Goal: Task Accomplishment & Management: Manage account settings

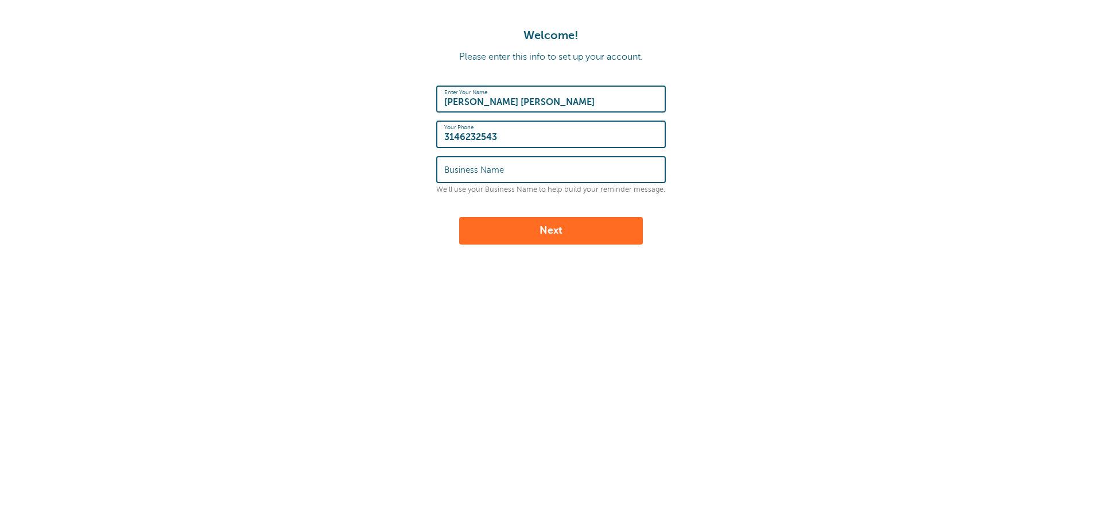
click at [498, 183] on div "Business Name" at bounding box center [551, 169] width 230 height 27
click at [497, 173] on label "Business Name" at bounding box center [474, 170] width 60 height 10
click at [497, 173] on input "Business Name" at bounding box center [551, 169] width 214 height 25
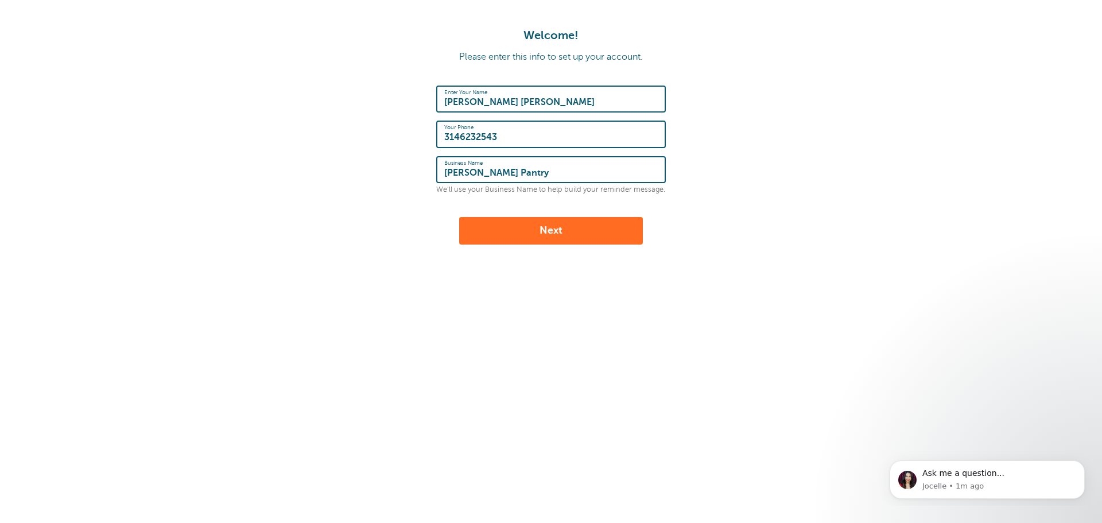
type input "Butler's Pantry"
click at [518, 215] on div "Enter Your Name Paton Zingrich Your Phone 3146232543 Business Name Butler's Pan…" at bounding box center [551, 165] width 230 height 159
click at [522, 230] on button "Next" at bounding box center [551, 231] width 184 height 28
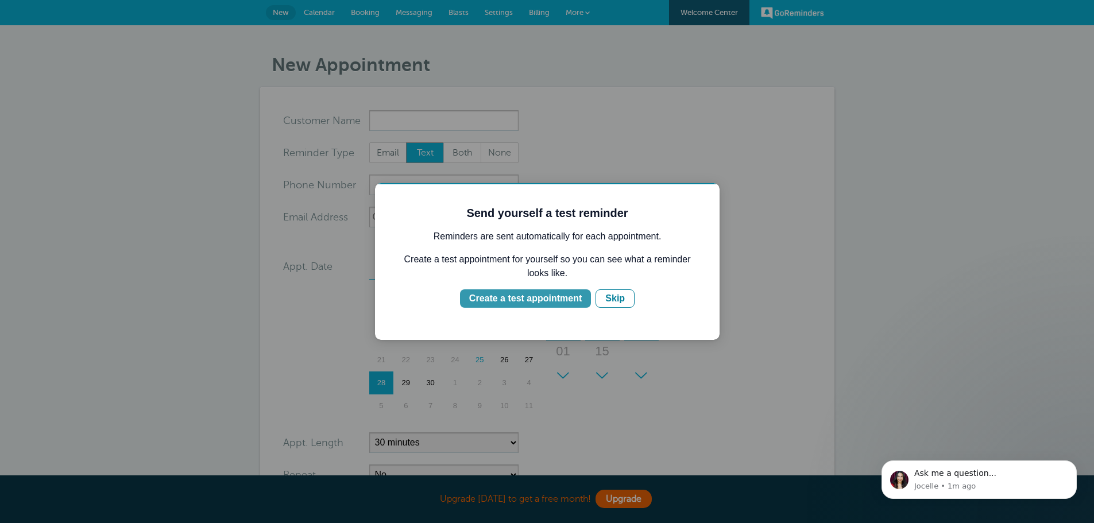
click at [552, 300] on div "Create a test appointment" at bounding box center [525, 299] width 113 height 14
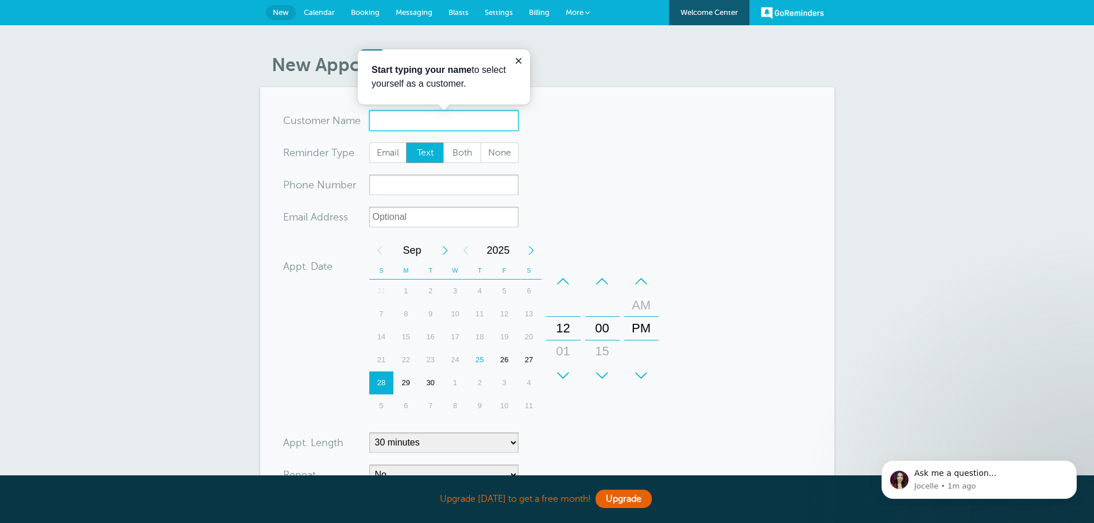
click at [396, 119] on input "x-no-autofill" at bounding box center [443, 120] width 149 height 21
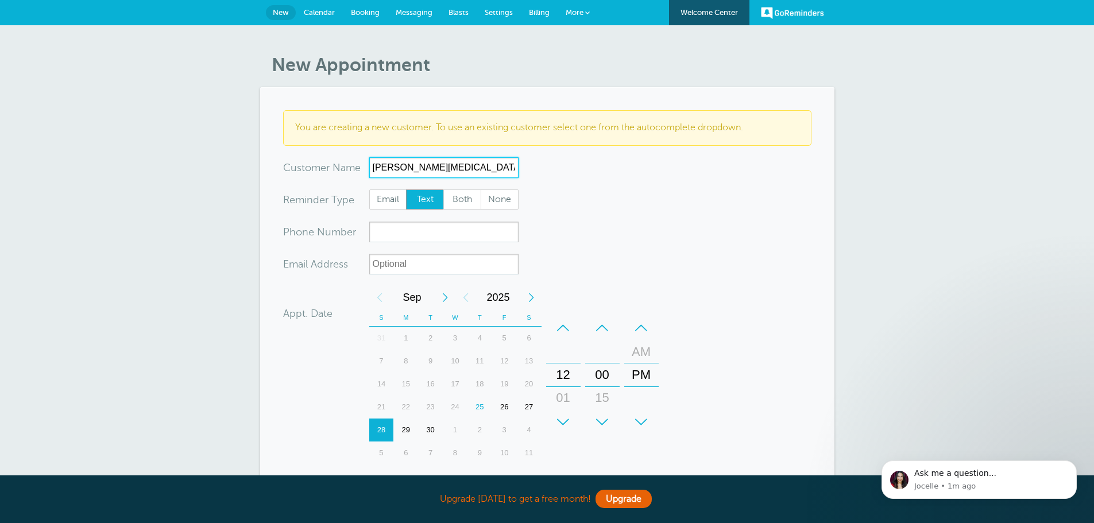
drag, startPoint x: 416, startPoint y: 166, endPoint x: 312, endPoint y: 157, distance: 103.8
click at [312, 157] on div "x-no-autofill Cus tomer N ame Ricky Nix No search results. Edit Remove" at bounding box center [400, 167] width 235 height 21
click at [390, 167] on input "Ricky Nix" at bounding box center [443, 167] width 149 height 21
click at [410, 167] on input "Paton Nix" at bounding box center [443, 167] width 149 height 21
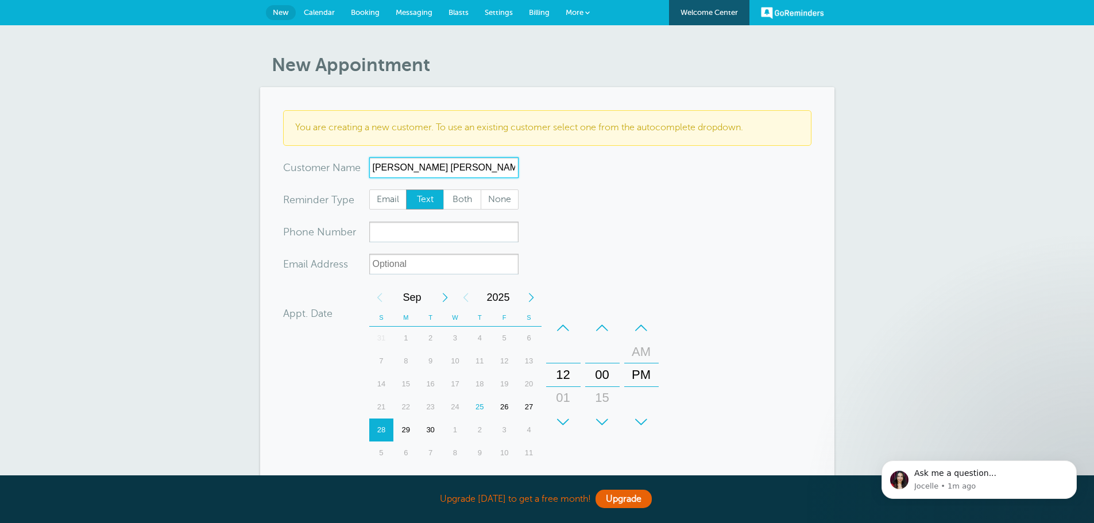
click at [410, 167] on input "Paton Nix" at bounding box center [443, 167] width 149 height 21
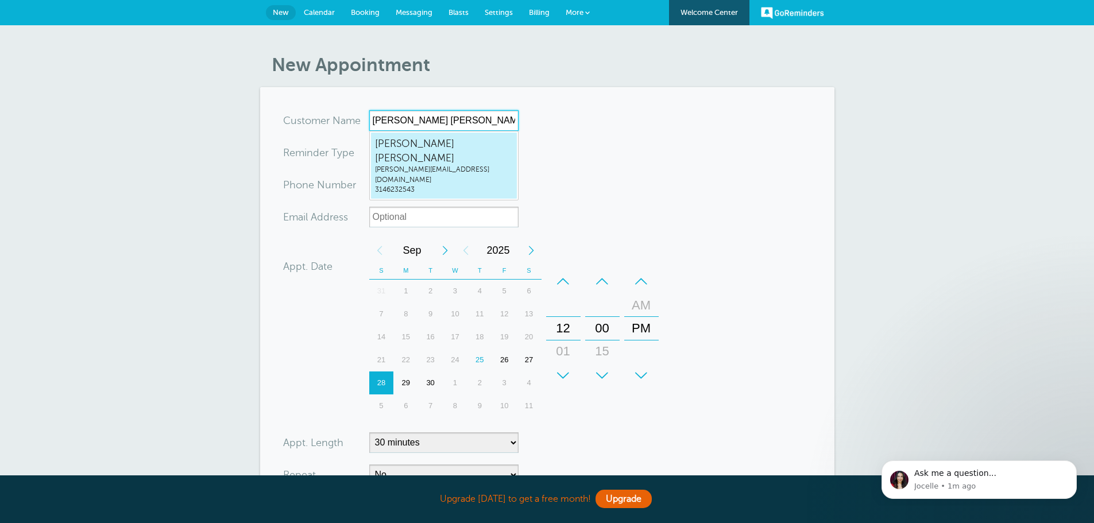
type input "Paton Zingrich"
click at [619, 149] on form "You are creating a new customer. To use an existing customer select one from th…" at bounding box center [547, 345] width 528 height 471
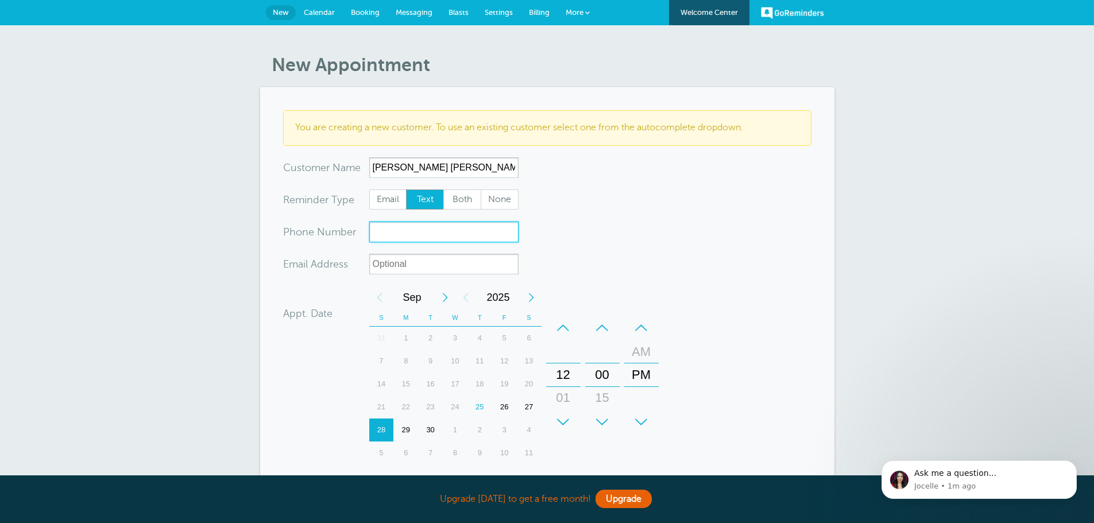
click at [396, 231] on input "xxx-no-autofill" at bounding box center [443, 232] width 149 height 21
type input "3146232543"
click at [400, 261] on input "xx-no-autofill" at bounding box center [443, 264] width 149 height 21
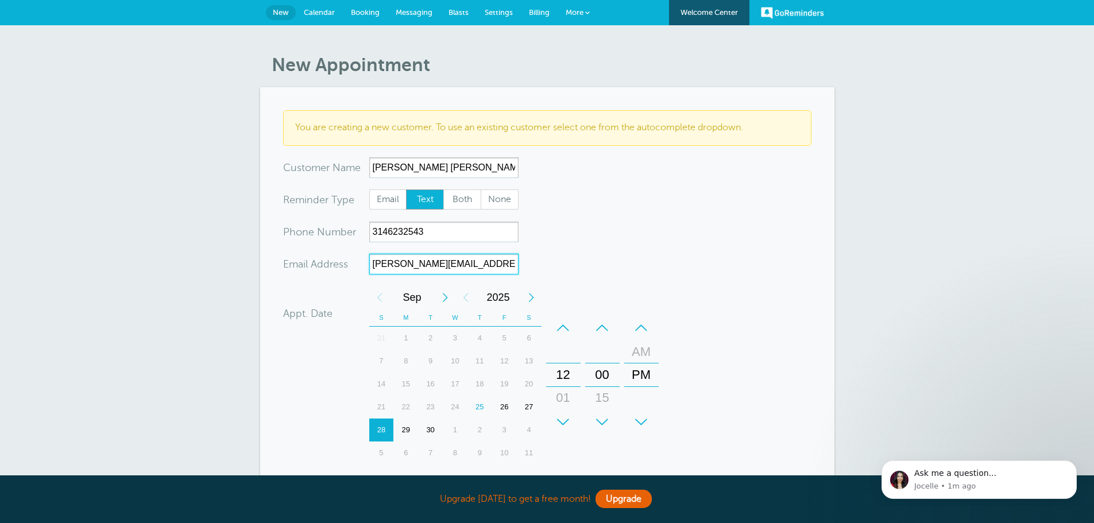
type input "paton@butlerspantry.com"
click at [678, 258] on form "You are creating a new customer. To use an existing customer select one from th…" at bounding box center [547, 368] width 528 height 517
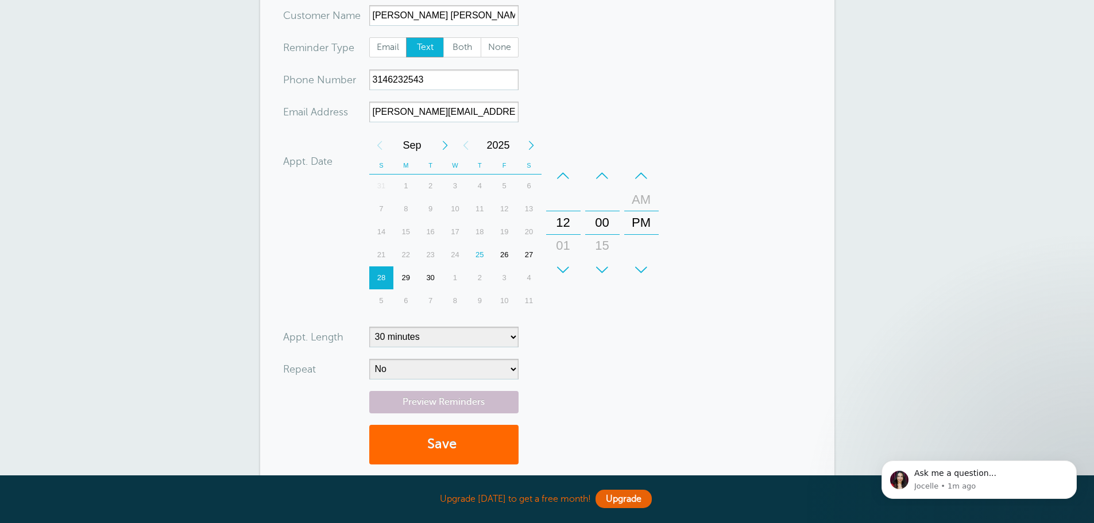
scroll to position [172, 0]
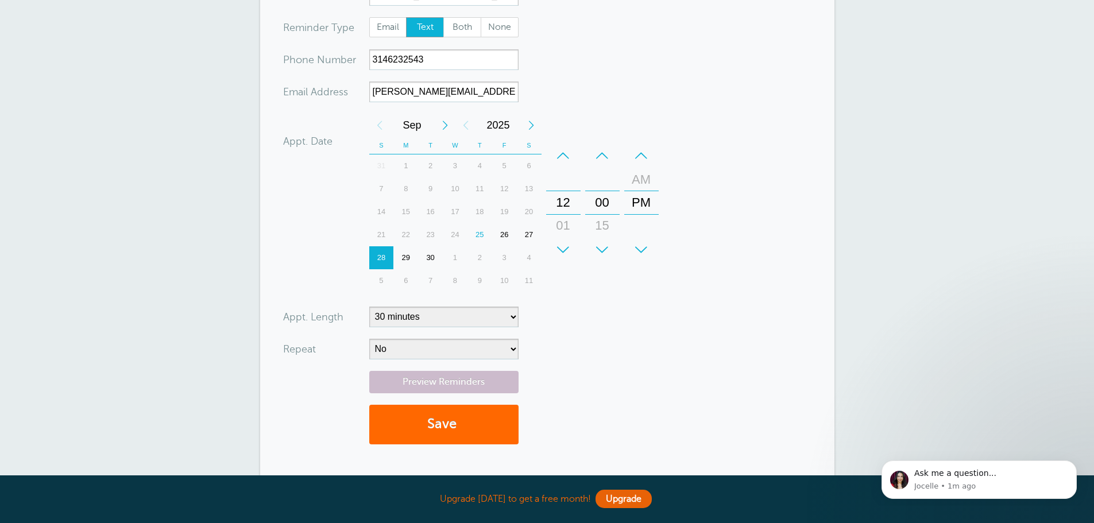
click at [432, 256] on div "30" at bounding box center [430, 257] width 25 height 23
click at [428, 351] on select "No Daily Weekly Every 2 weeks Every 3 weeks Every 4 weeks Monthly Every 5 weeks…" at bounding box center [443, 349] width 149 height 21
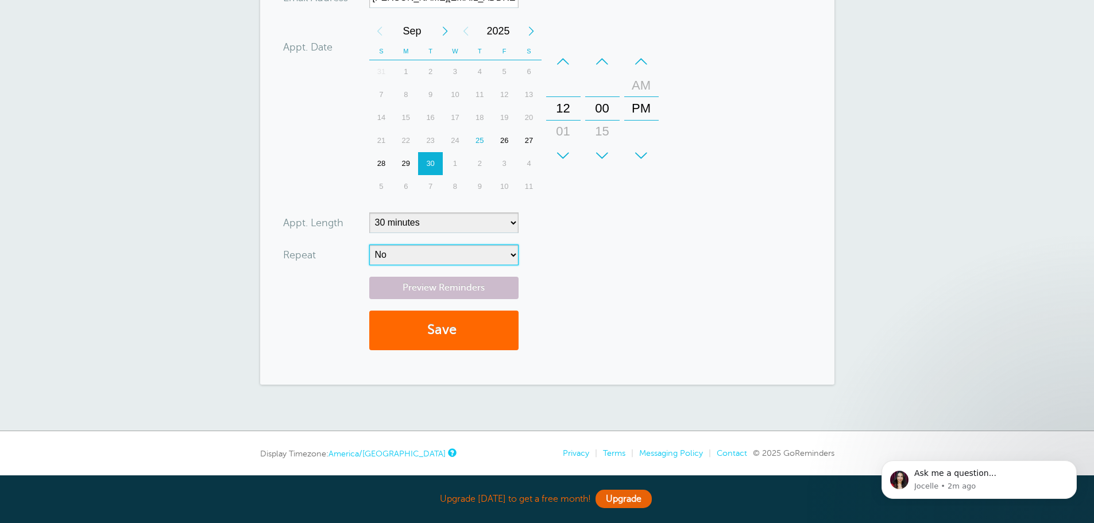
scroll to position [303, 0]
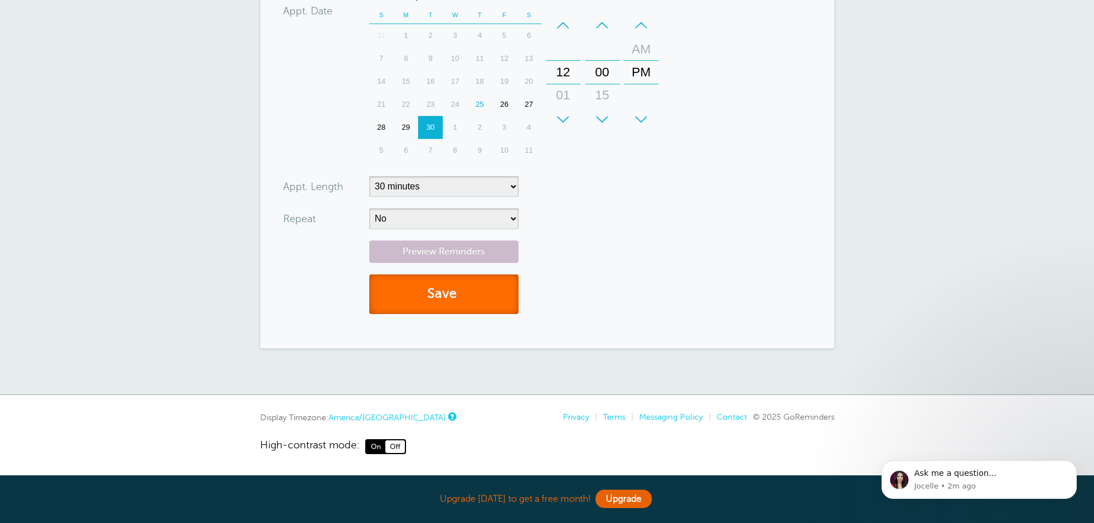
click at [483, 288] on button "Save" at bounding box center [443, 294] width 149 height 40
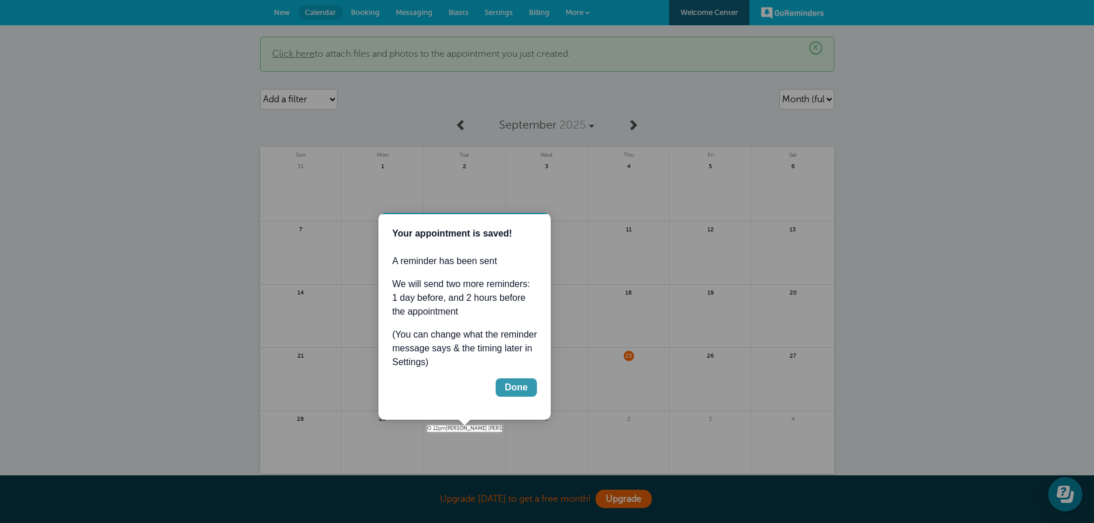
click at [513, 380] on button "Done" at bounding box center [516, 387] width 41 height 18
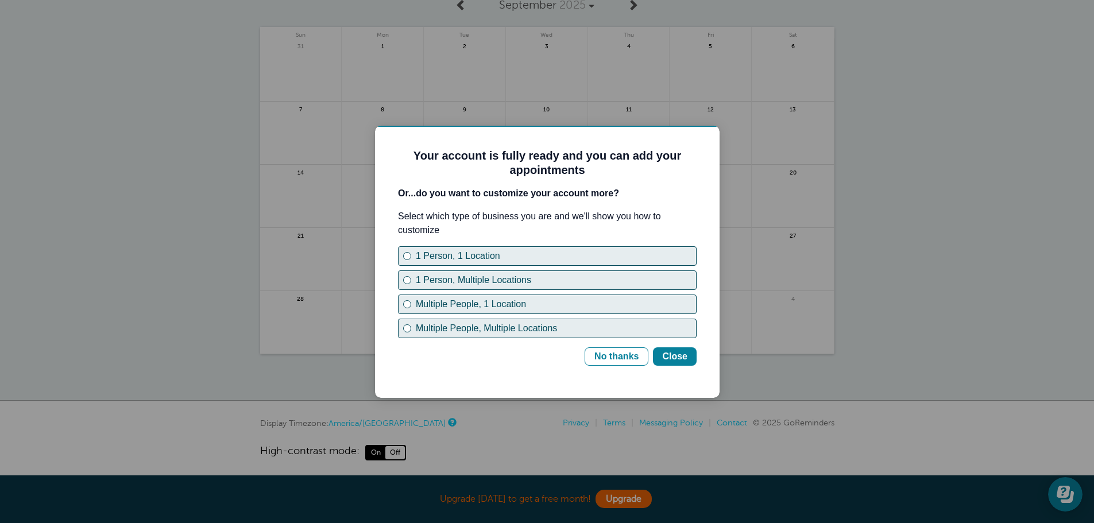
scroll to position [126, 0]
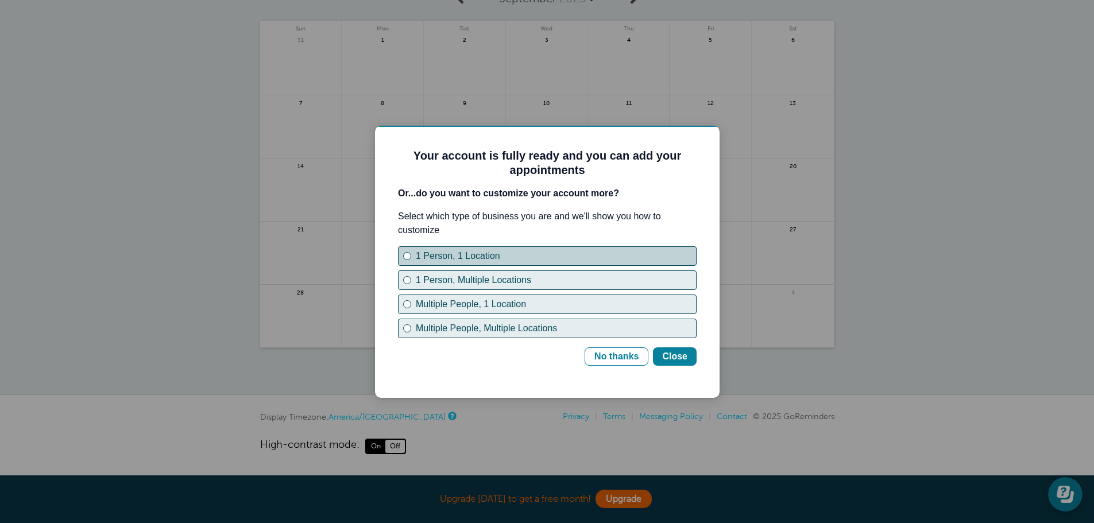
click at [483, 254] on div "1 Person, 1 Location" at bounding box center [556, 256] width 280 height 14
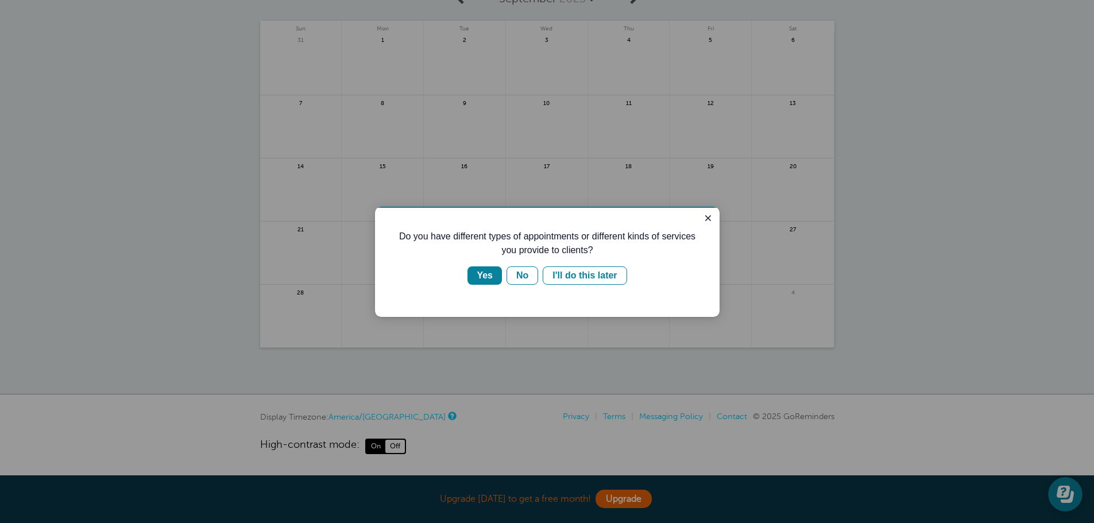
scroll to position [0, 0]
click at [496, 272] on button "Yes" at bounding box center [484, 275] width 34 height 18
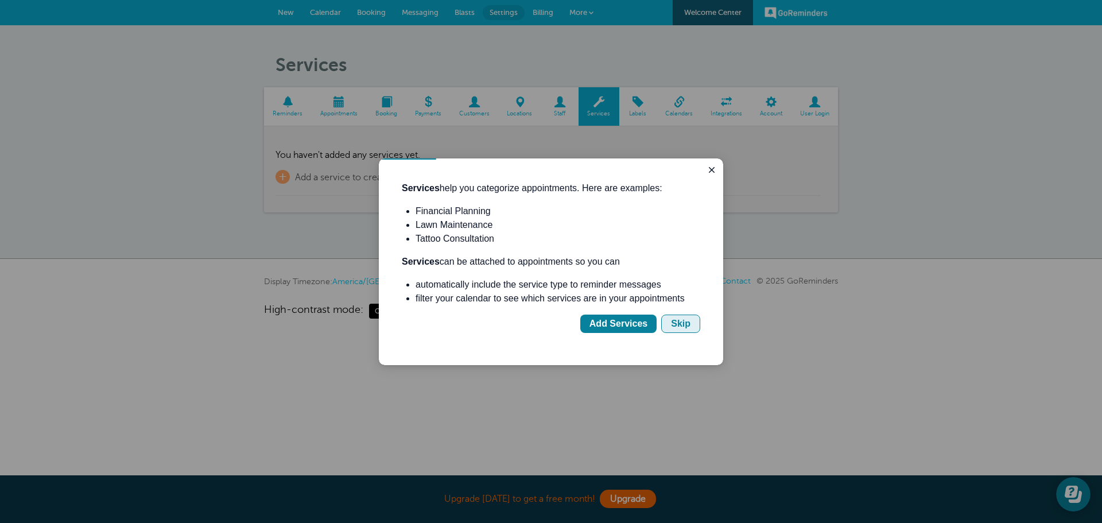
click at [672, 326] on button "Skip" at bounding box center [680, 324] width 39 height 18
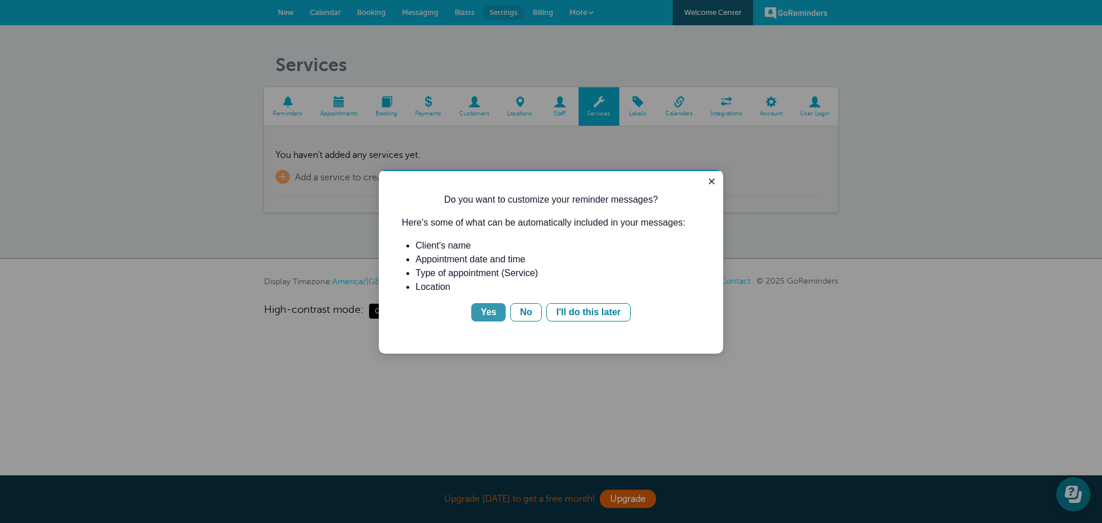
click at [494, 313] on div "Yes" at bounding box center [489, 312] width 16 height 14
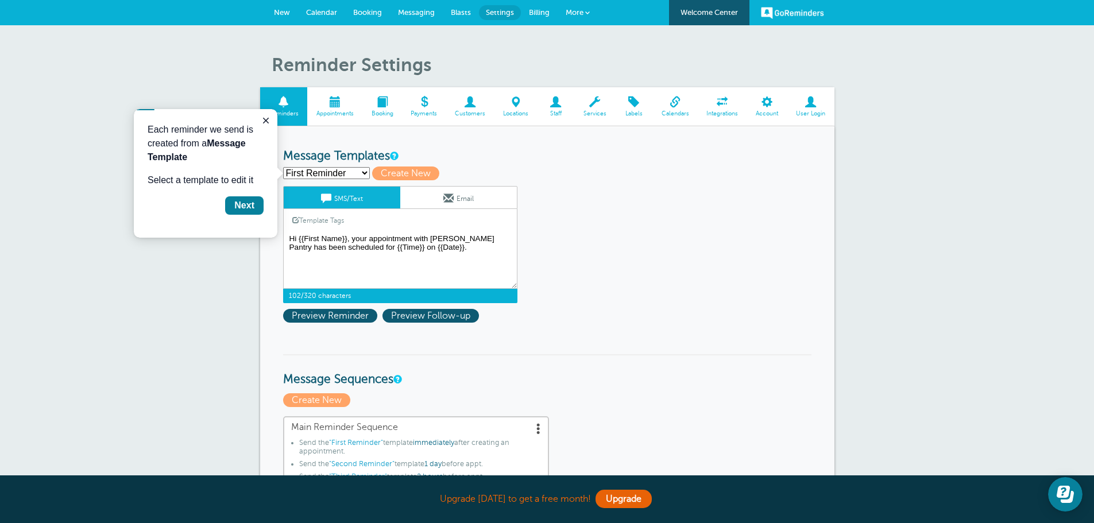
click at [386, 237] on textarea "Hi {{First Name}}, your appointment with [PERSON_NAME] Pantry has been schedule…" at bounding box center [400, 259] width 234 height 57
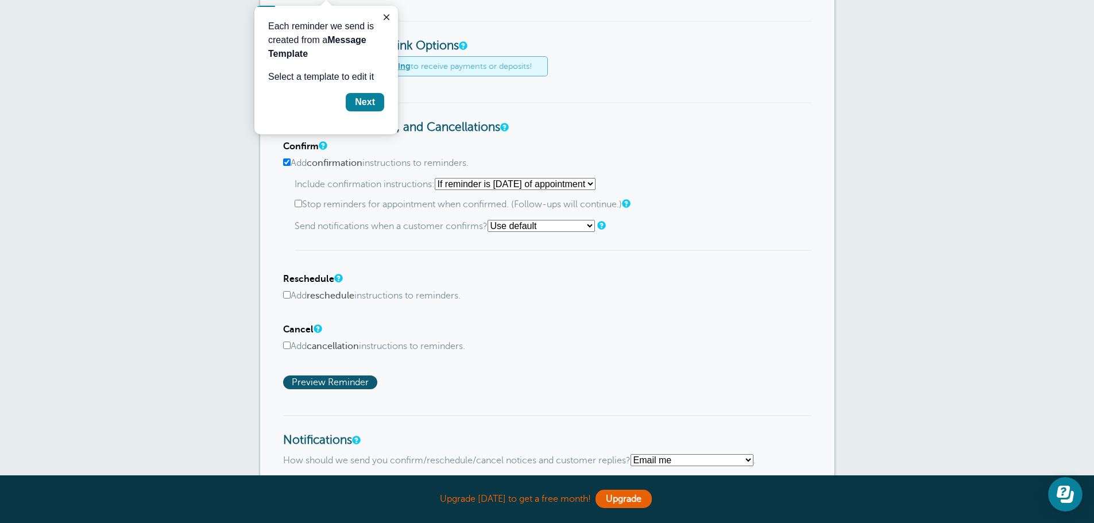
scroll to position [517, 0]
type textarea "Hi {{First Name}}, your delivery with [PERSON_NAME] Pantry has been scheduled f…"
click at [568, 361] on div "Confirm Add confirmation instructions to reminders. Include confirmation instru…" at bounding box center [547, 265] width 528 height 248
click at [288, 345] on input "Add cancellation instructions to reminders." at bounding box center [286, 344] width 7 height 7
checkbox input "true"
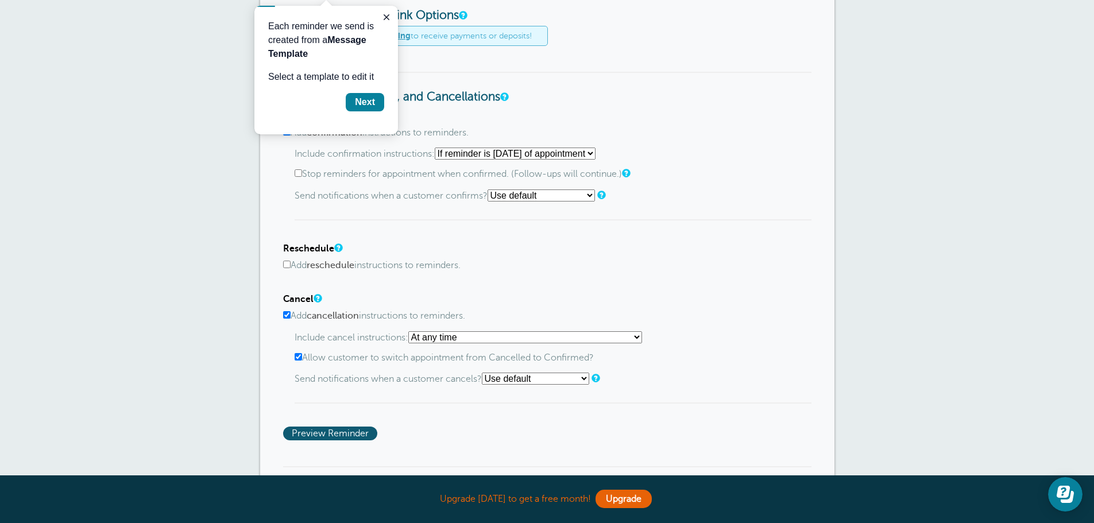
scroll to position [574, 0]
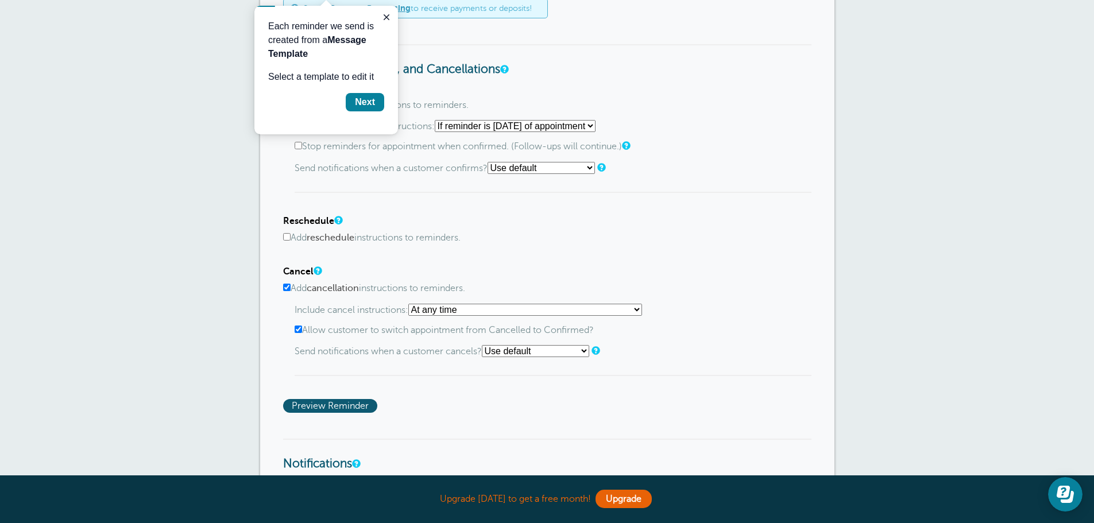
click at [295, 329] on input "Allow customer to switch appointment from Cancelled to Confirmed?" at bounding box center [298, 329] width 7 height 7
checkbox input "false"
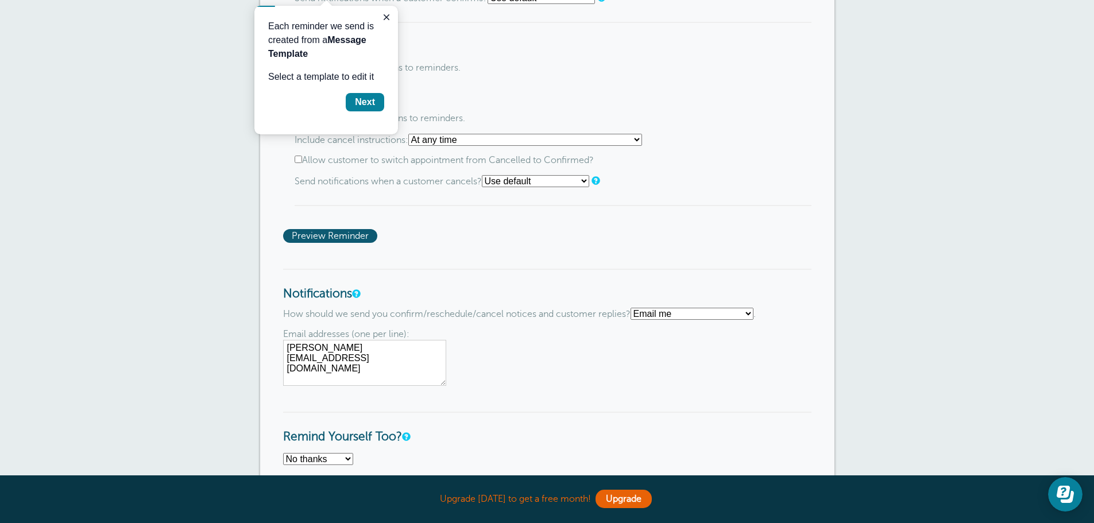
scroll to position [746, 0]
click at [385, 22] on button "Close guide" at bounding box center [387, 17] width 14 height 14
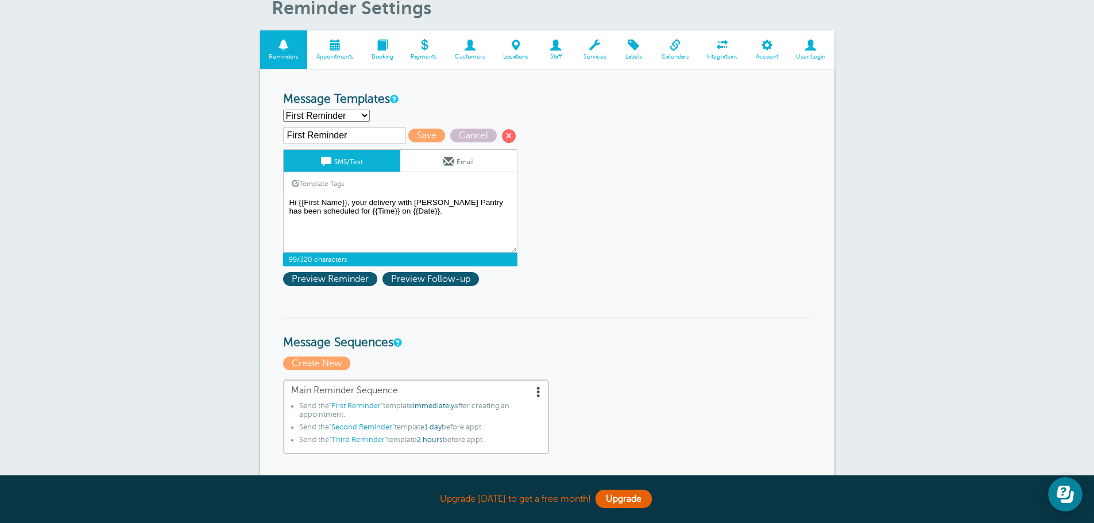
scroll to position [0, 0]
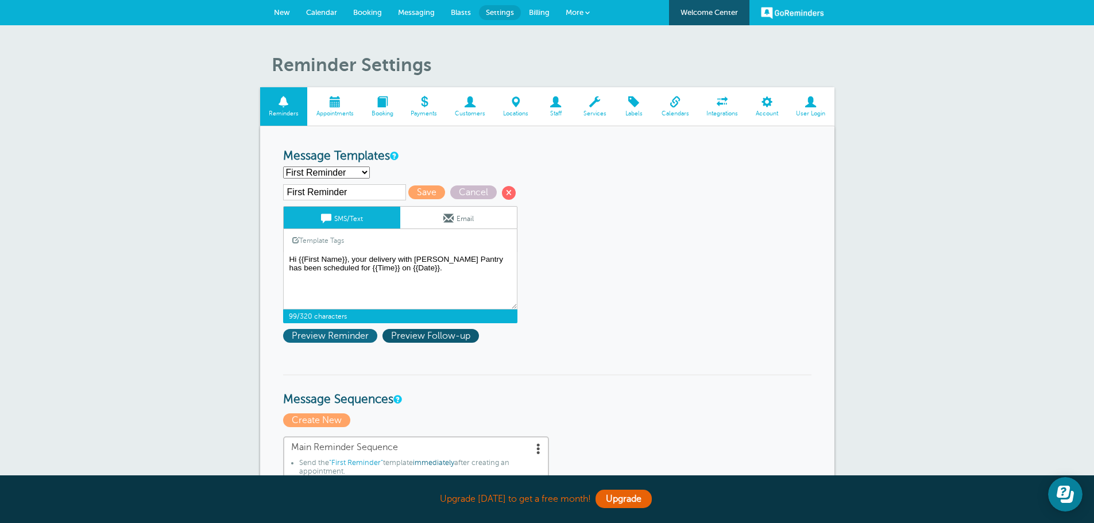
click at [354, 338] on span "Preview Reminder" at bounding box center [330, 336] width 94 height 14
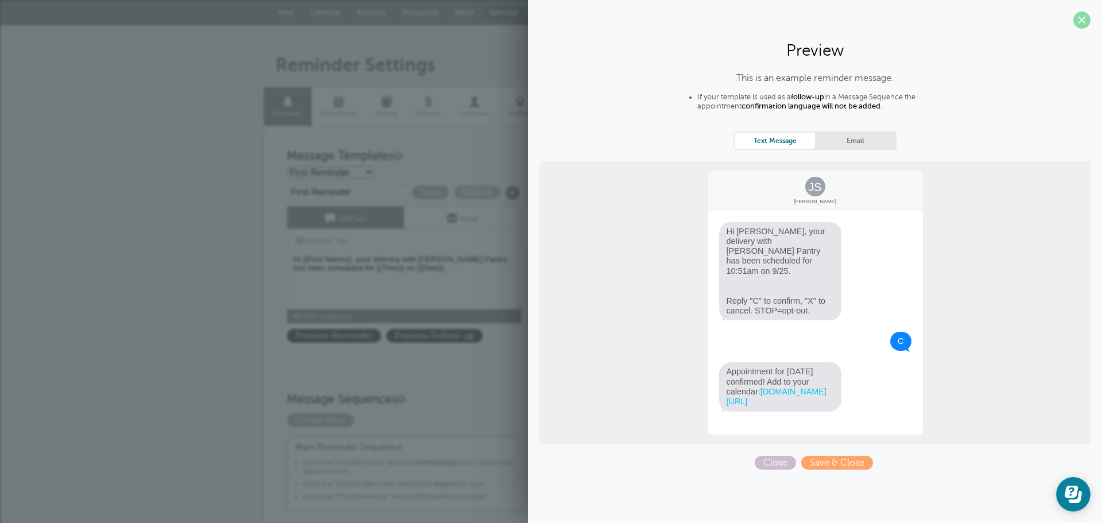
click at [1086, 22] on span at bounding box center [1082, 19] width 17 height 17
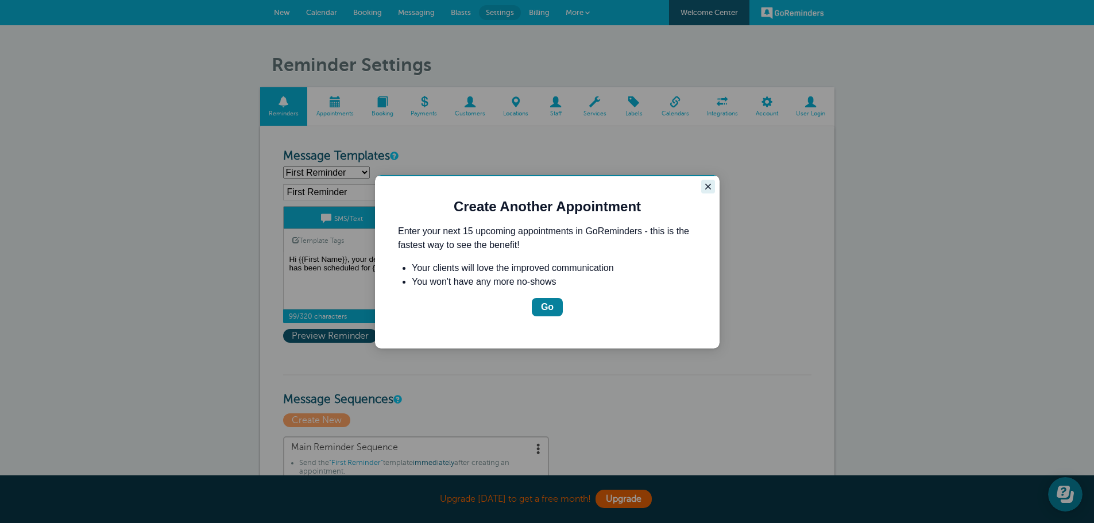
click at [708, 189] on icon "Close guide" at bounding box center [707, 186] width 9 height 9
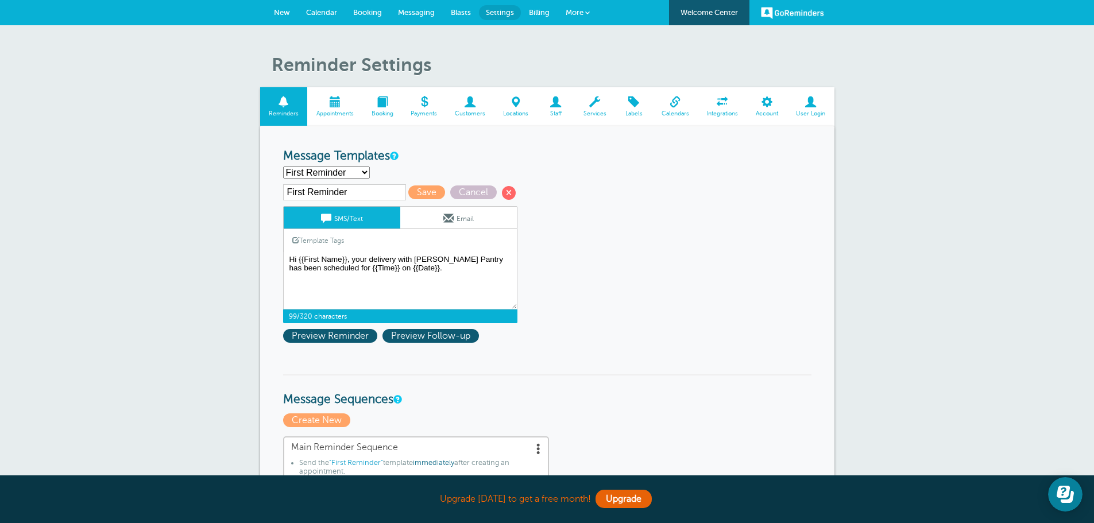
click at [321, 175] on select "First Reminder Second Reminder Third Reminder Create new..." at bounding box center [326, 173] width 87 height 12
click at [339, 113] on span "Appointments" at bounding box center [335, 113] width 44 height 7
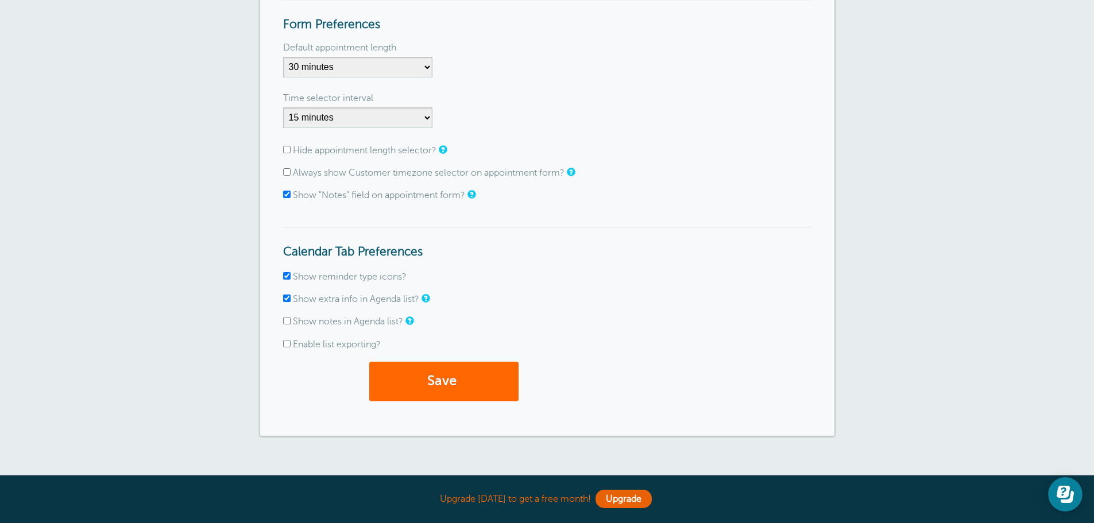
scroll to position [13, 0]
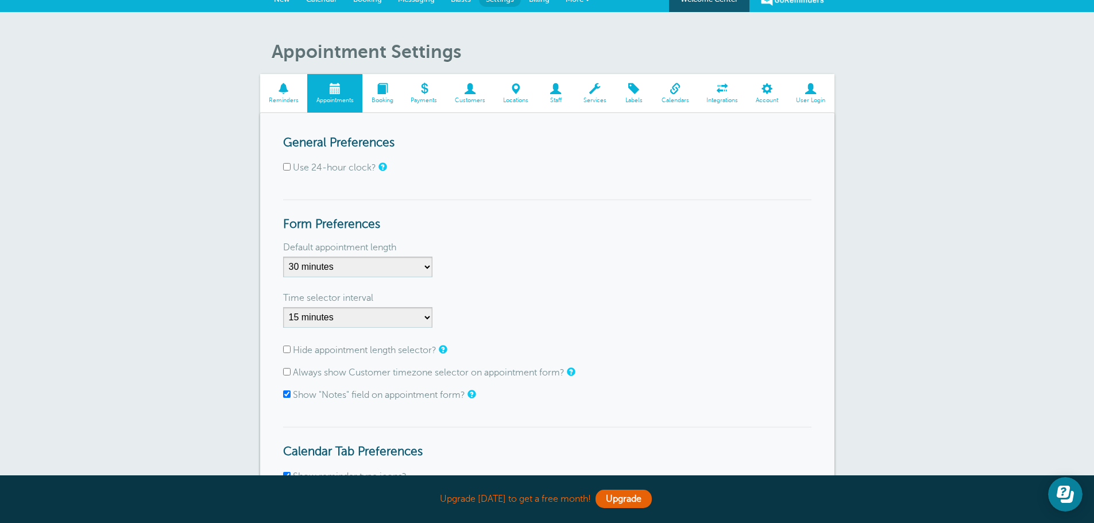
click at [278, 100] on span "Reminders" at bounding box center [284, 100] width 36 height 7
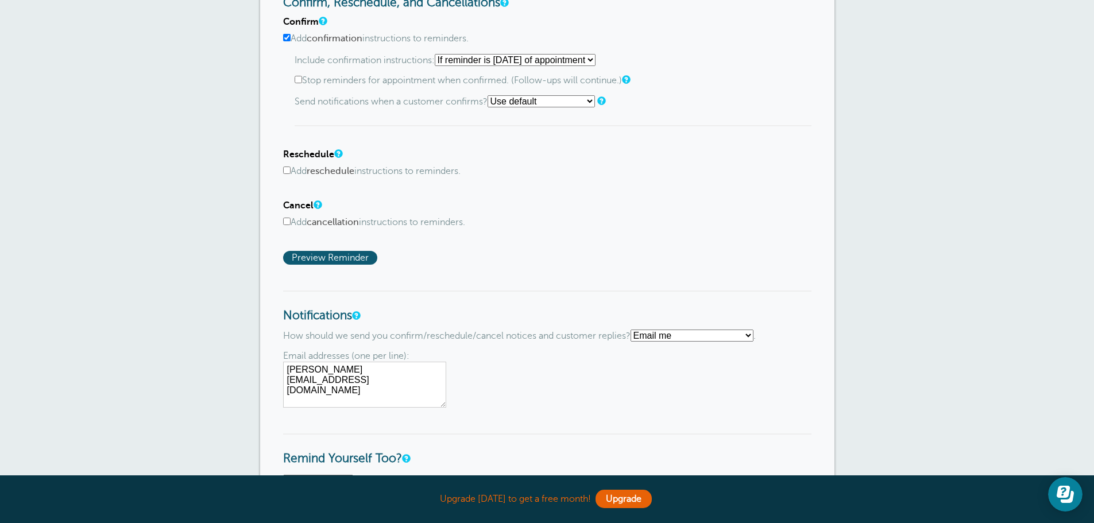
scroll to position [632, 0]
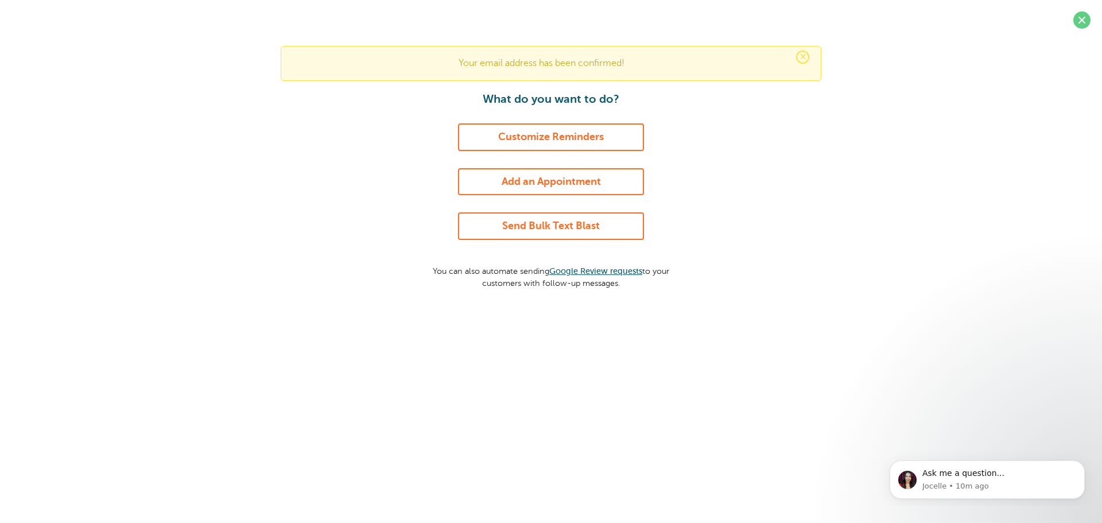
click at [568, 137] on link "Customize Reminders" at bounding box center [551, 137] width 186 height 28
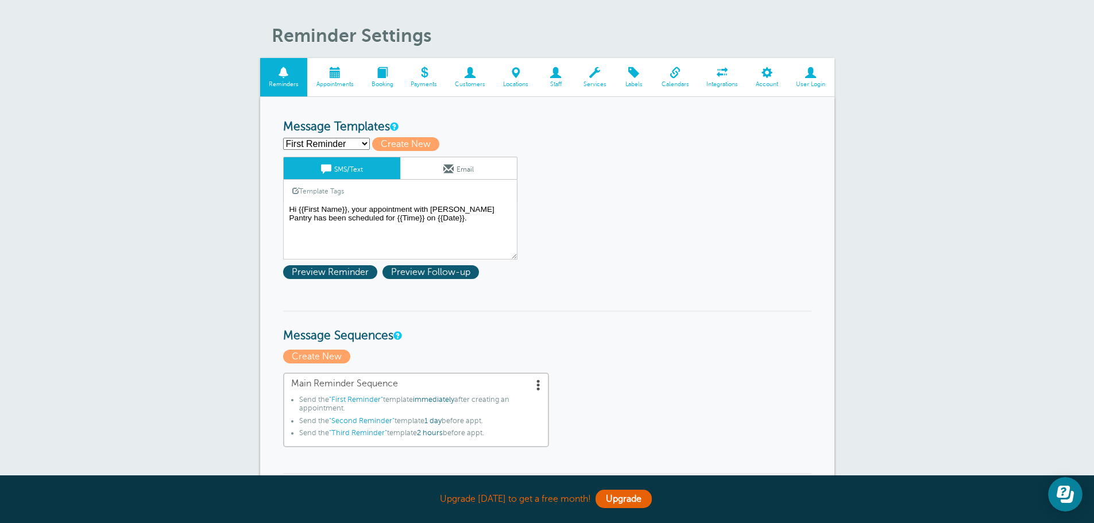
scroll to position [57, 0]
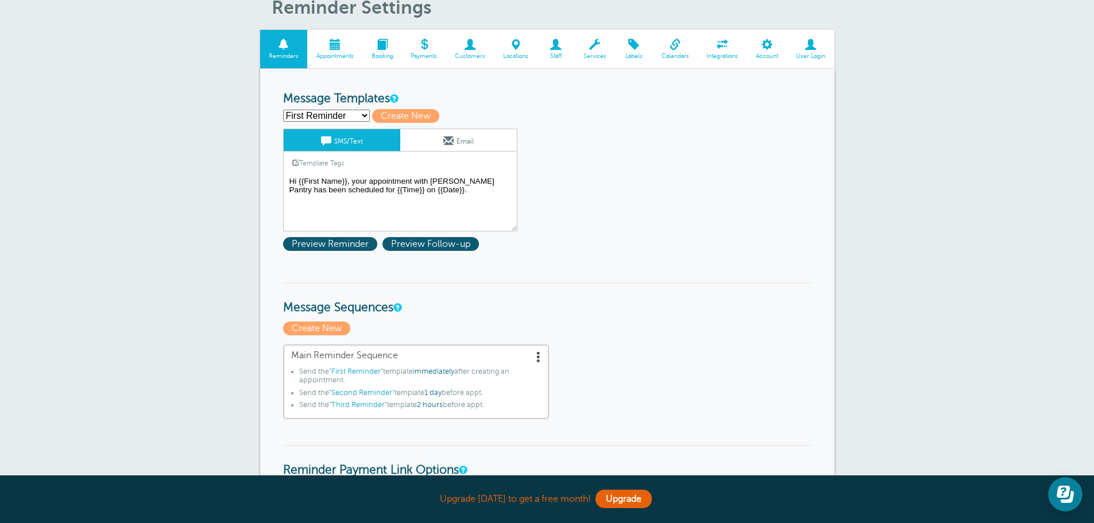
click at [380, 189] on textarea "Hi {{First Name}}, your appointment with Butler's Pantry has been scheduled for…" at bounding box center [400, 202] width 234 height 57
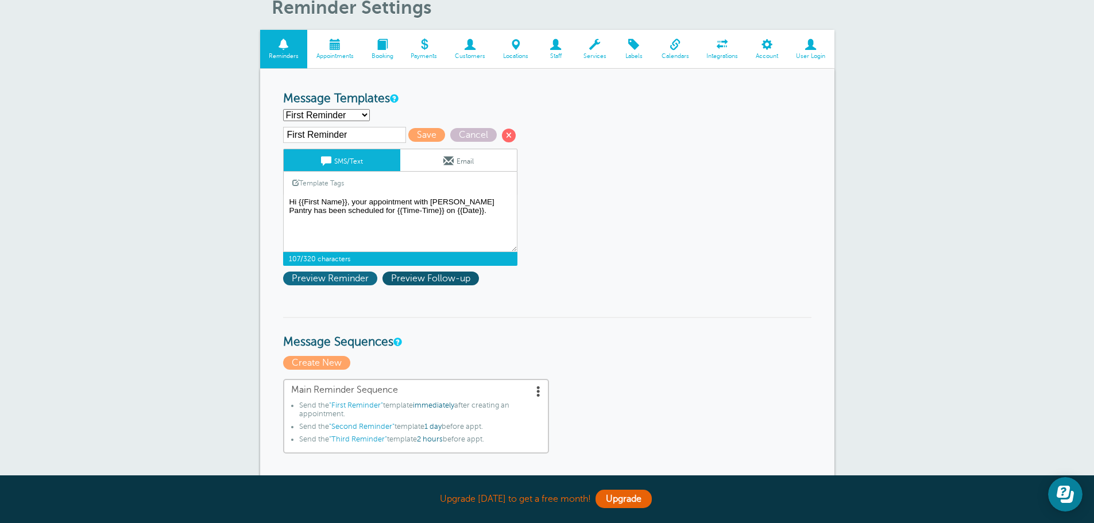
click at [350, 277] on span "Preview Reminder" at bounding box center [330, 279] width 94 height 14
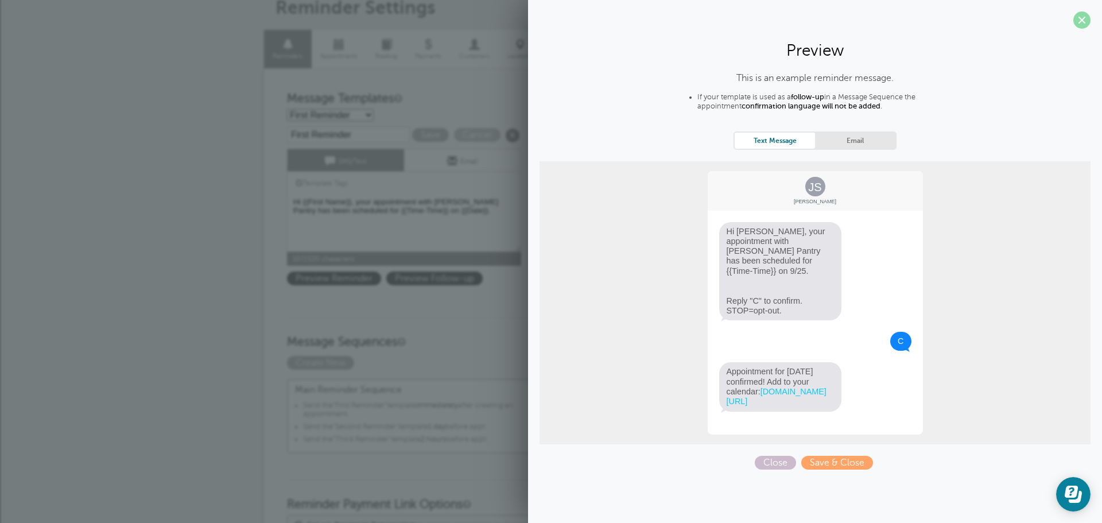
click at [1082, 17] on span at bounding box center [1082, 19] width 17 height 17
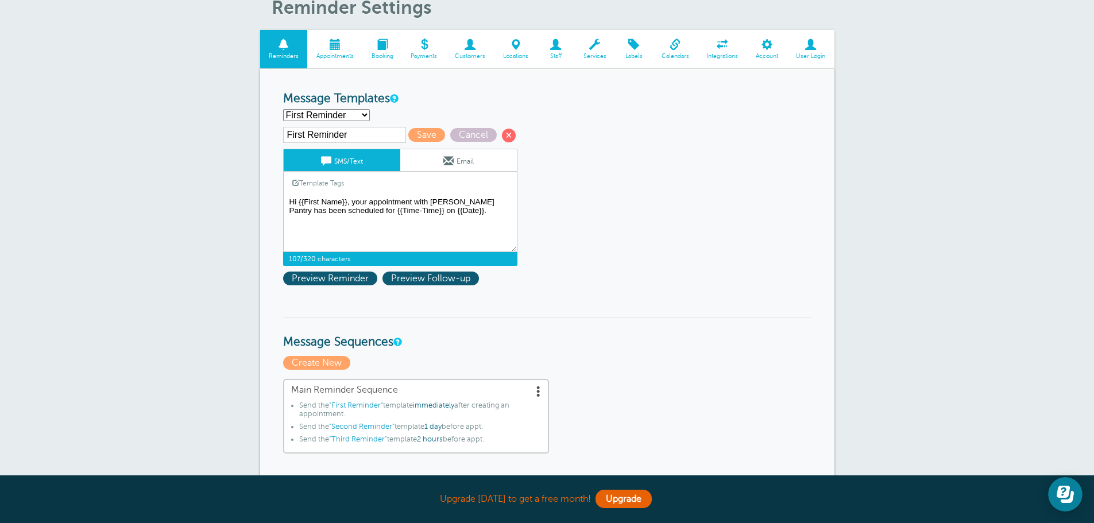
click at [400, 207] on textarea "Hi {{First Name}}, your appointment with Butler's Pantry has been scheduled for…" at bounding box center [400, 223] width 234 height 57
type textarea "Hi {{First Name}}, your appointment with Butler's Pantry has been scheduled for…"
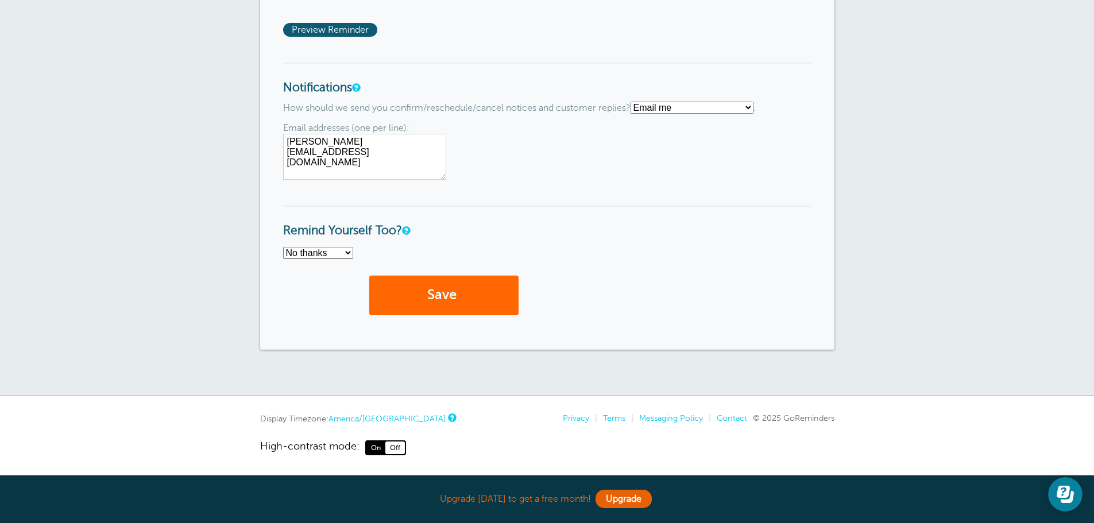
scroll to position [870, 0]
click at [311, 247] on select "No thanks Yes, text me Yes, email me" at bounding box center [318, 252] width 70 height 12
click at [471, 312] on button "Save" at bounding box center [443, 294] width 149 height 40
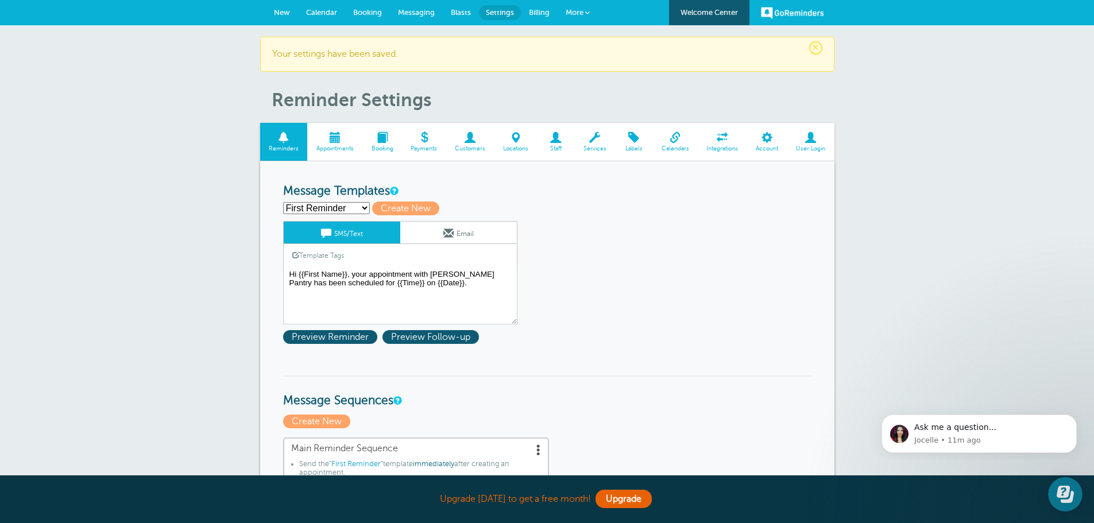
click at [340, 137] on span at bounding box center [334, 137] width 55 height 11
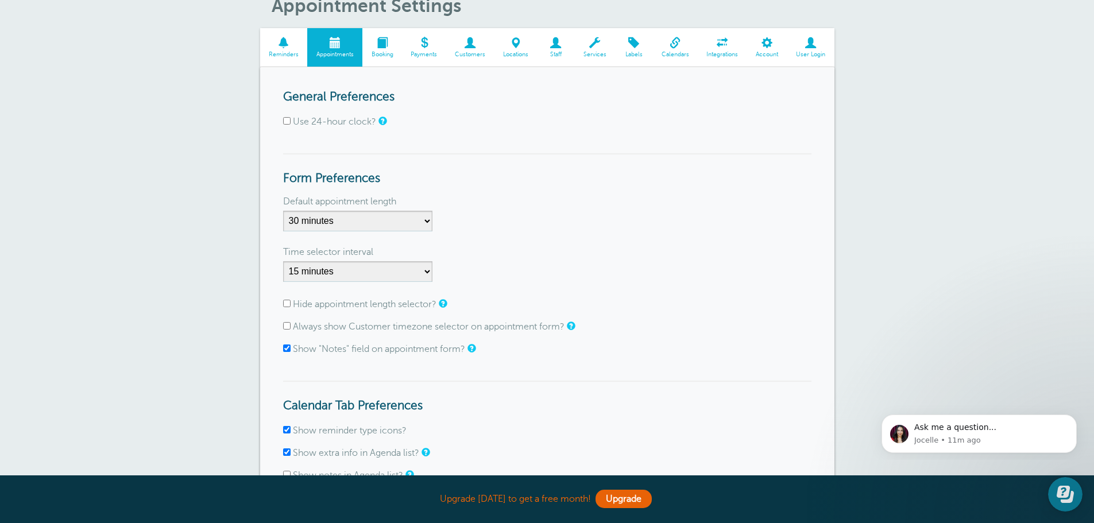
scroll to position [57, 0]
click at [377, 48] on span at bounding box center [382, 44] width 40 height 11
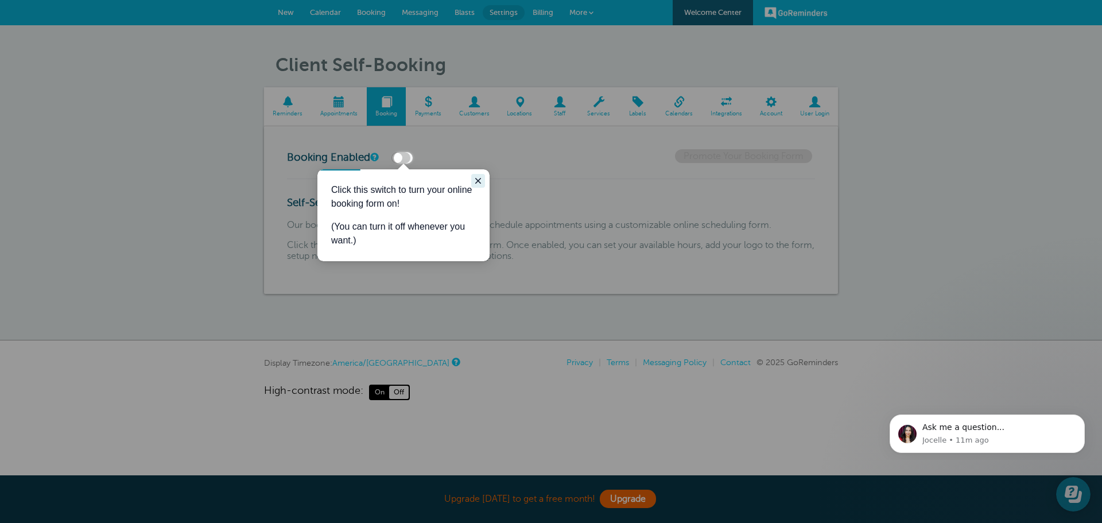
click at [475, 178] on icon "Close guide" at bounding box center [478, 180] width 9 height 9
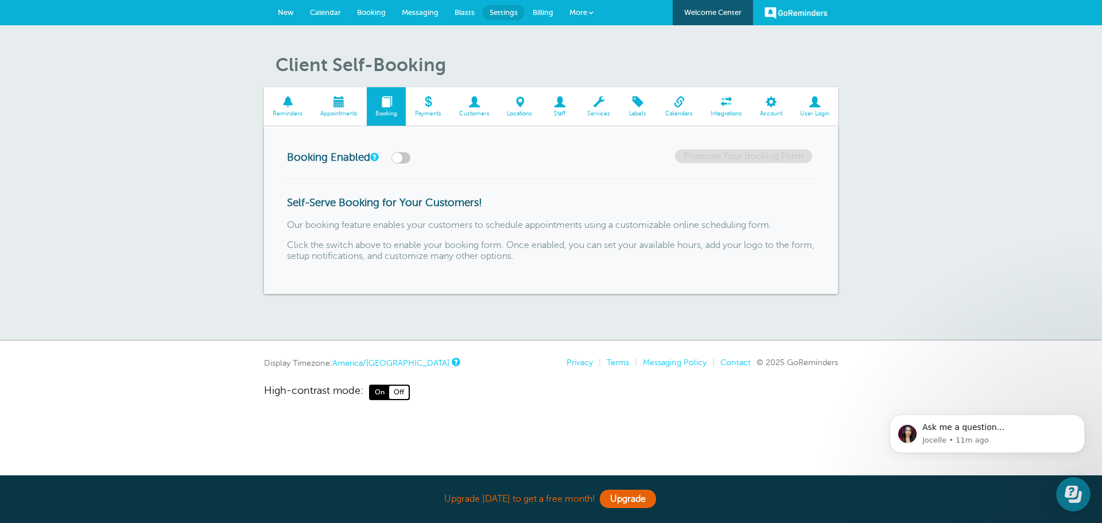
click at [440, 101] on span at bounding box center [428, 101] width 44 height 11
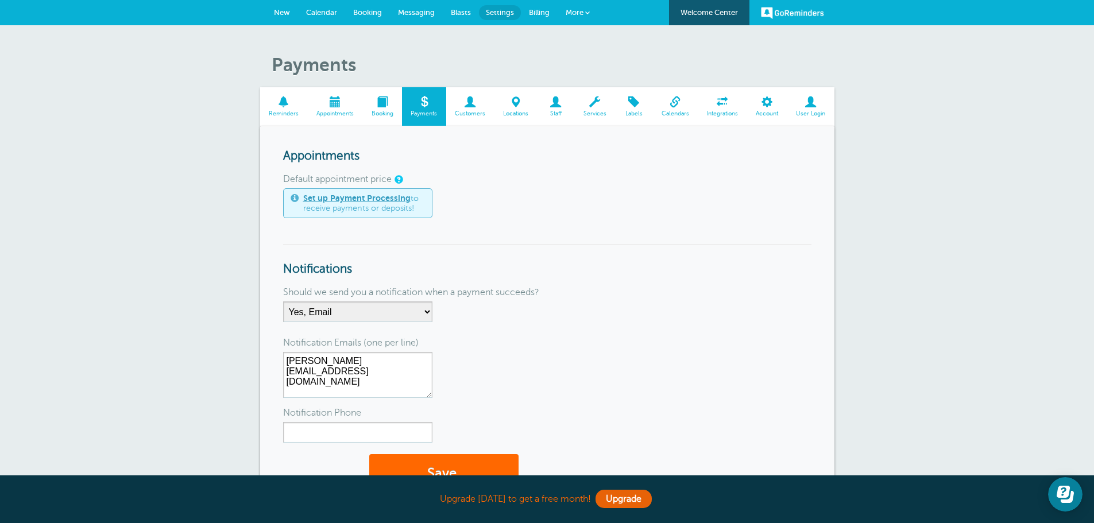
drag, startPoint x: 0, startPoint y: 0, endPoint x: 479, endPoint y: 106, distance: 490.4
click at [479, 106] on span at bounding box center [470, 101] width 48 height 11
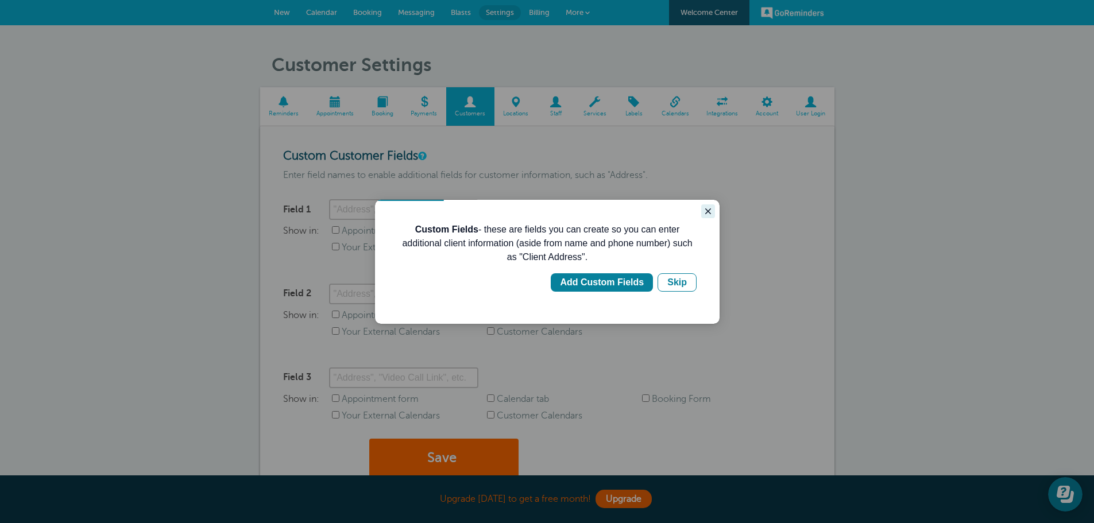
click at [707, 212] on icon "Close guide" at bounding box center [708, 211] width 6 height 6
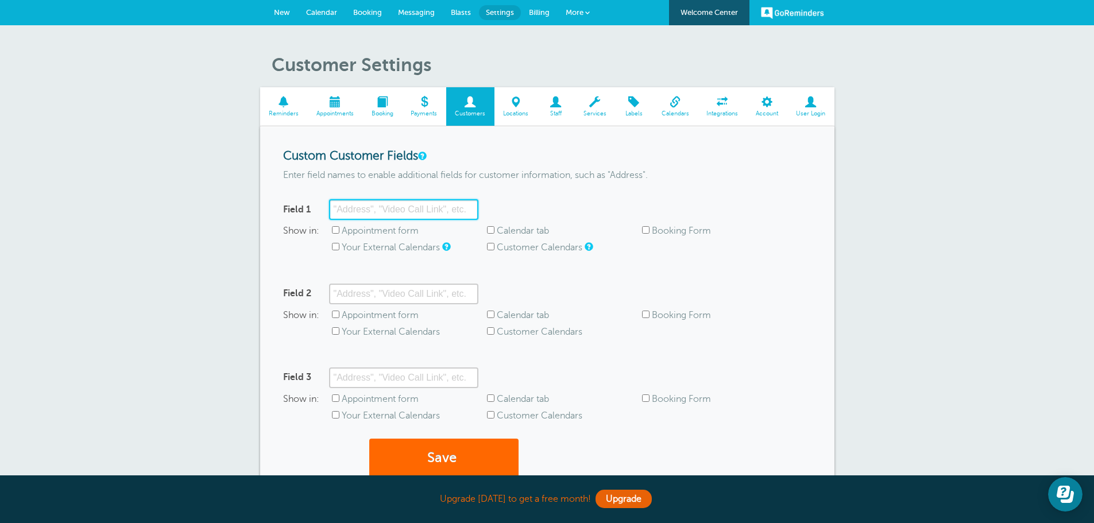
click at [395, 207] on input "Field 1" at bounding box center [403, 209] width 149 height 21
click at [513, 106] on span at bounding box center [515, 101] width 43 height 11
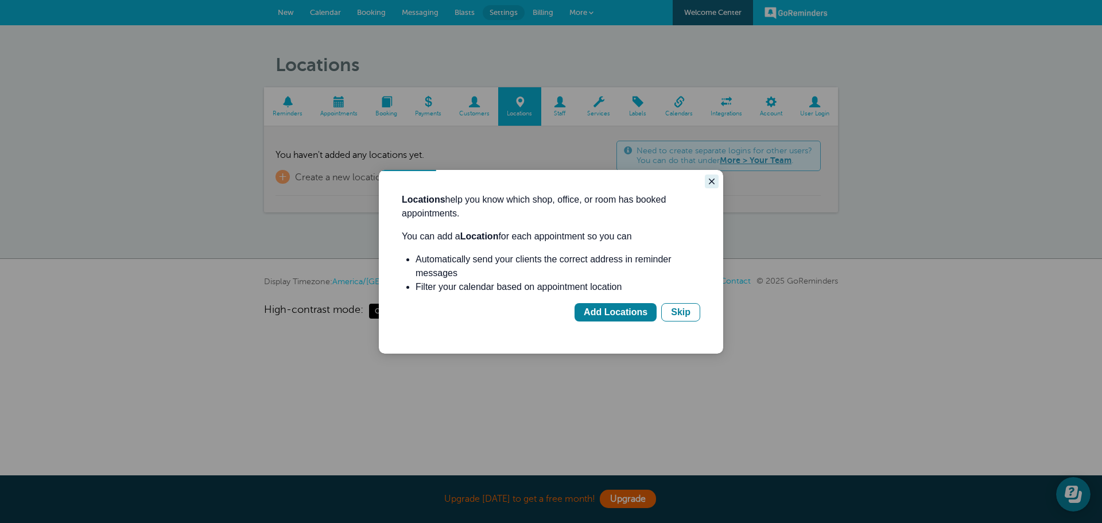
click at [713, 180] on icon "Close guide" at bounding box center [711, 181] width 9 height 9
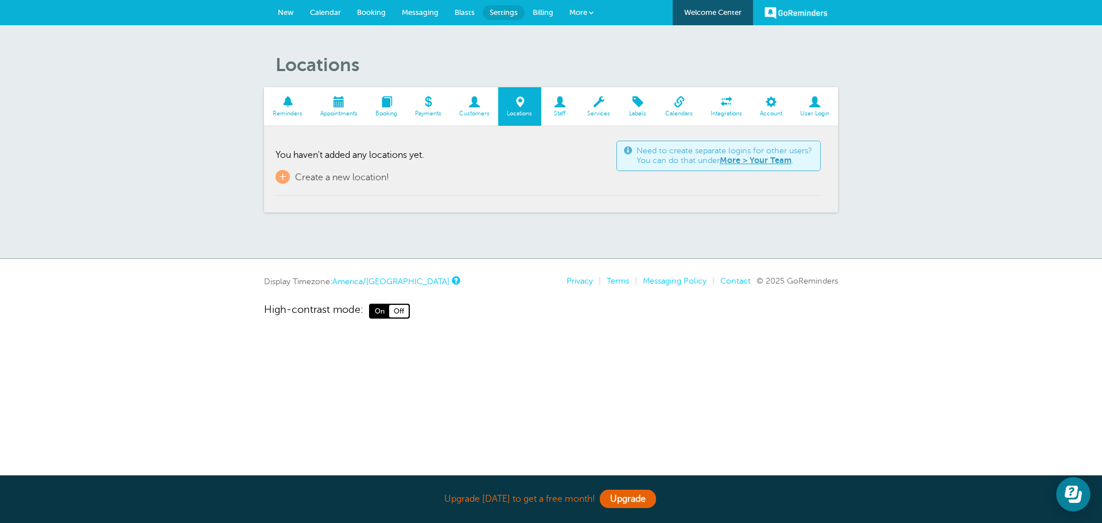
click at [567, 109] on link "Staff" at bounding box center [559, 106] width 37 height 38
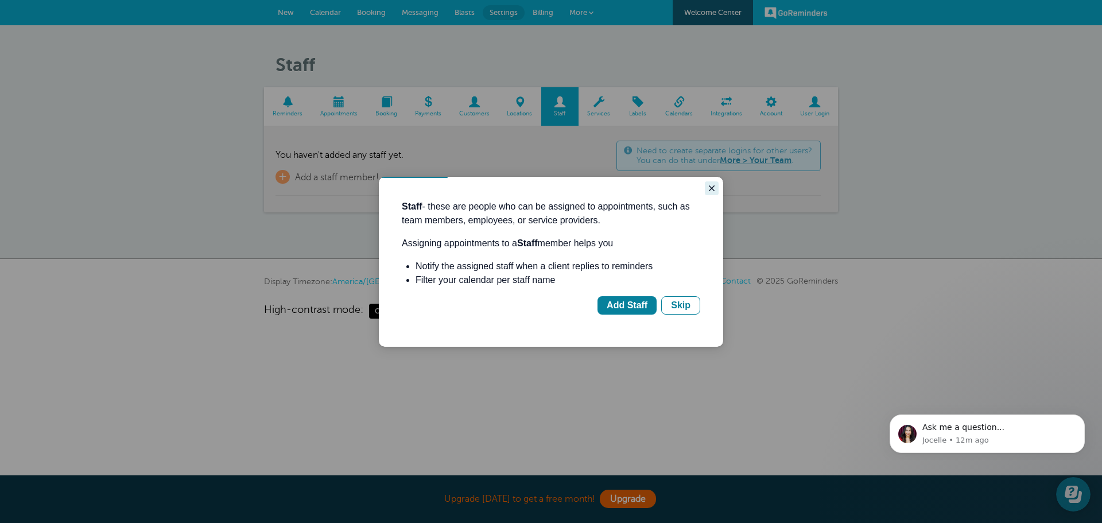
click at [712, 191] on icon "Close guide" at bounding box center [711, 188] width 9 height 9
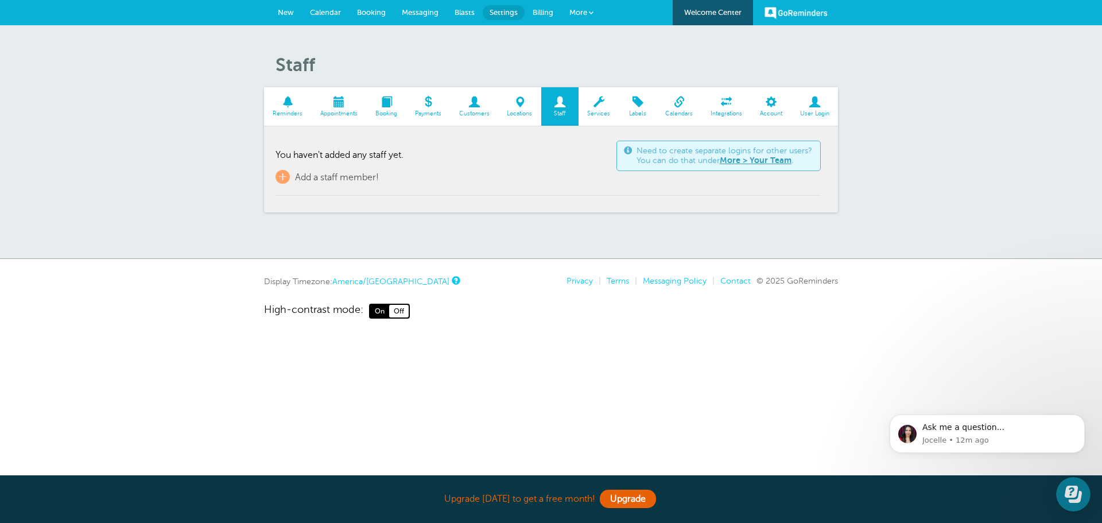
click at [592, 116] on span "Services" at bounding box center [599, 113] width 29 height 7
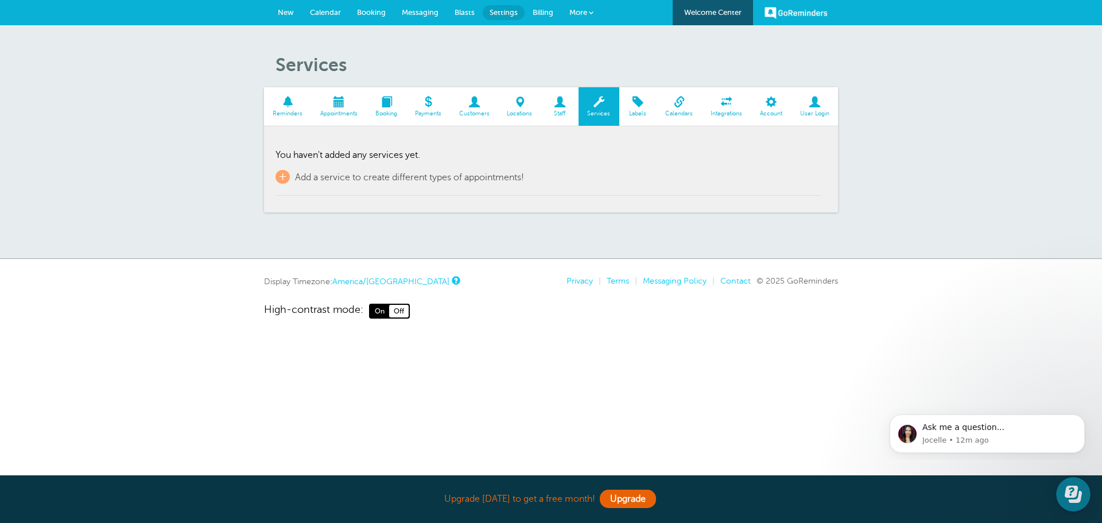
click at [283, 98] on span at bounding box center [288, 101] width 48 height 11
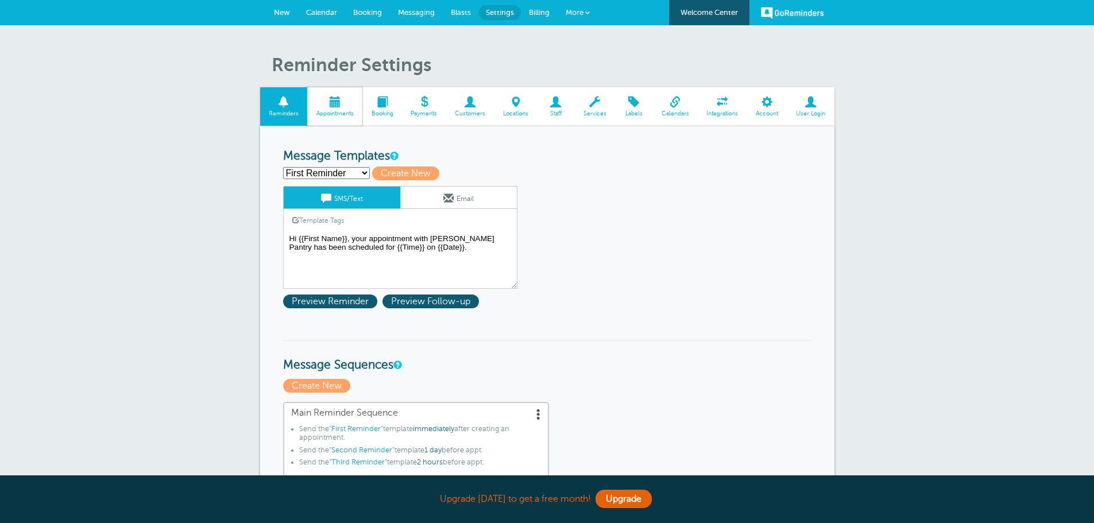
click at [339, 105] on span at bounding box center [334, 101] width 55 height 11
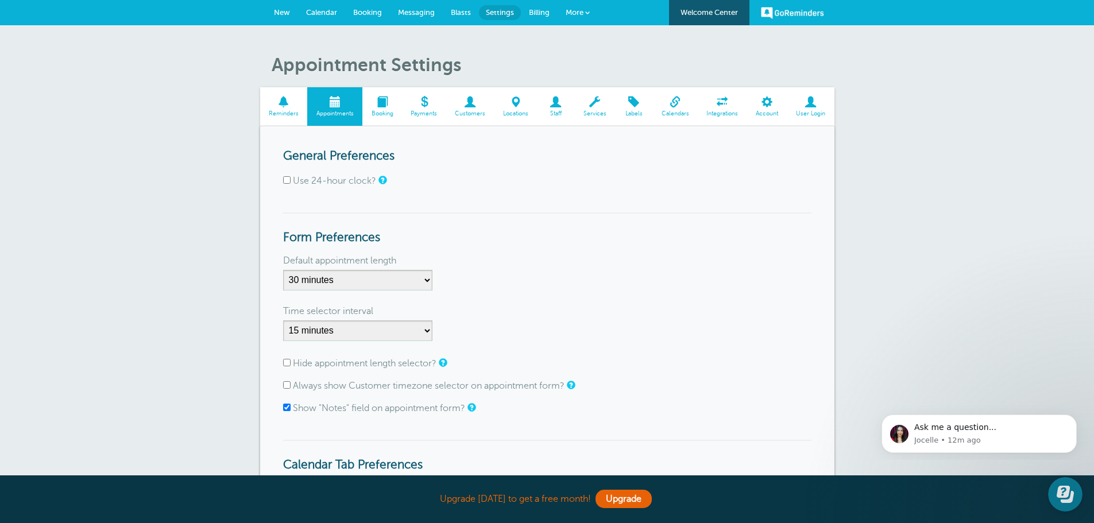
click at [292, 103] on span at bounding box center [284, 101] width 48 height 11
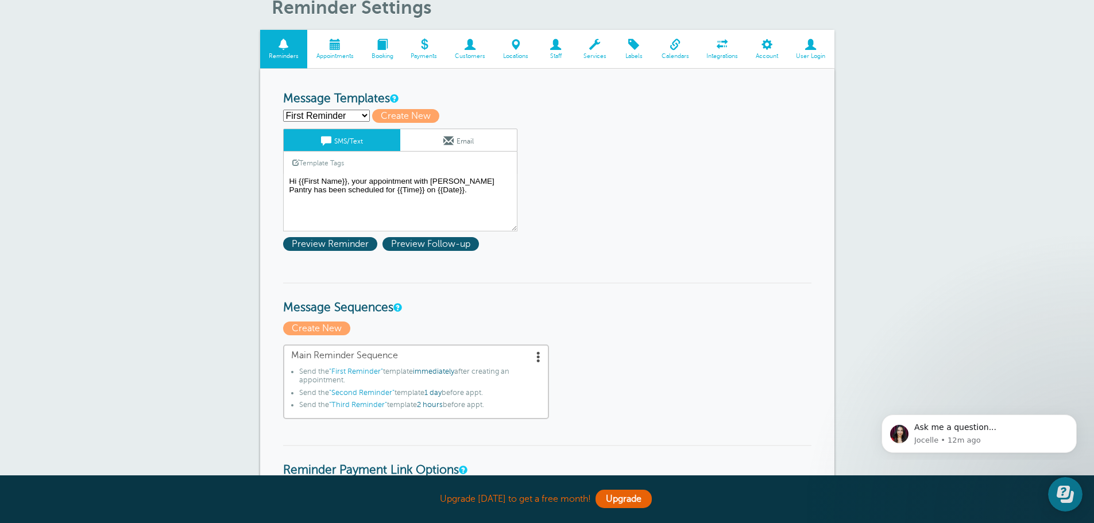
click at [335, 164] on link "Template Tags" at bounding box center [318, 163] width 69 height 22
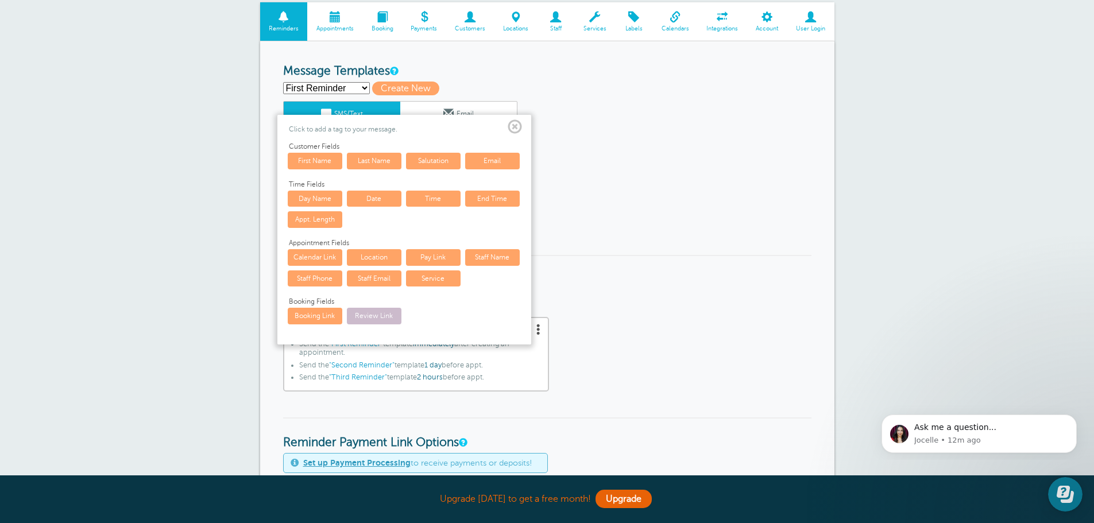
scroll to position [57, 0]
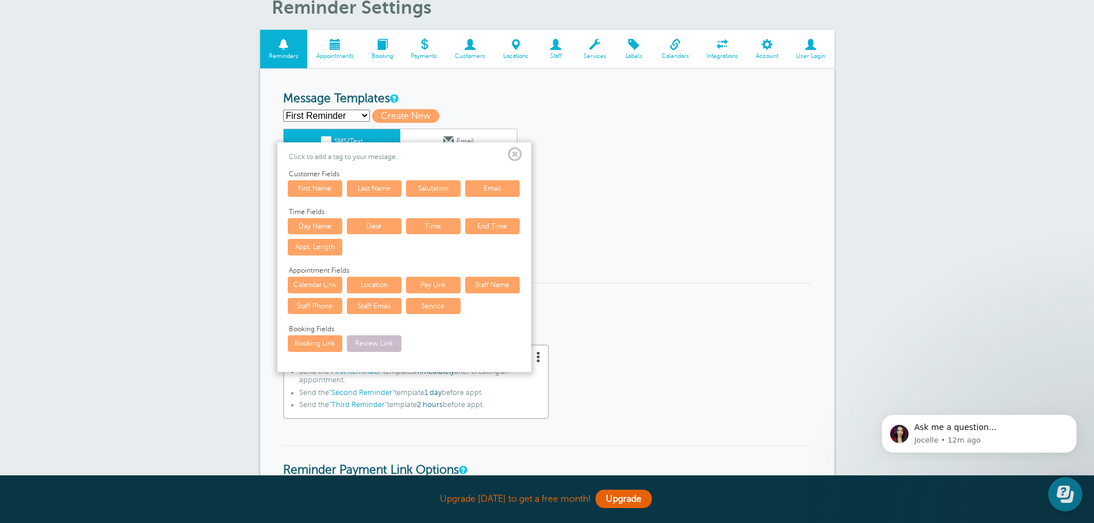
click at [487, 223] on link "End Time" at bounding box center [492, 226] width 55 height 16
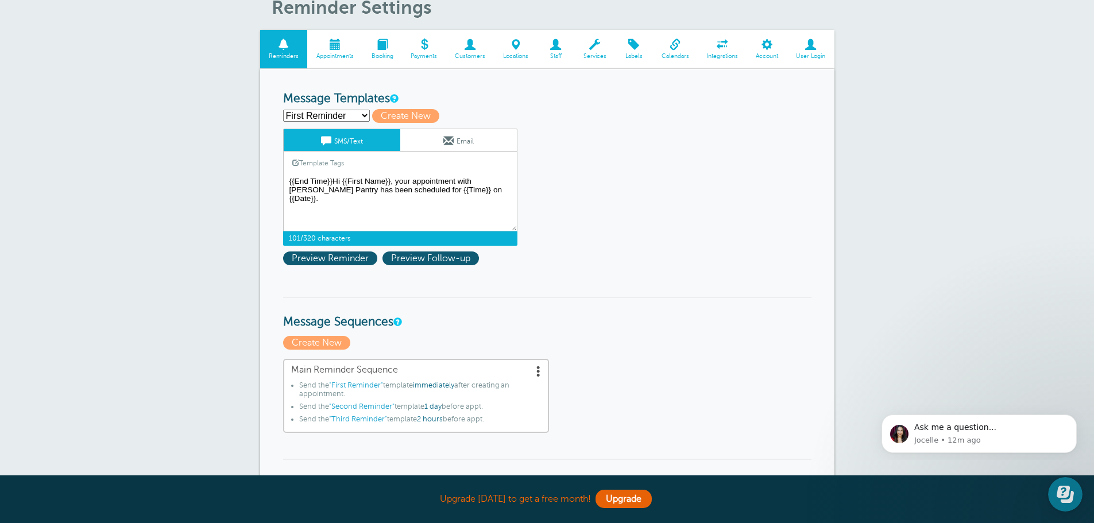
drag, startPoint x: 333, startPoint y: 182, endPoint x: 262, endPoint y: 177, distance: 70.8
click at [385, 191] on textarea "Hi {{First Name}}, your appointment with [PERSON_NAME] Pantry has been schedule…" at bounding box center [400, 202] width 234 height 57
click at [350, 188] on textarea "Hi {{First Name}}, your appointment with [PERSON_NAME] Pantry has been schedule…" at bounding box center [400, 202] width 234 height 57
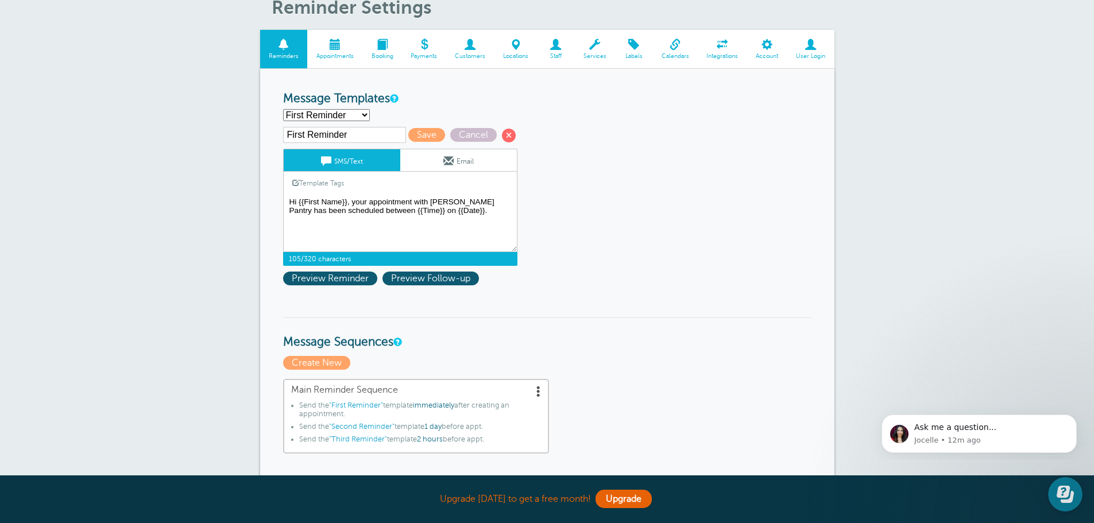
click at [407, 212] on textarea "Hi {{First Name}}, your appointment with [PERSON_NAME] Pantry has been schedule…" at bounding box center [400, 223] width 234 height 57
click at [349, 281] on span "Preview Reminder" at bounding box center [330, 279] width 94 height 14
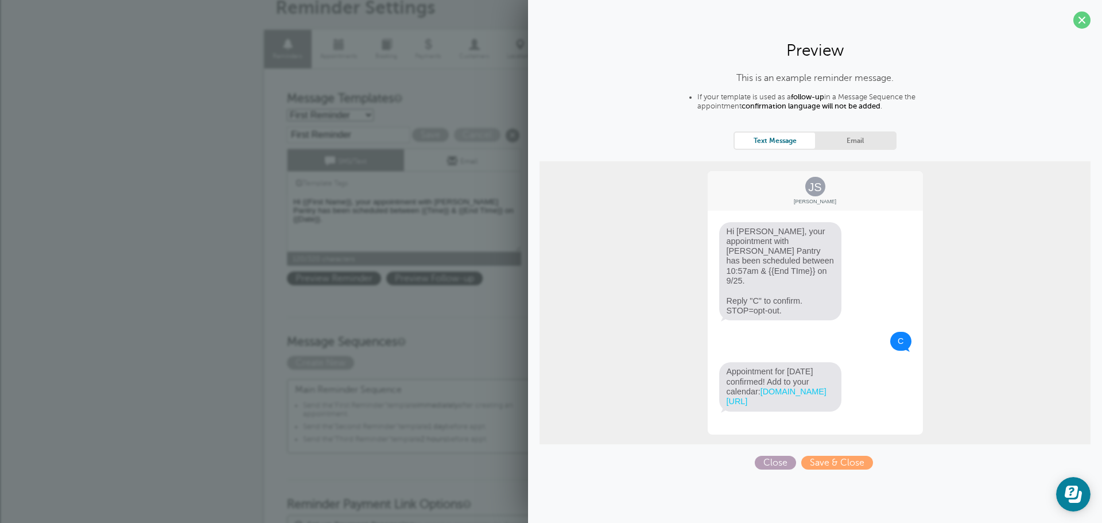
click at [785, 456] on span "Close" at bounding box center [775, 463] width 41 height 14
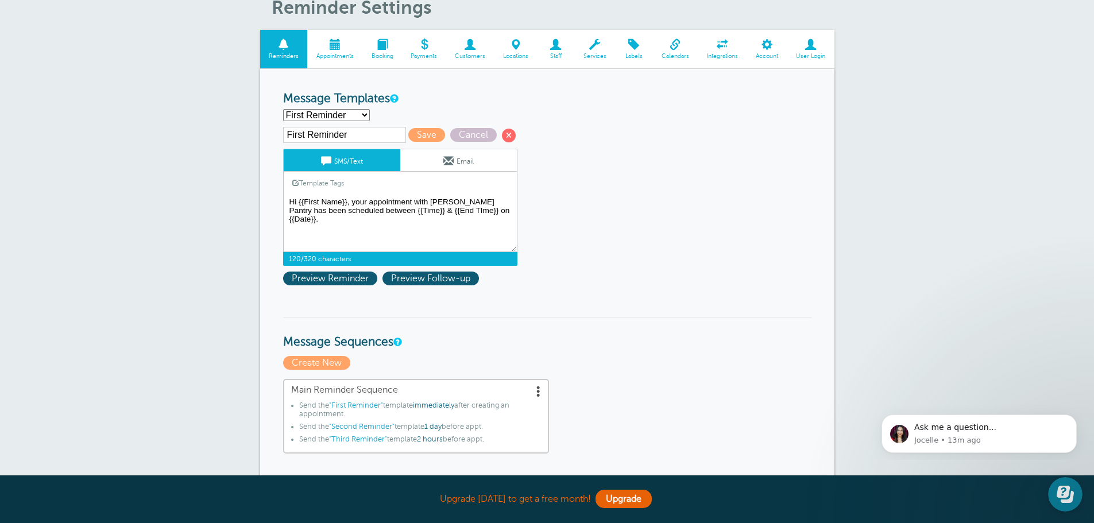
click at [443, 210] on textarea "Hi {{First Name}}, your appointment with [PERSON_NAME] Pantry has been schedule…" at bounding box center [400, 223] width 234 height 57
click at [340, 276] on span "Preview Reminder" at bounding box center [330, 279] width 94 height 14
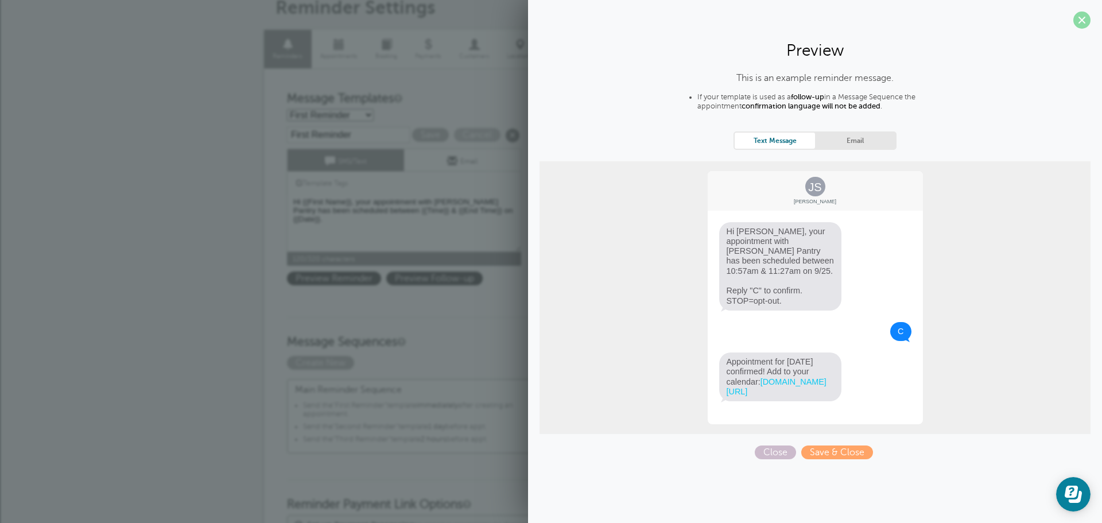
click at [1085, 21] on span at bounding box center [1082, 19] width 17 height 17
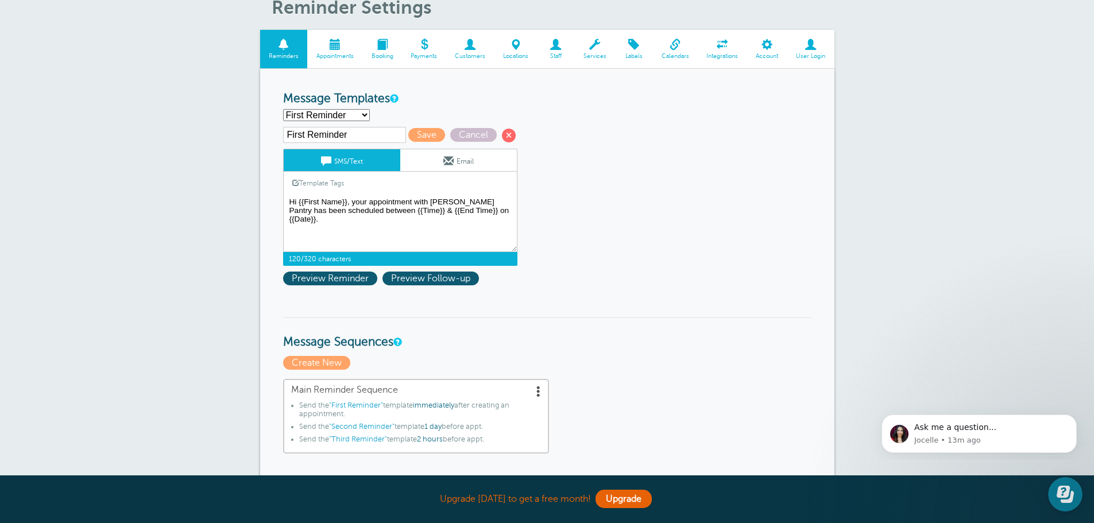
click at [396, 205] on textarea "Hi {{First Name}}, your appointment with Butler's Pantry has been scheduled for…" at bounding box center [400, 223] width 234 height 57
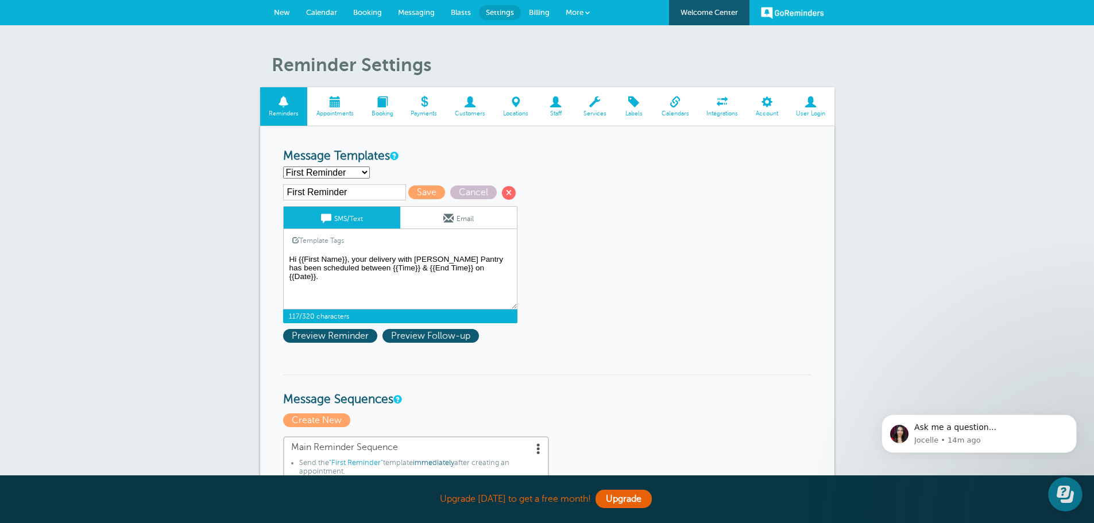
type textarea "Hi {{First Name}}, your delivery with Butler's Pantry has been scheduled betwee…"
click at [424, 185] on div "First Reminder Save Cancel SMS/Text Email Template Tags Copy SMS Click to add a…" at bounding box center [415, 253] width 264 height 139
click at [425, 189] on span "Save" at bounding box center [426, 192] width 37 height 14
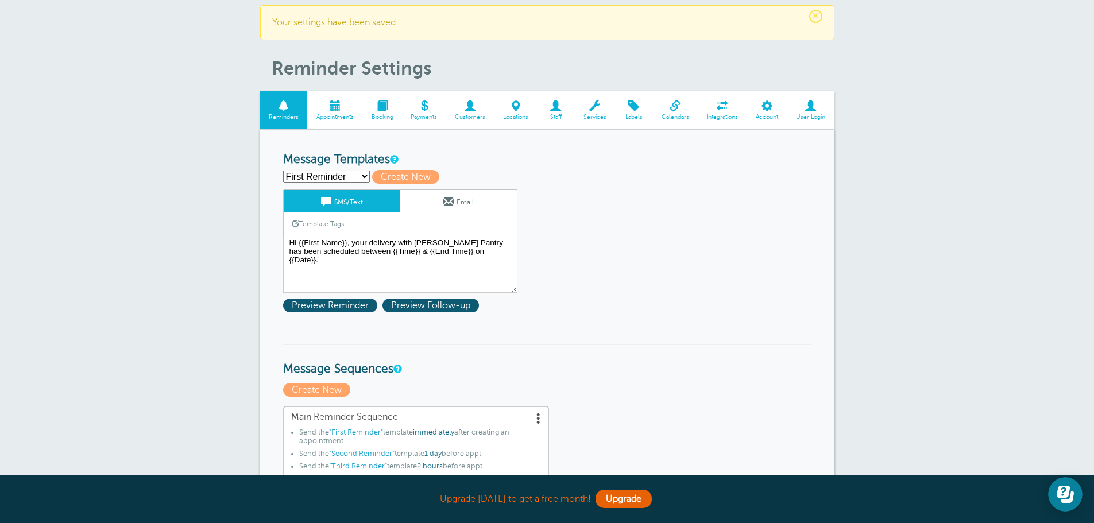
scroll to position [57, 0]
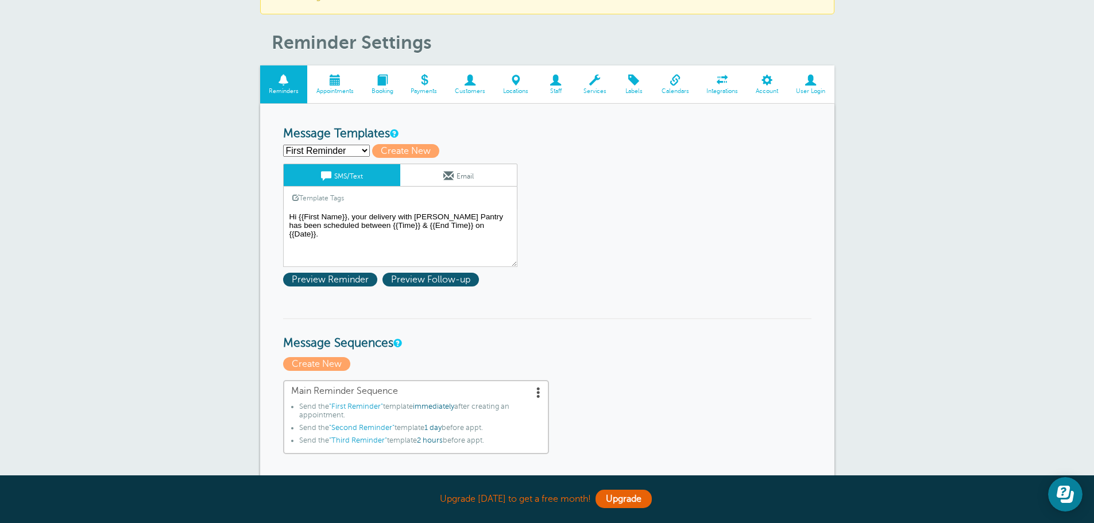
click at [335, 90] on span "Appointments" at bounding box center [335, 91] width 44 height 7
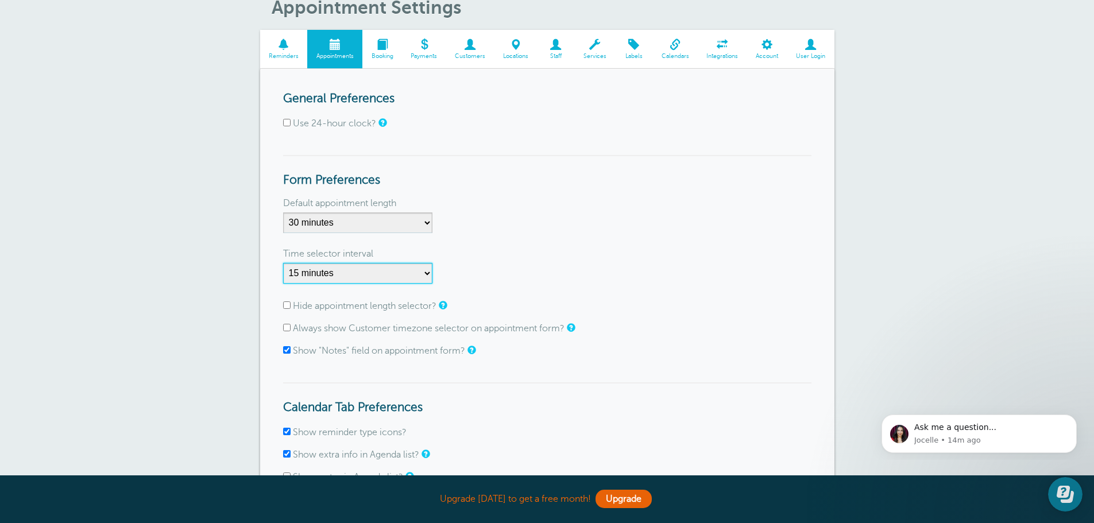
click at [405, 272] on select "1 minute 5 minutes 10 minutes 15 minutes 20 minutes 30 minutes 60 minutes" at bounding box center [357, 273] width 149 height 21
click at [532, 258] on div "Time selector interval" at bounding box center [547, 254] width 528 height 18
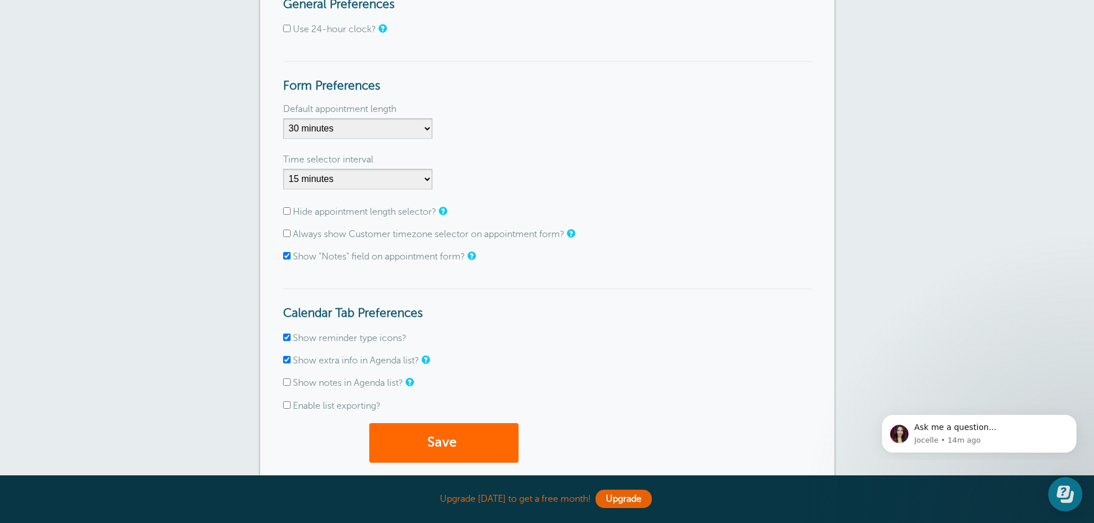
scroll to position [172, 0]
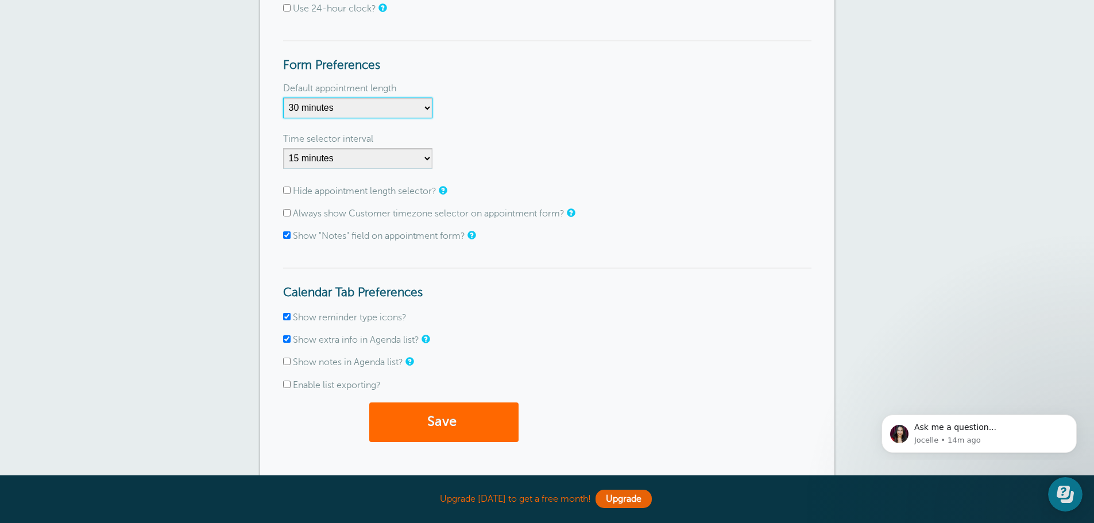
click at [409, 107] on select "5 minutes 10 minutes 15 minutes 20 minutes 25 minutes 30 minutes 35 minutes 40 …" at bounding box center [357, 108] width 149 height 21
click at [485, 431] on button "Save" at bounding box center [443, 423] width 149 height 40
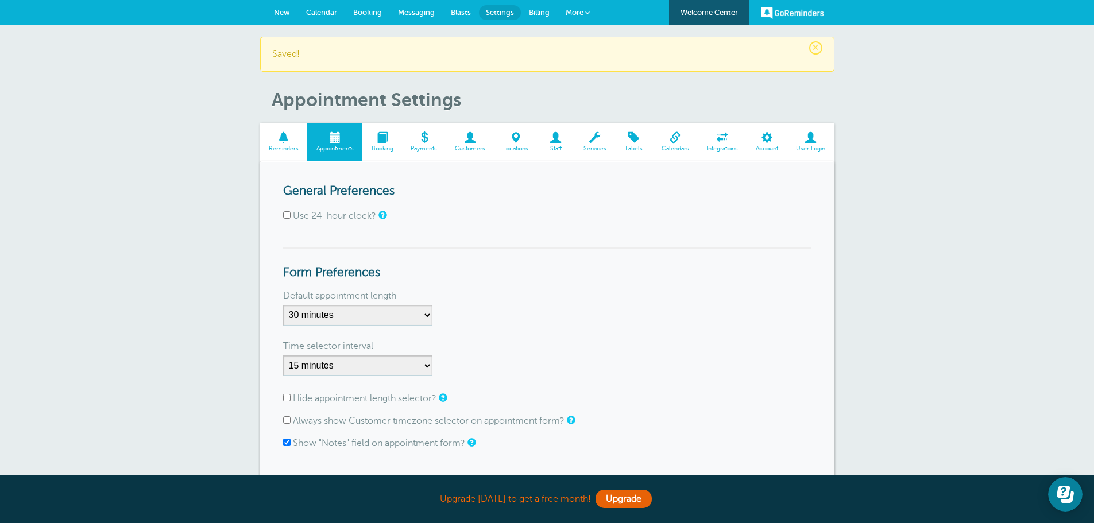
click at [294, 144] on link "Reminders" at bounding box center [284, 142] width 48 height 38
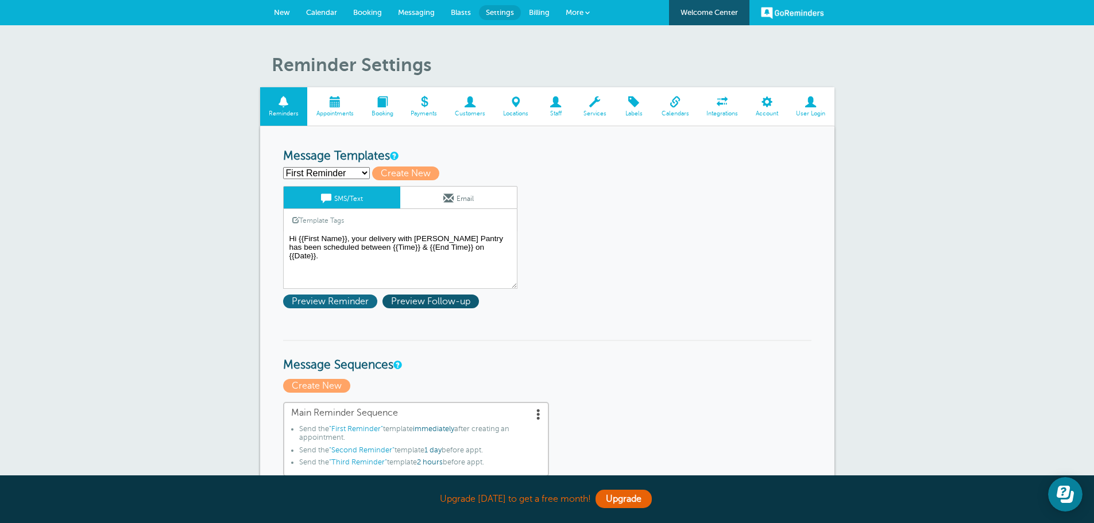
click at [343, 306] on span "Preview Reminder" at bounding box center [330, 302] width 94 height 14
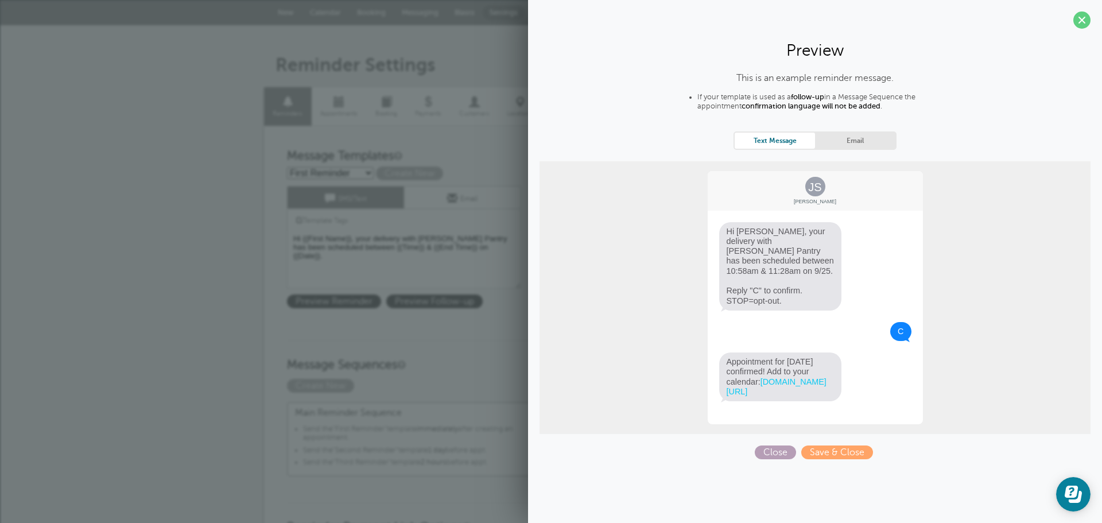
click at [781, 449] on span "Close" at bounding box center [775, 453] width 41 height 14
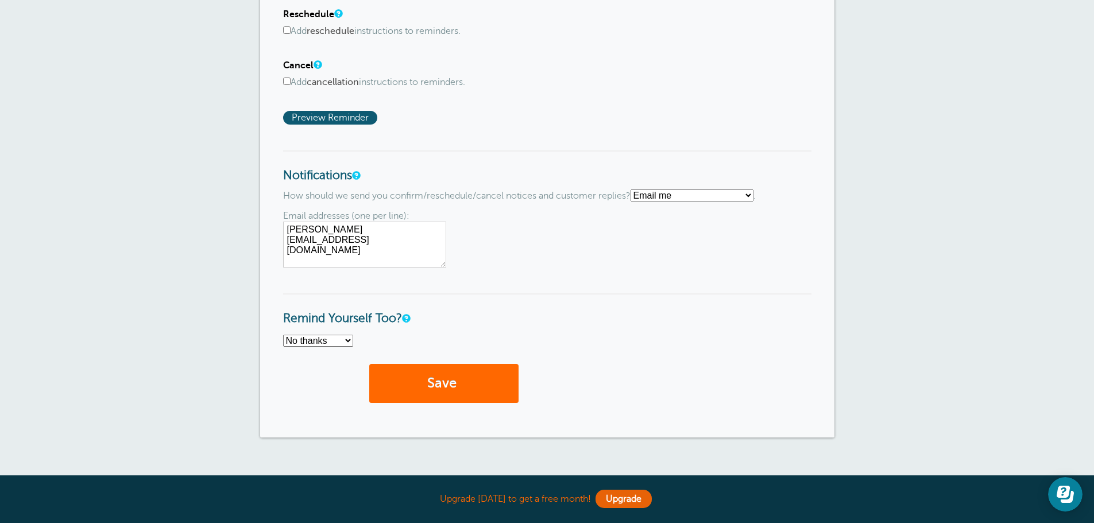
scroll to position [836, 0]
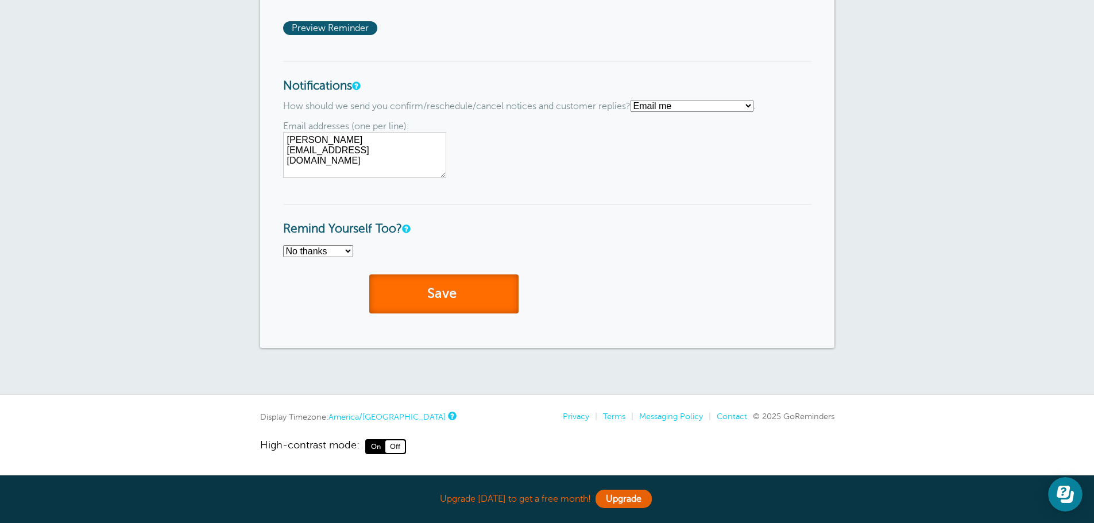
click at [398, 306] on button "Save" at bounding box center [443, 294] width 149 height 40
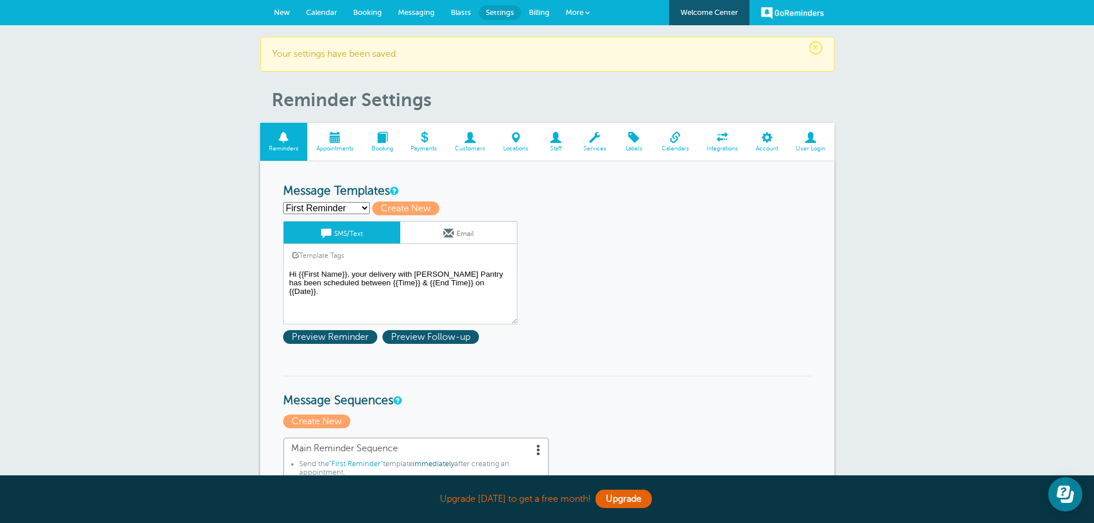
click at [614, 214] on div "First Reminder Second Reminder Third Reminder Create new... Create New" at bounding box center [547, 209] width 528 height 14
click at [343, 136] on span at bounding box center [334, 137] width 55 height 11
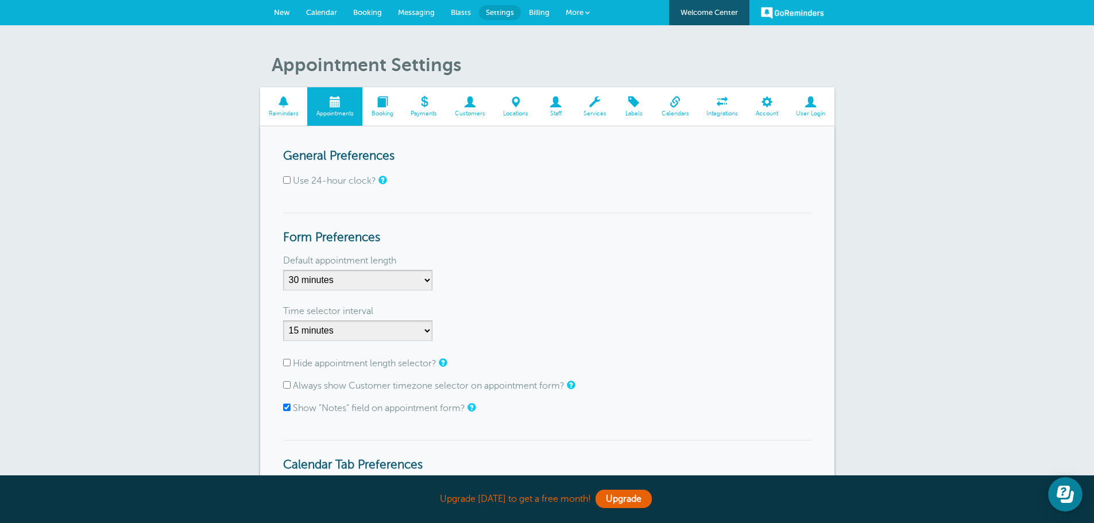
click at [771, 107] on span at bounding box center [767, 101] width 40 height 11
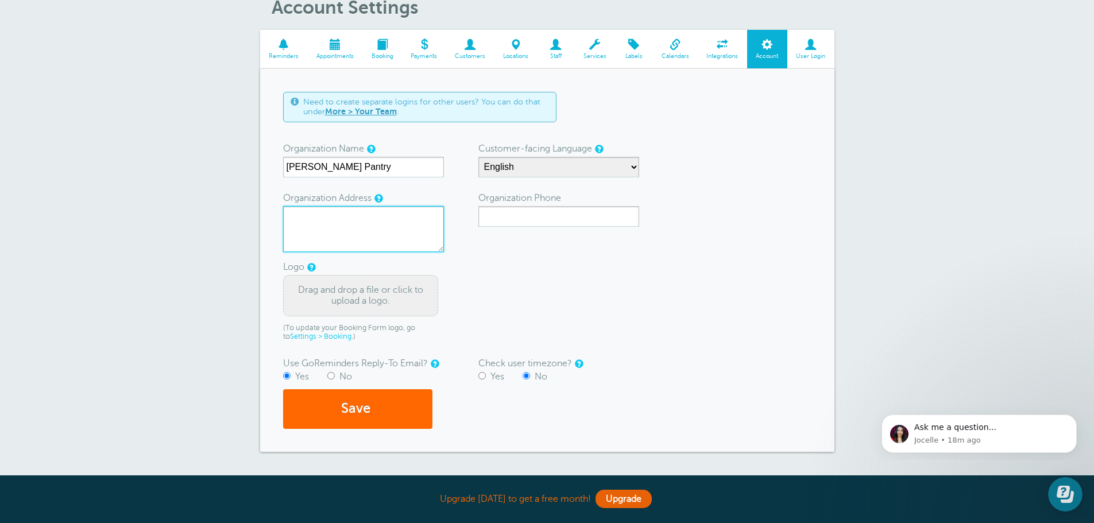
click at [389, 242] on textarea "Organization Address" at bounding box center [363, 229] width 161 height 46
click at [610, 283] on form "Need to create separate logins for other users? You can do that under More > Yo…" at bounding box center [547, 260] width 528 height 337
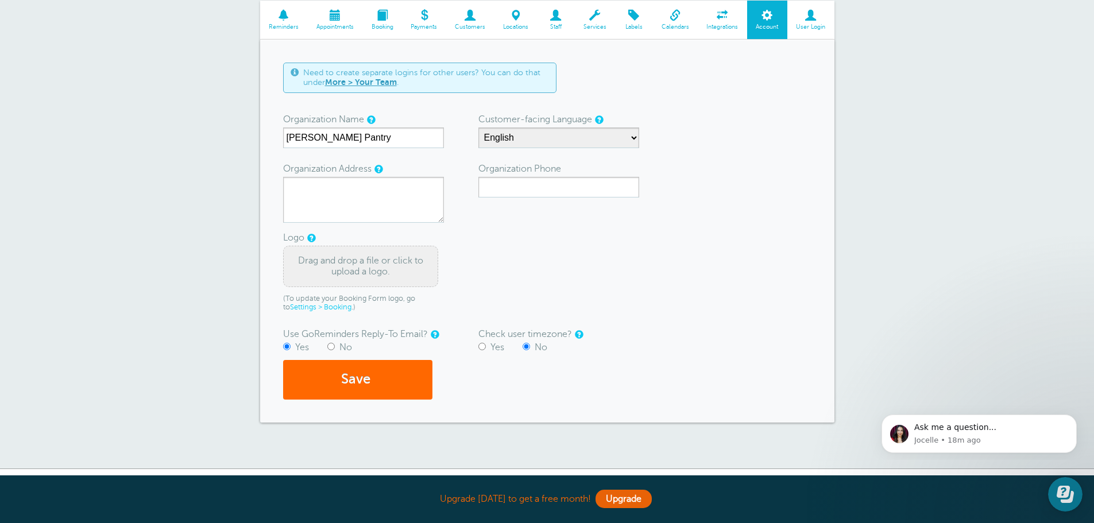
scroll to position [115, 0]
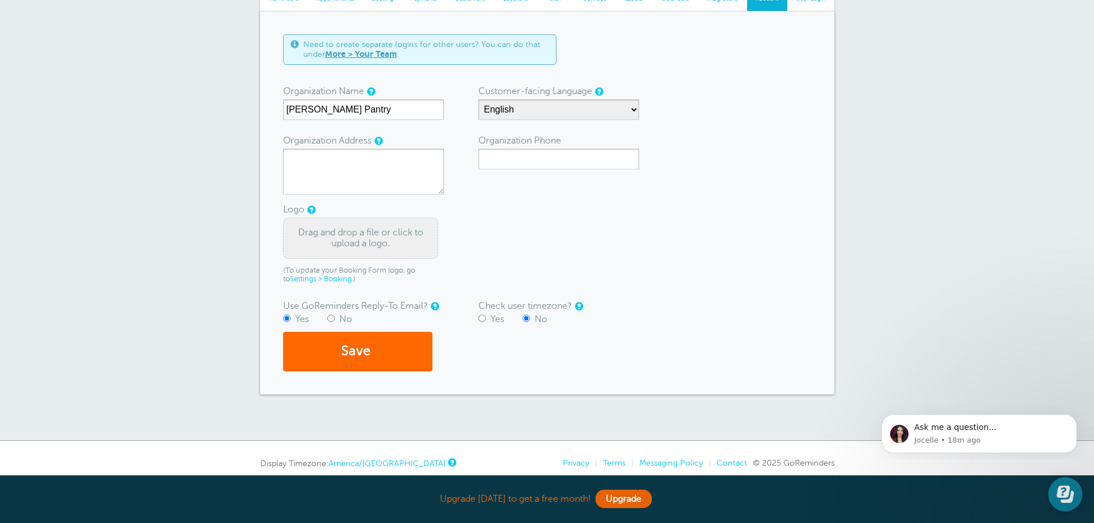
click at [482, 316] on input "Yes" at bounding box center [481, 318] width 7 height 7
radio input "true"
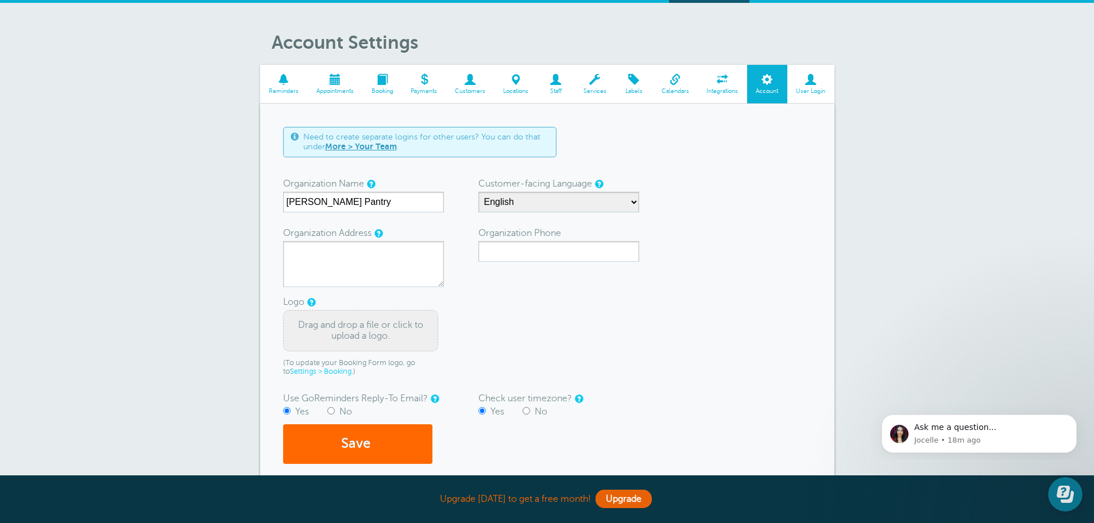
scroll to position [0, 0]
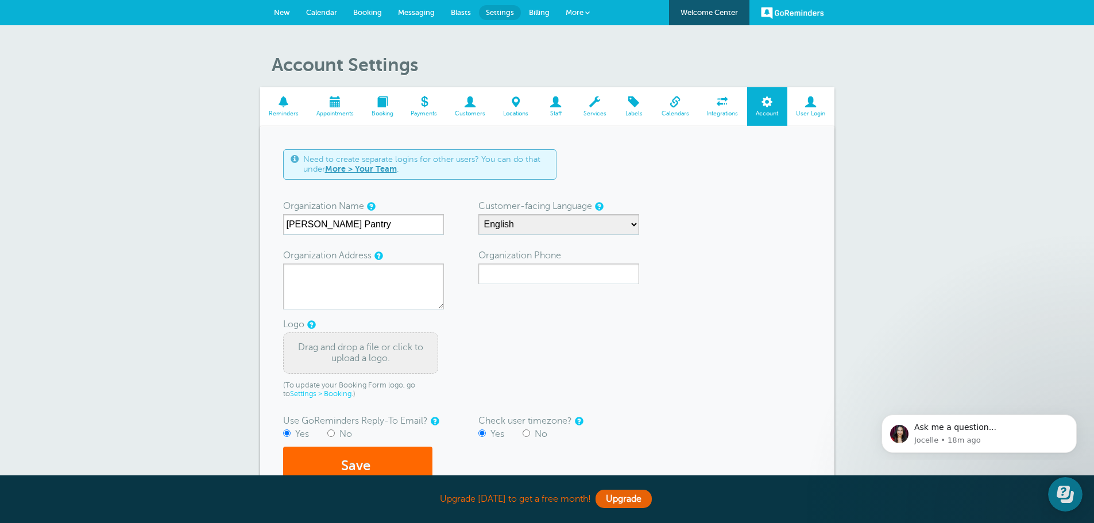
click at [632, 97] on span at bounding box center [633, 101] width 37 height 11
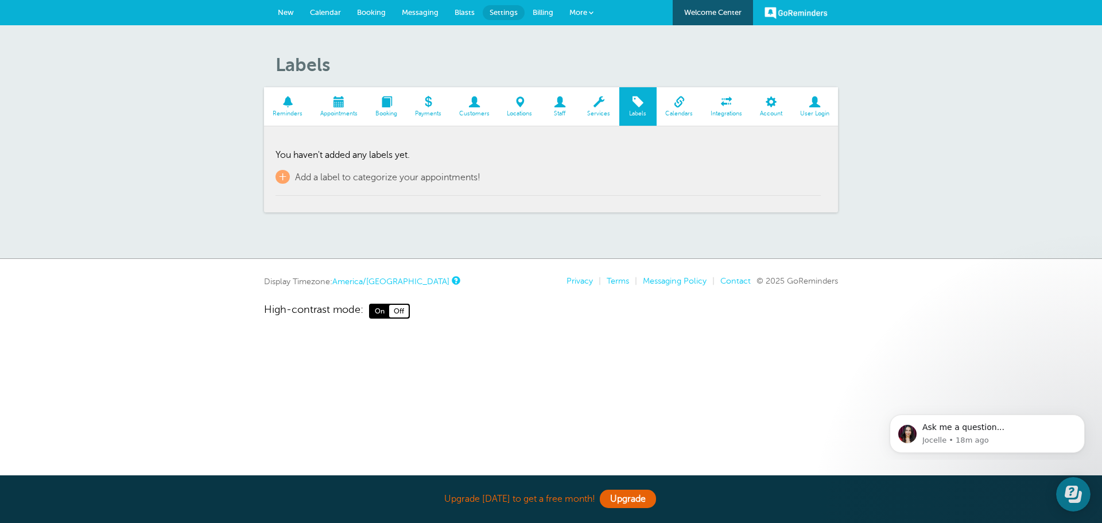
click at [434, 10] on span "Messaging" at bounding box center [420, 12] width 37 height 9
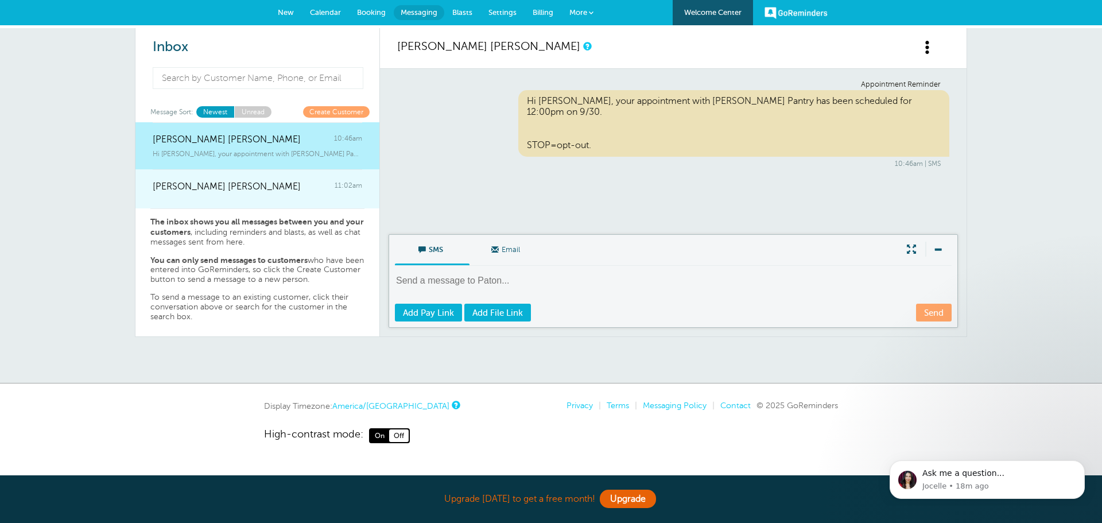
click at [295, 186] on div "[PERSON_NAME] [PERSON_NAME] 11:02am" at bounding box center [258, 180] width 210 height 23
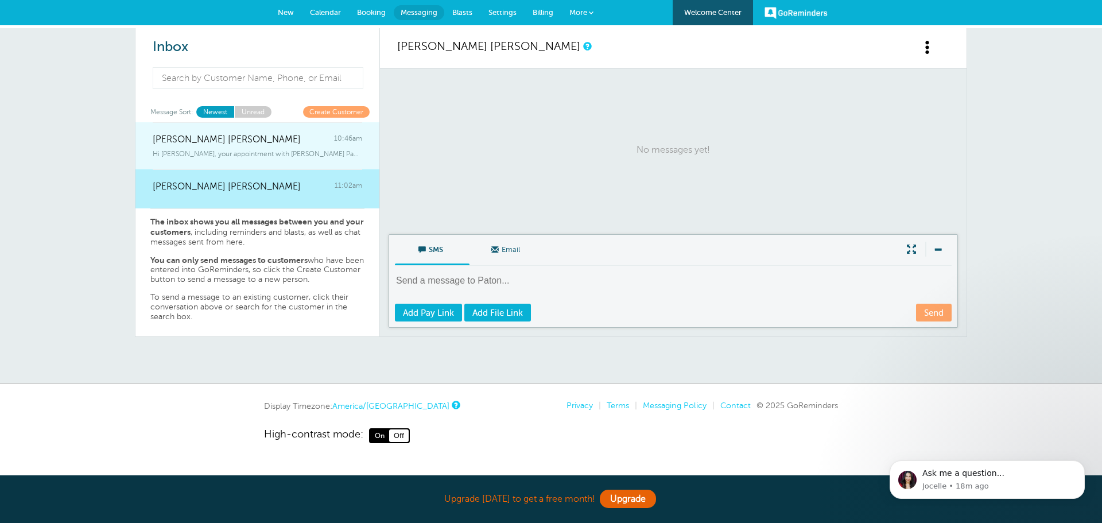
click at [293, 158] on link "[PERSON_NAME] [PERSON_NAME] 10:46am Hi [PERSON_NAME], your appointment with [PE…" at bounding box center [258, 146] width 244 height 48
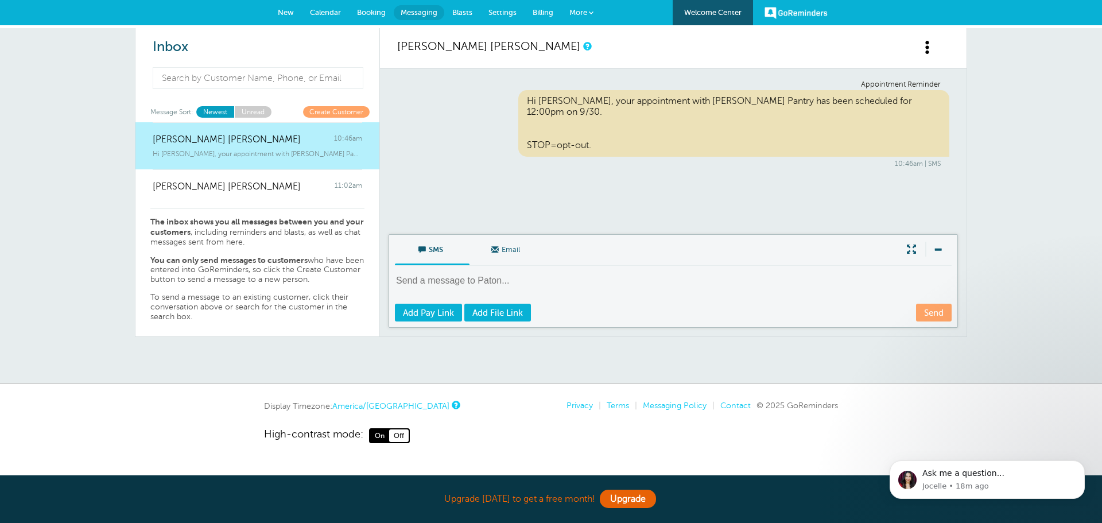
click at [323, 110] on link "Create Customer" at bounding box center [336, 111] width 67 height 11
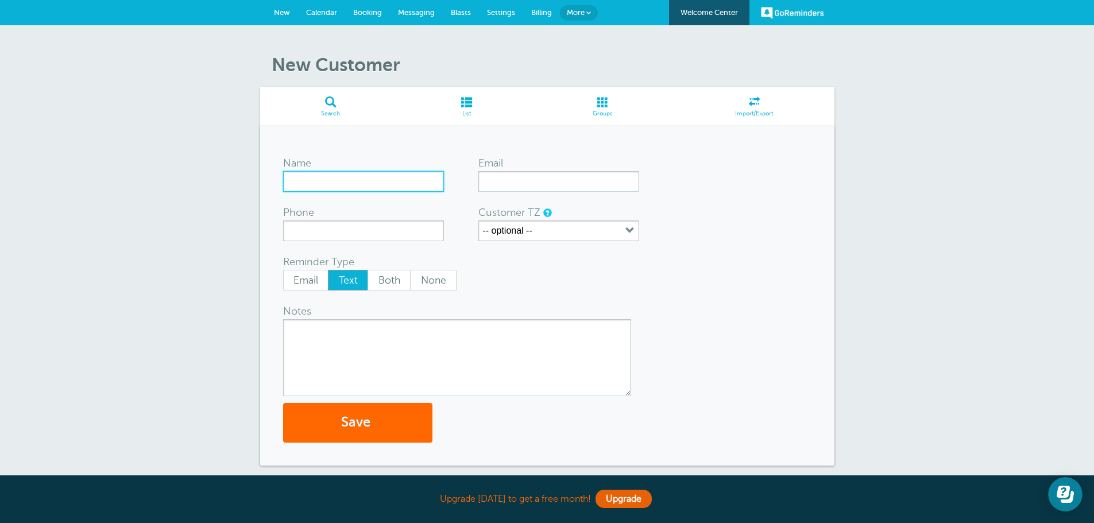
click at [365, 179] on input "Name" at bounding box center [363, 181] width 161 height 21
type input "[PERSON_NAME][MEDICAL_DATA]"
click at [533, 184] on input "Email" at bounding box center [558, 181] width 161 height 21
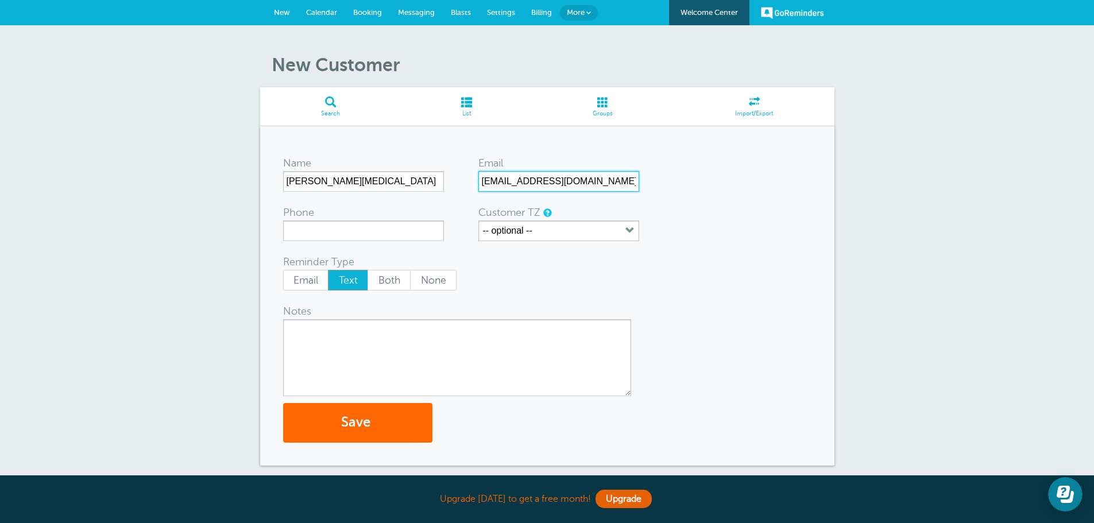
type input "[EMAIL_ADDRESS][DOMAIN_NAME]"
click at [294, 230] on input "Phone" at bounding box center [363, 230] width 161 height 21
type input "31457442985"
click at [559, 285] on div "Email Text Both None" at bounding box center [453, 280] width 340 height 21
click at [477, 330] on textarea "Notes" at bounding box center [457, 357] width 348 height 77
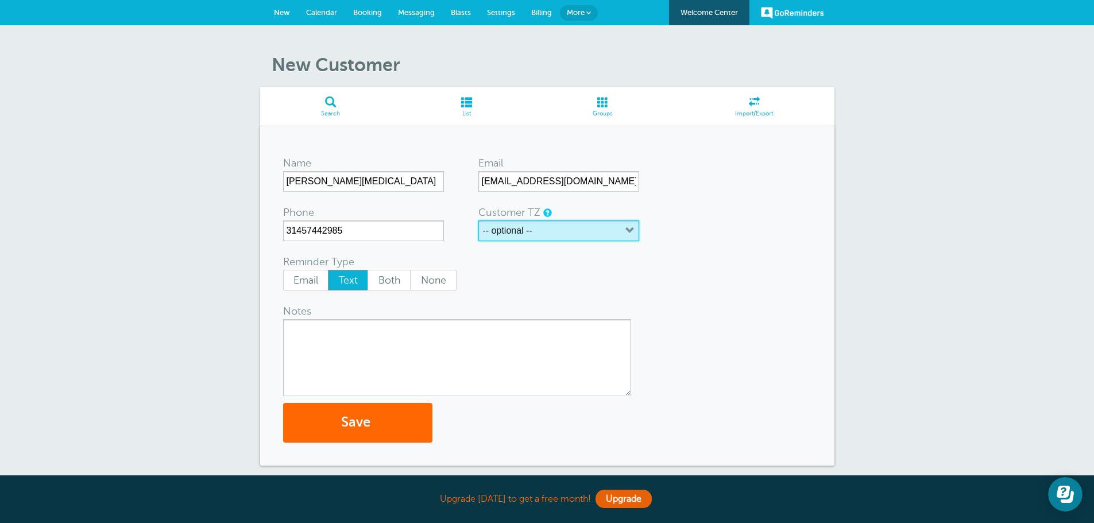
click at [543, 236] on button "-- optional --" at bounding box center [558, 230] width 161 height 21
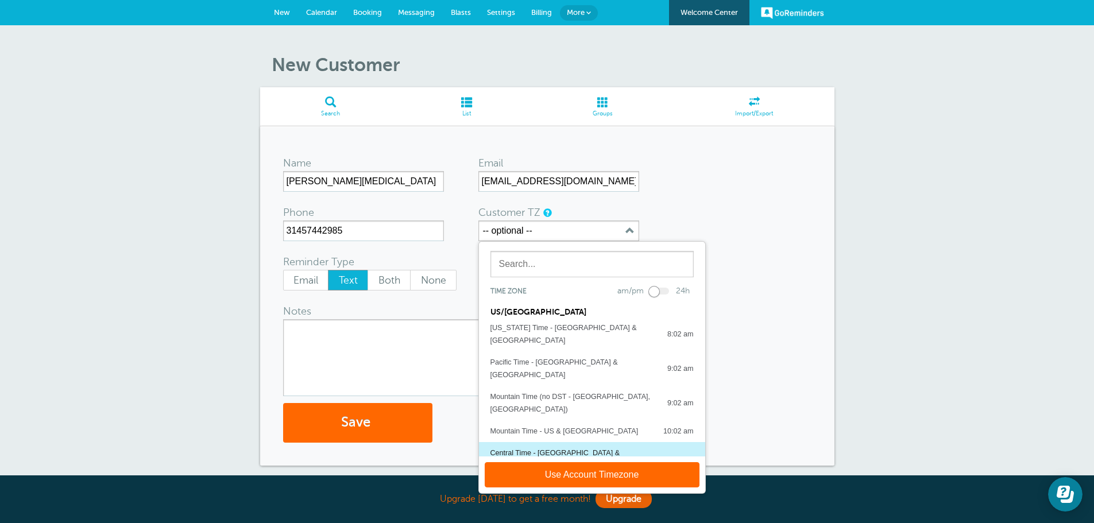
click at [574, 447] on div "Central Time - [GEOGRAPHIC_DATA] & [GEOGRAPHIC_DATA]" at bounding box center [570, 459] width 161 height 25
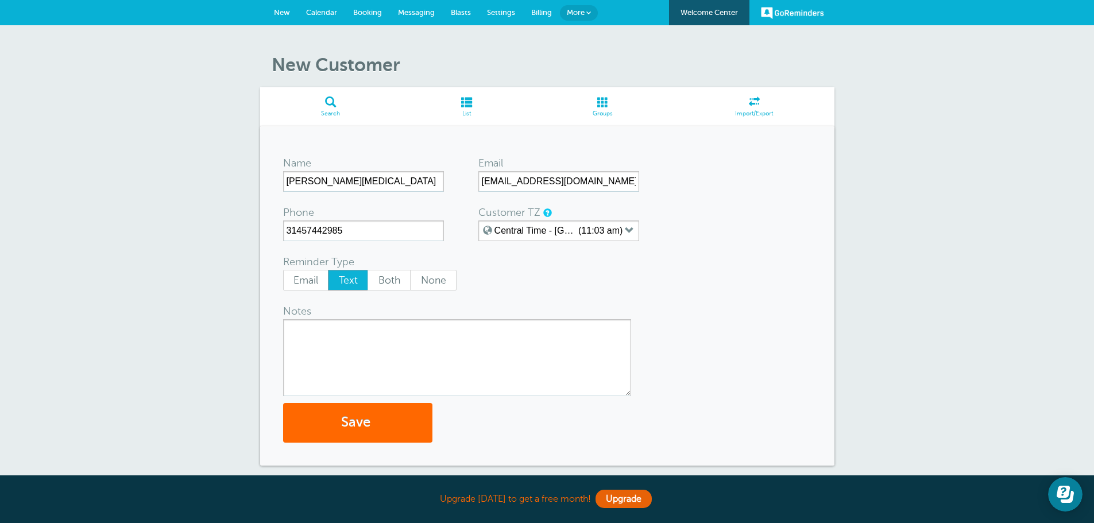
click at [563, 292] on form "Name [PERSON_NAME][MEDICAL_DATA] Email [EMAIL_ADDRESS][DOMAIN_NAME] Phone [PHON…" at bounding box center [547, 295] width 528 height 293
click at [377, 426] on button "Save" at bounding box center [357, 423] width 149 height 40
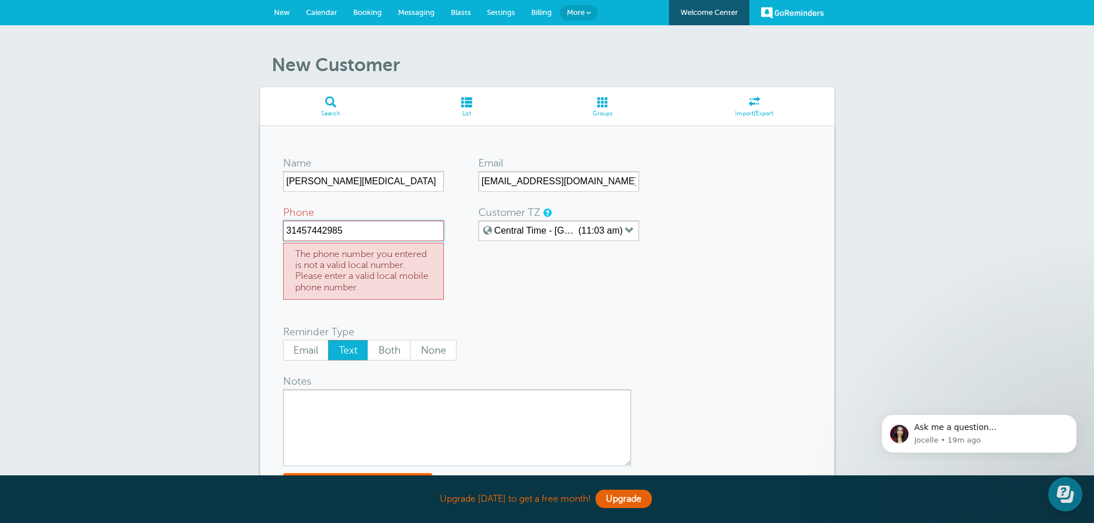
click at [324, 228] on input "31457442985" at bounding box center [363, 230] width 161 height 21
click at [337, 229] on input "31457442985" at bounding box center [363, 230] width 161 height 21
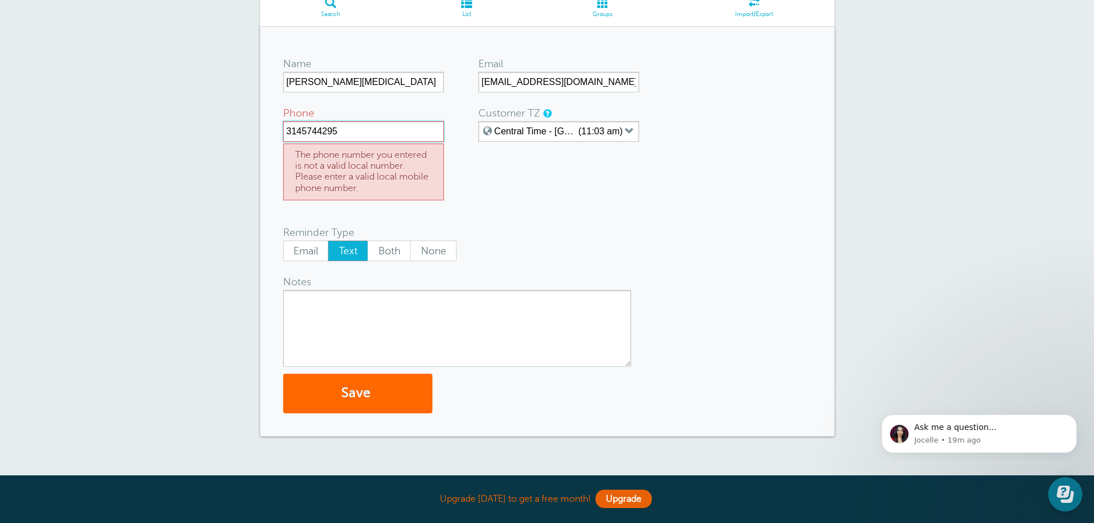
scroll to position [187, 0]
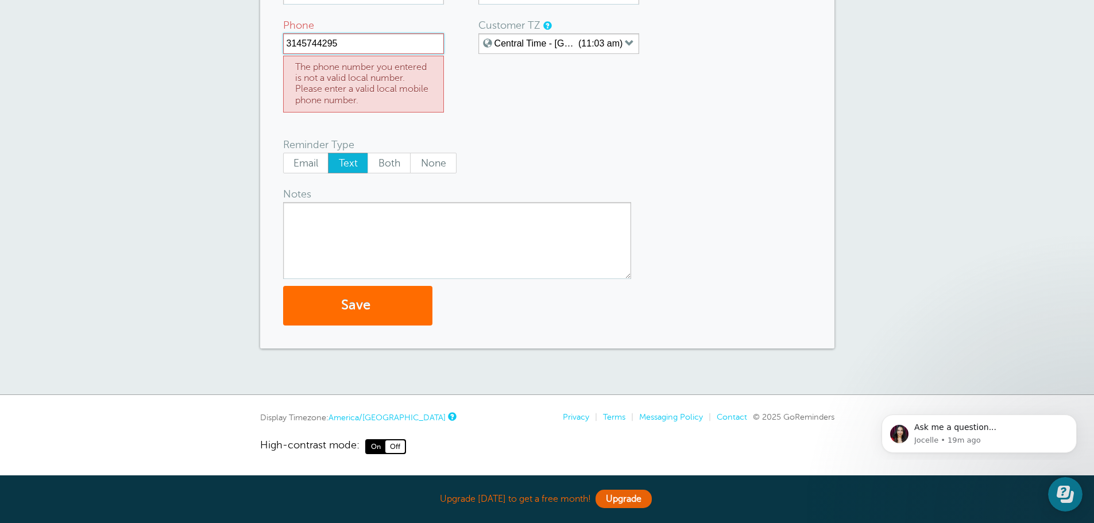
type input "3145744295"
click at [359, 291] on button "Save" at bounding box center [357, 306] width 149 height 40
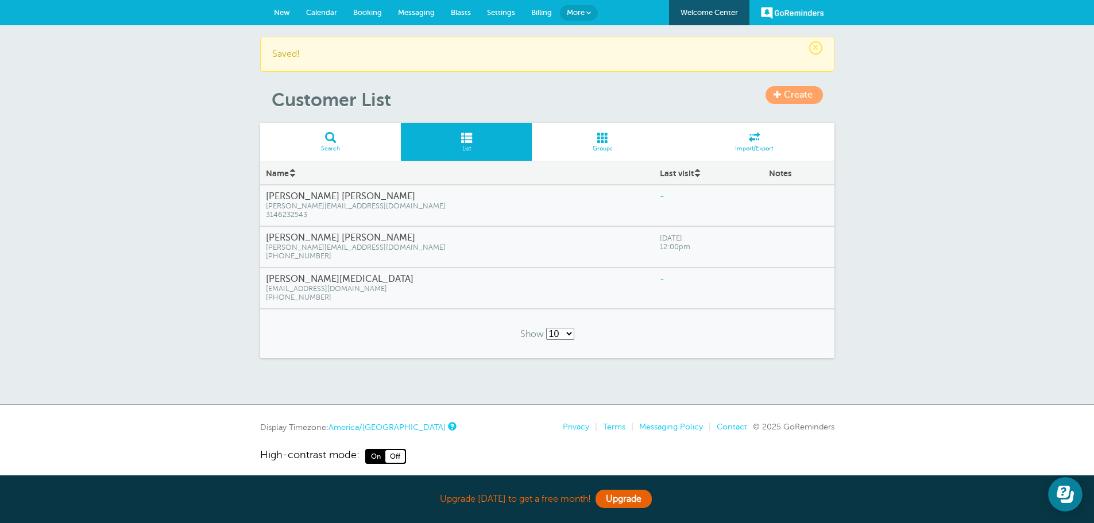
click at [479, 289] on span "[EMAIL_ADDRESS][DOMAIN_NAME]" at bounding box center [457, 289] width 382 height 9
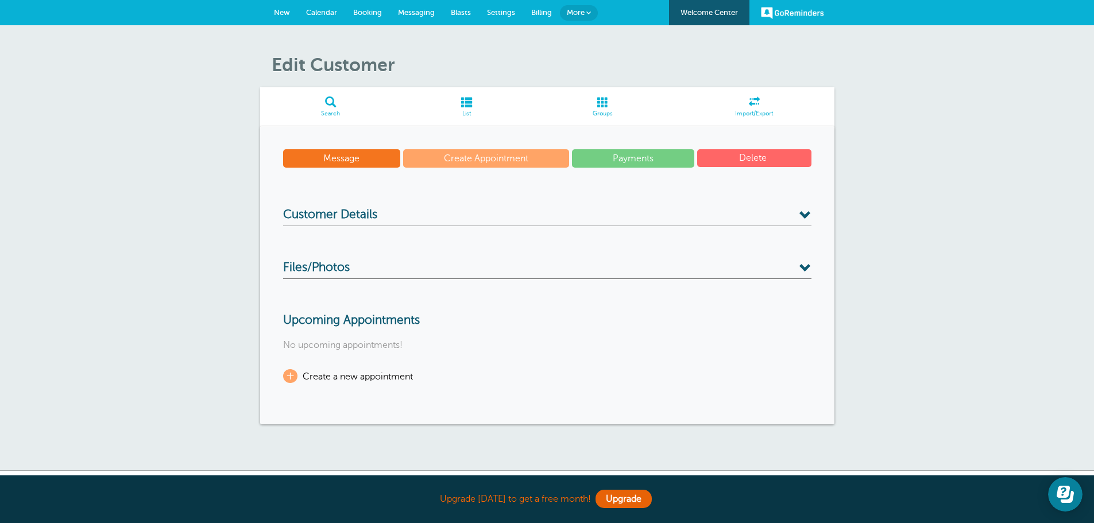
click at [448, 163] on link "Create Appointment" at bounding box center [486, 158] width 166 height 18
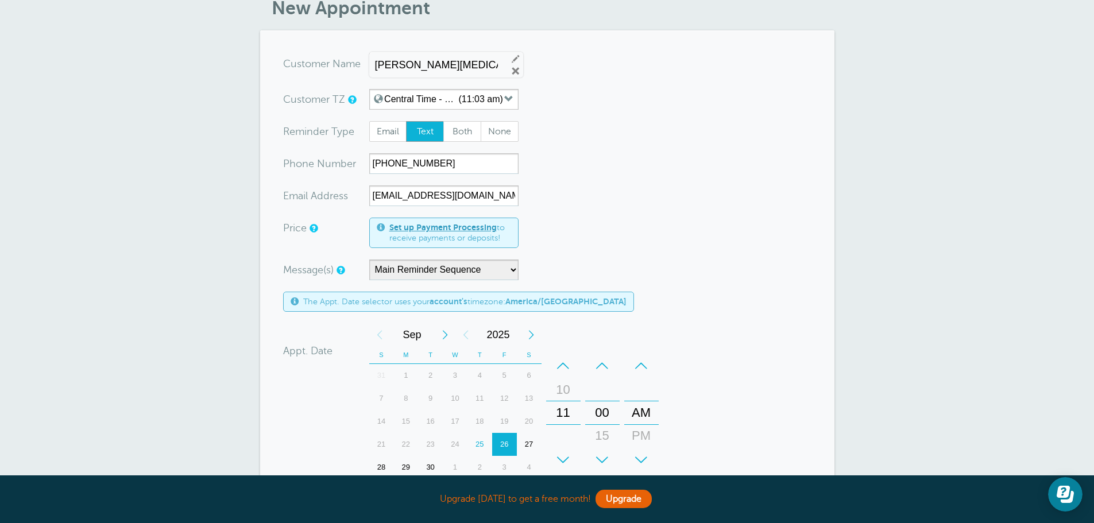
scroll to position [57, 0]
click at [436, 274] on select "Main Reminder Sequence" at bounding box center [443, 269] width 149 height 21
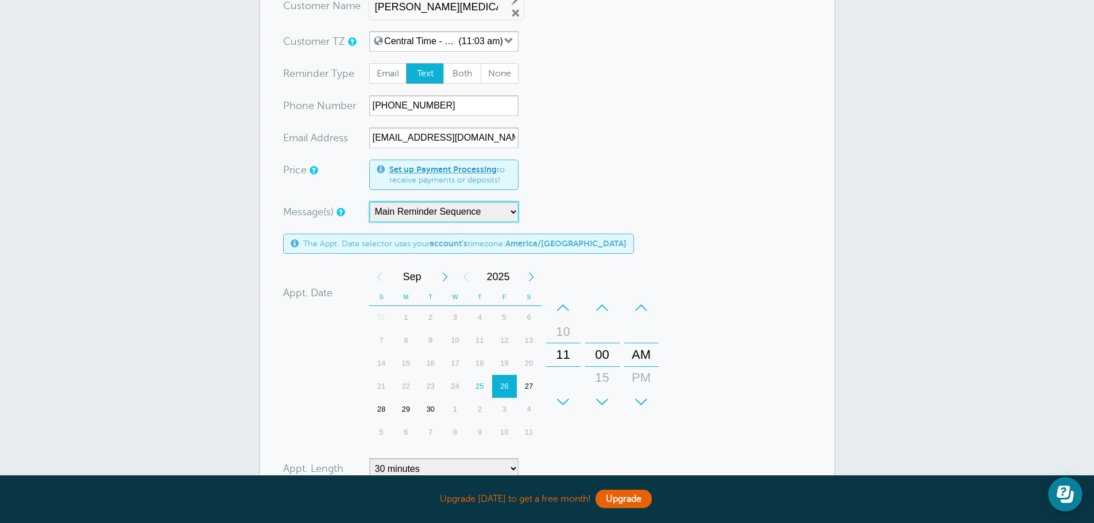
scroll to position [172, 0]
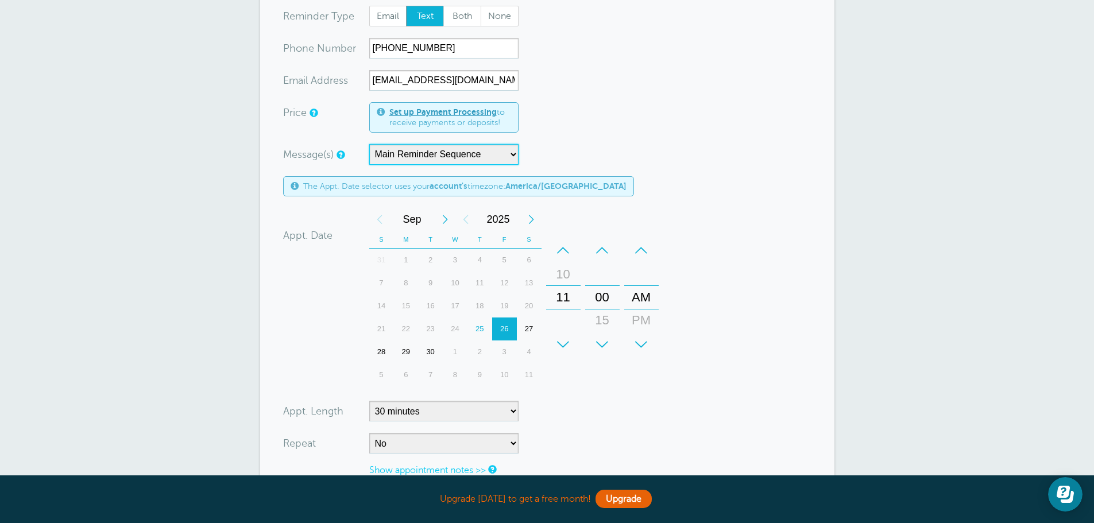
click at [427, 349] on div "30" at bounding box center [430, 351] width 25 height 23
click at [447, 220] on div "Next Month" at bounding box center [445, 219] width 21 height 23
click at [457, 257] on div "1" at bounding box center [455, 260] width 25 height 23
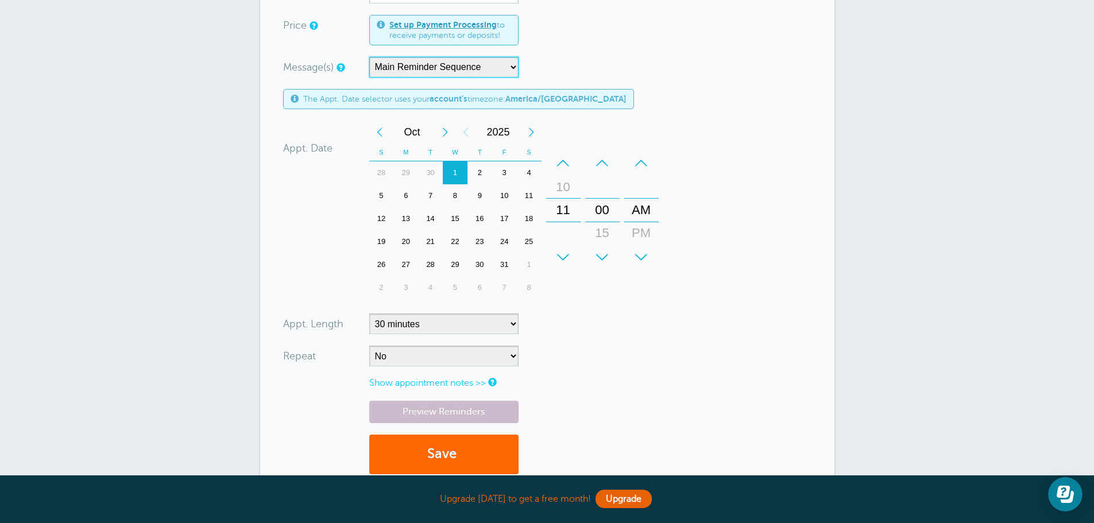
scroll to position [287, 0]
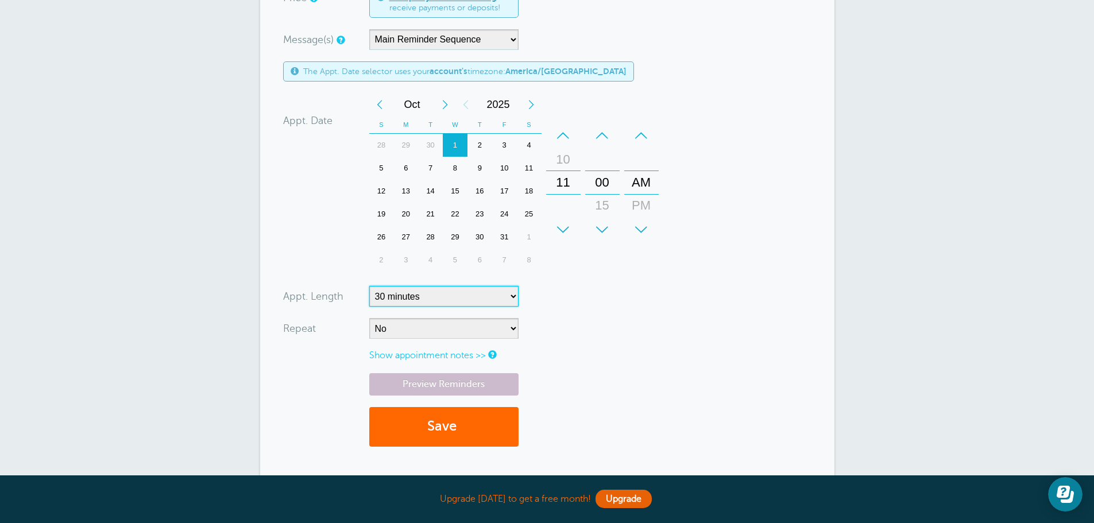
click at [489, 299] on select "5 minutes 10 minutes 15 minutes 20 minutes 25 minutes 30 minutes 35 minutes 40 …" at bounding box center [443, 296] width 149 height 21
click at [475, 382] on link "Preview Reminders" at bounding box center [443, 384] width 149 height 22
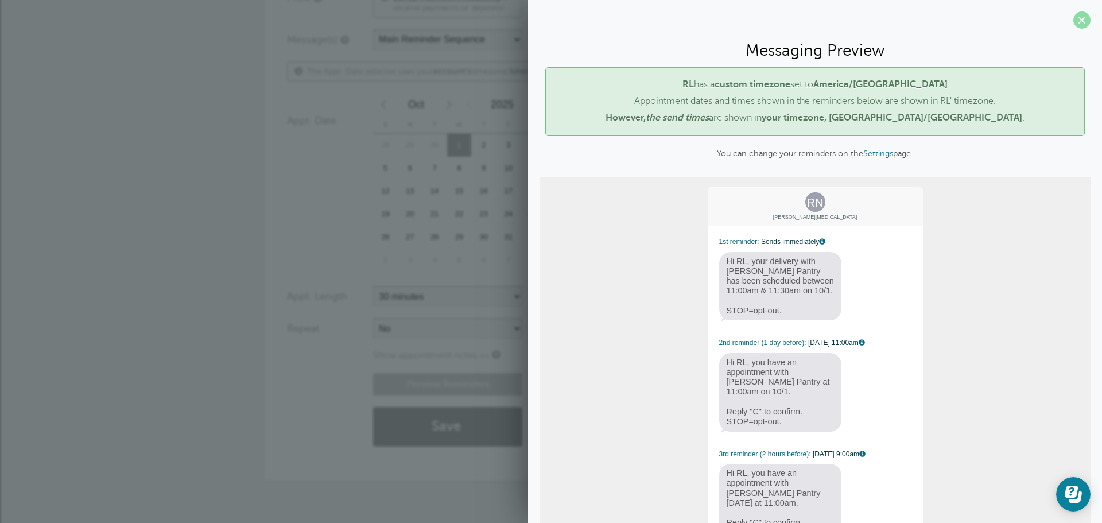
click at [1074, 20] on span at bounding box center [1082, 19] width 17 height 17
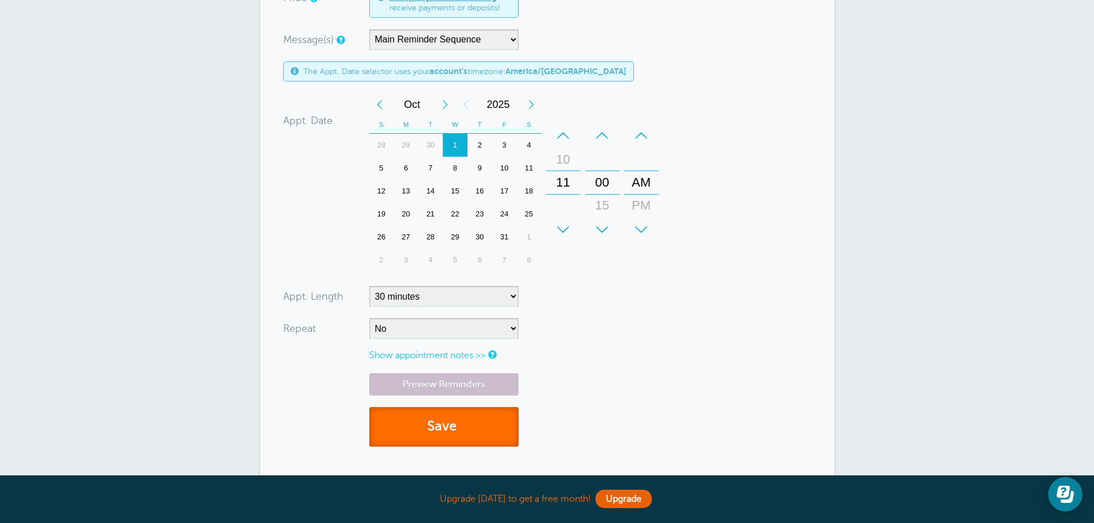
click at [462, 427] on button "Save" at bounding box center [443, 427] width 149 height 40
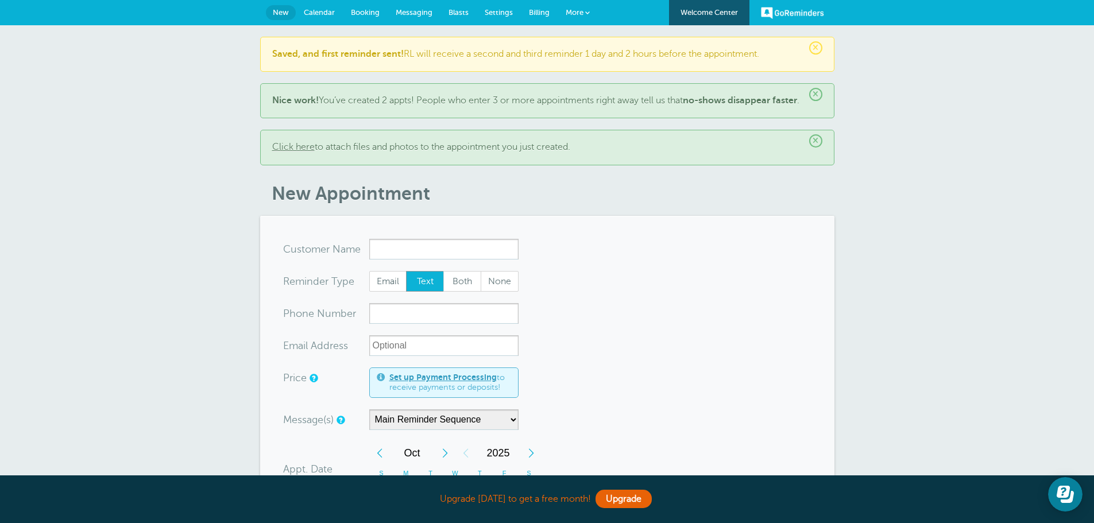
click at [413, 15] on span "Messaging" at bounding box center [414, 12] width 37 height 9
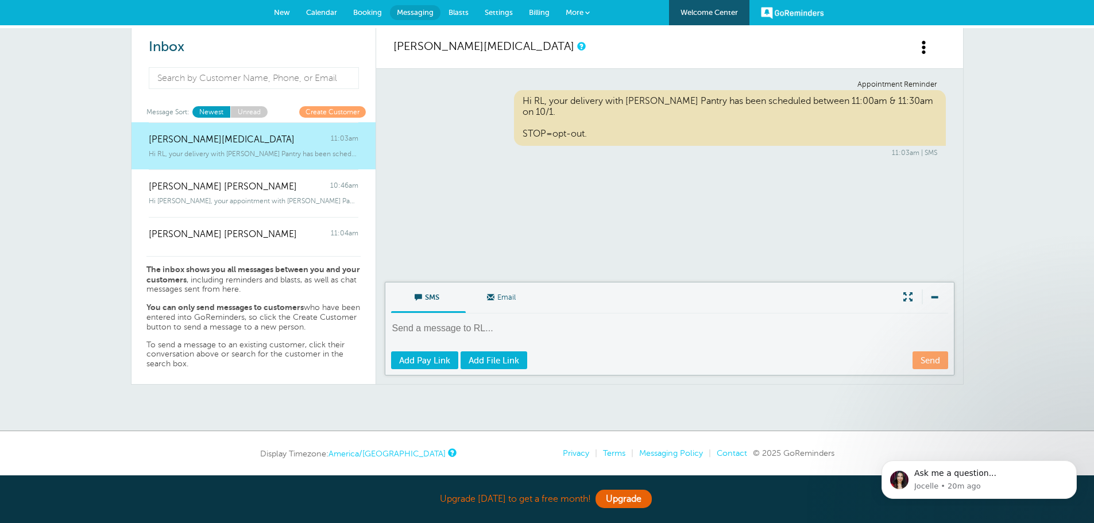
click at [416, 16] on span "Messaging" at bounding box center [415, 12] width 37 height 9
click at [290, 11] on link "New" at bounding box center [282, 12] width 32 height 25
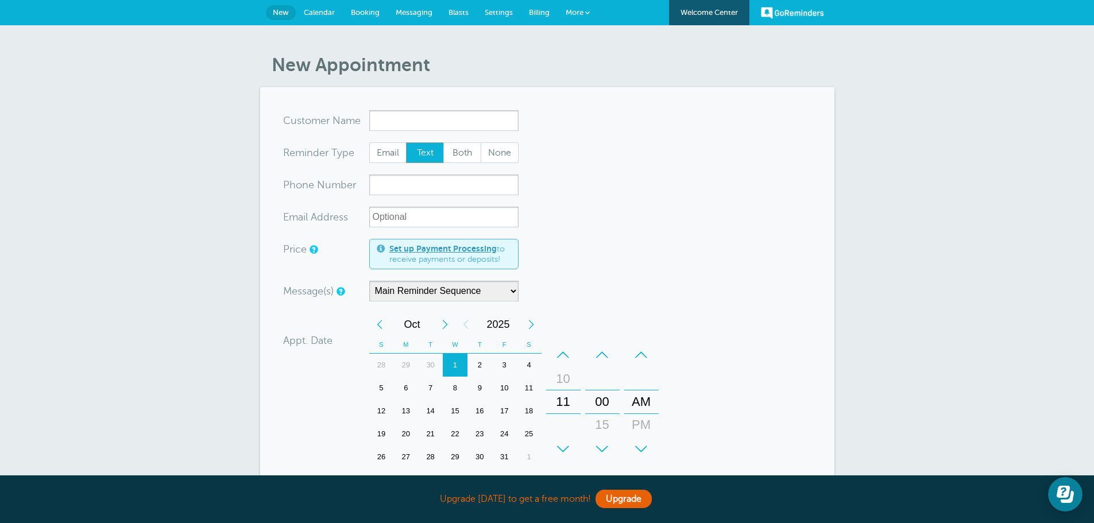
click at [308, 11] on span "Calendar" at bounding box center [319, 12] width 31 height 9
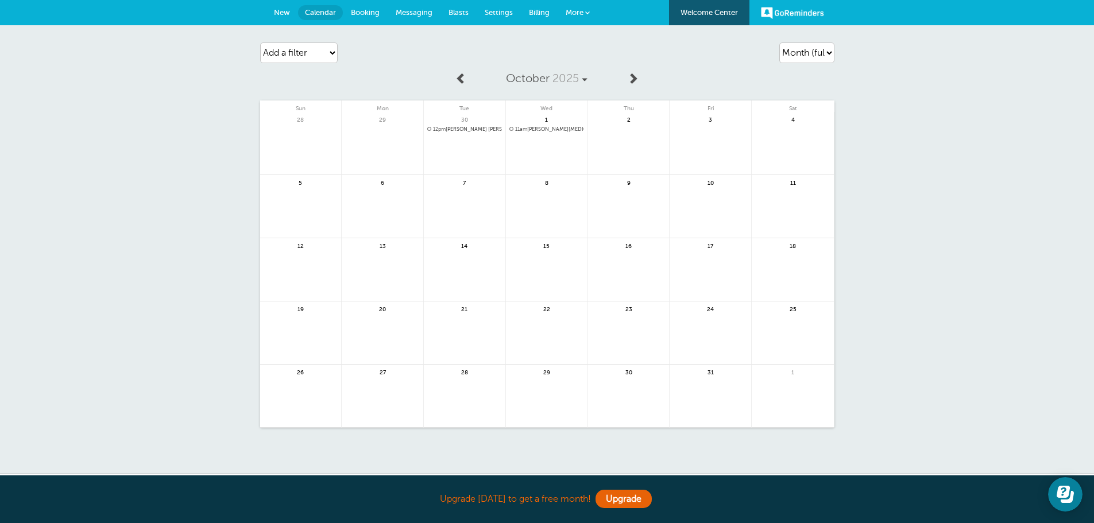
click at [779, 9] on link "GoReminders" at bounding box center [792, 12] width 63 height 25
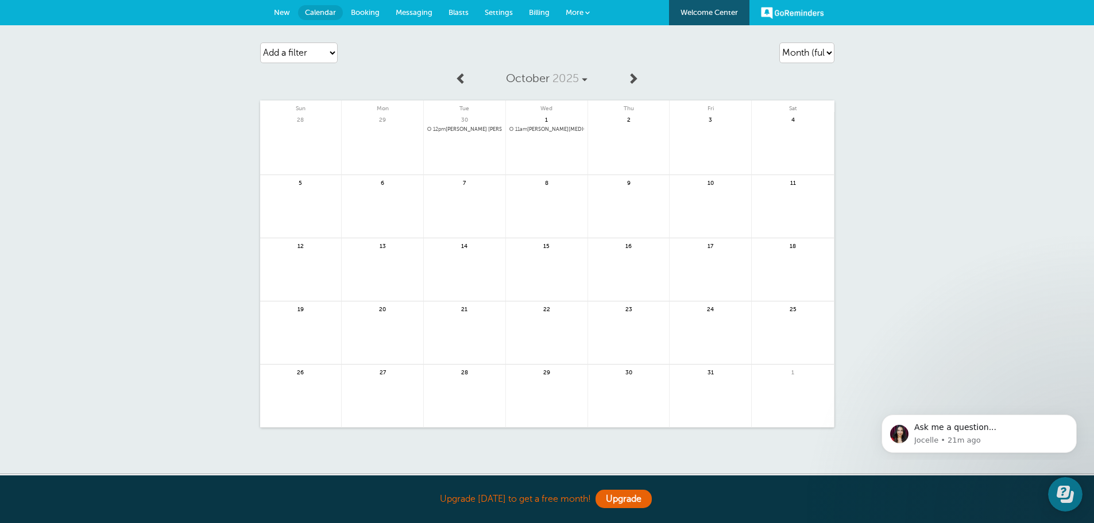
click at [363, 11] on span "Booking" at bounding box center [365, 12] width 29 height 9
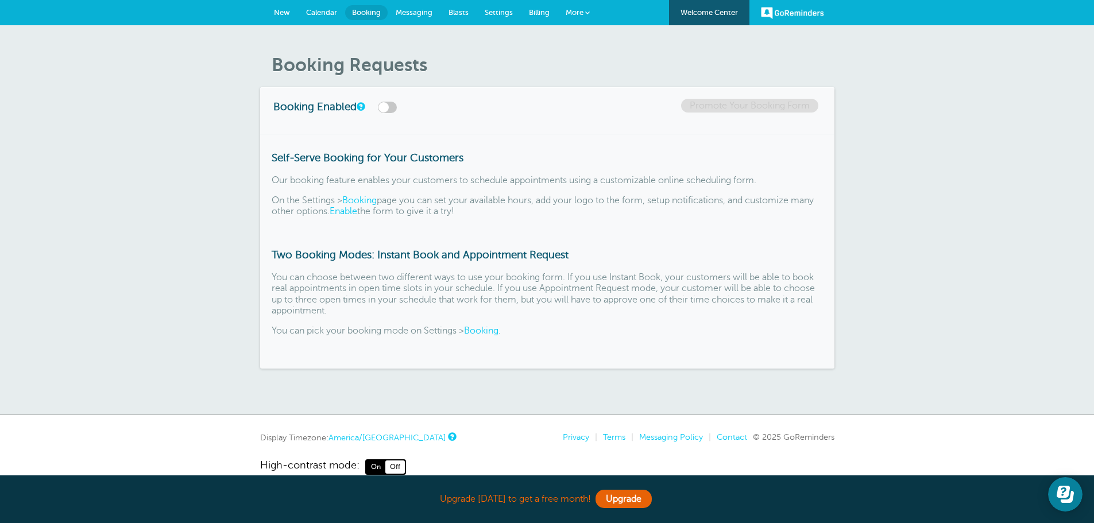
click at [408, 10] on span "Messaging" at bounding box center [414, 12] width 37 height 9
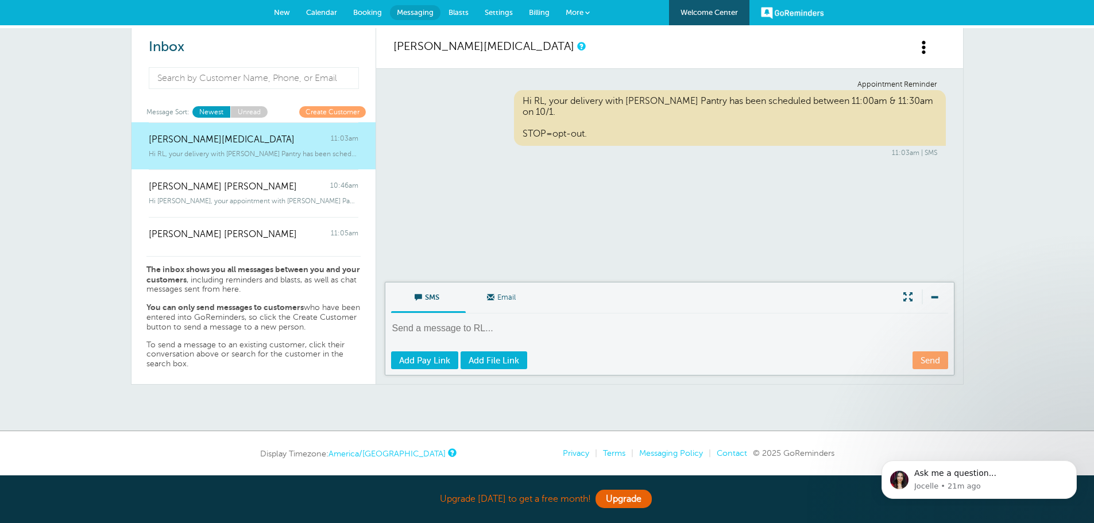
click at [464, 10] on span "Blasts" at bounding box center [458, 12] width 20 height 9
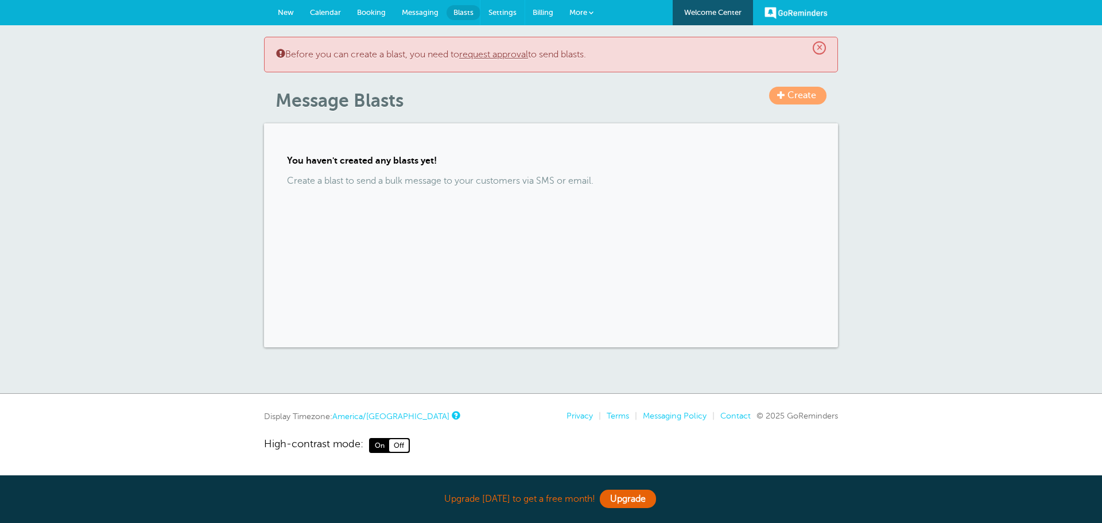
click at [498, 13] on span "Settings" at bounding box center [503, 12] width 28 height 9
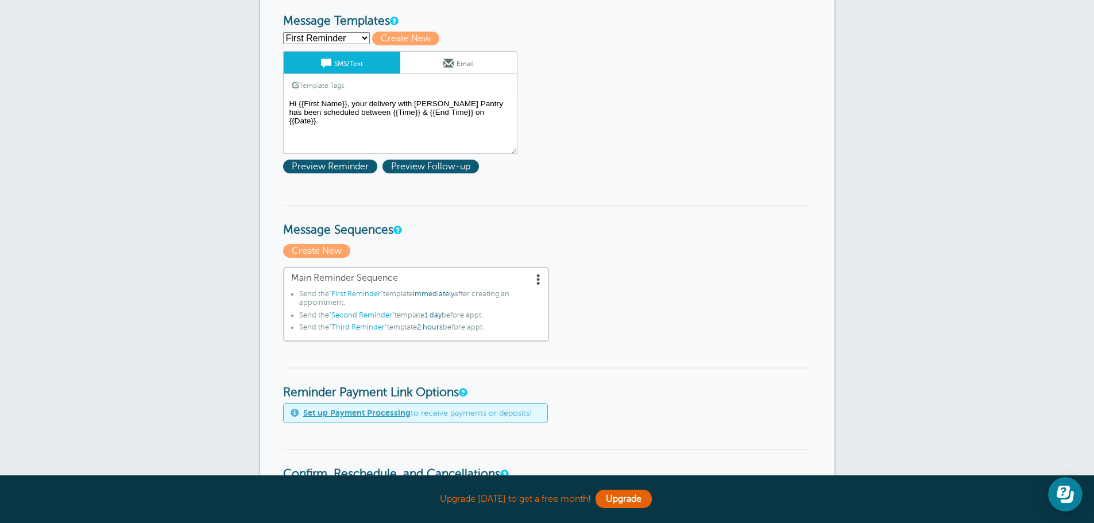
scroll to position [115, 0]
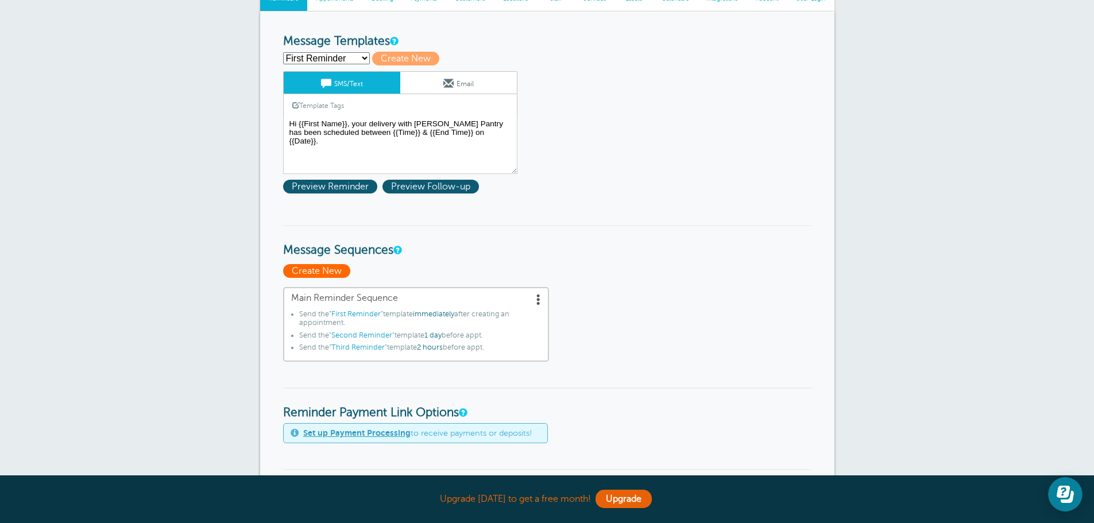
click at [314, 271] on span "Create New" at bounding box center [316, 271] width 67 height 14
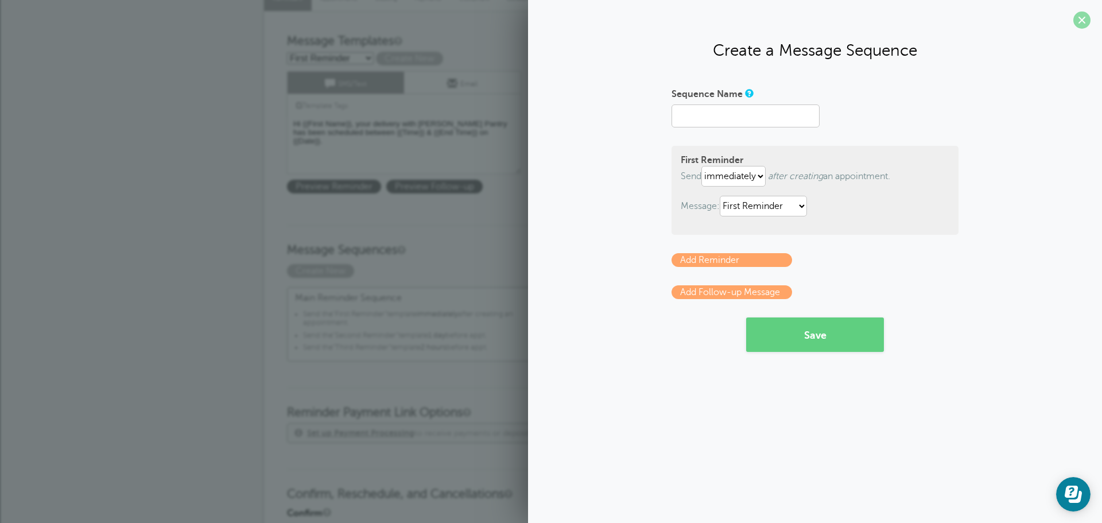
click at [1079, 20] on span at bounding box center [1082, 19] width 17 height 17
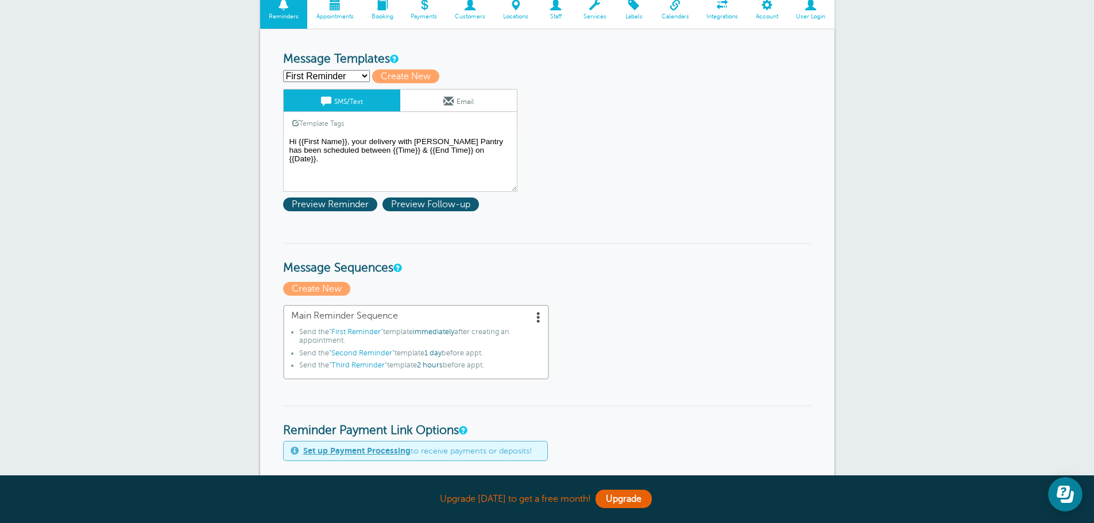
scroll to position [0, 0]
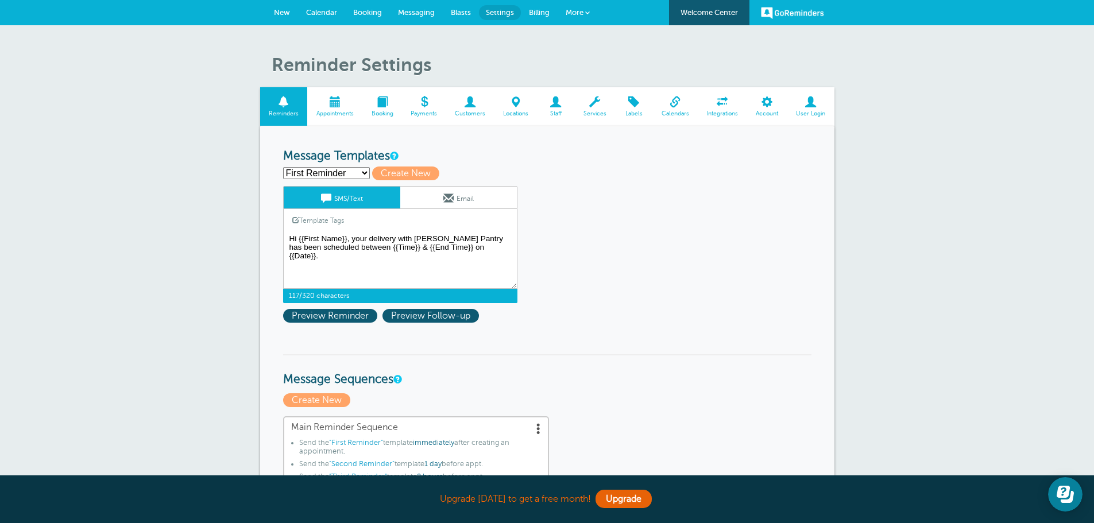
click at [428, 262] on textarea "Hi {{First Name}}, your delivery with [PERSON_NAME] Pantry has been scheduled b…" at bounding box center [400, 259] width 234 height 57
click at [306, 235] on textarea "Hi {{First Name}}, your delivery with [PERSON_NAME] Pantry has been scheduled b…" at bounding box center [400, 259] width 234 height 57
click at [376, 259] on textarea "Hi {{First Name}}, your delivery with [PERSON_NAME] Pantry has been scheduled b…" at bounding box center [400, 259] width 234 height 57
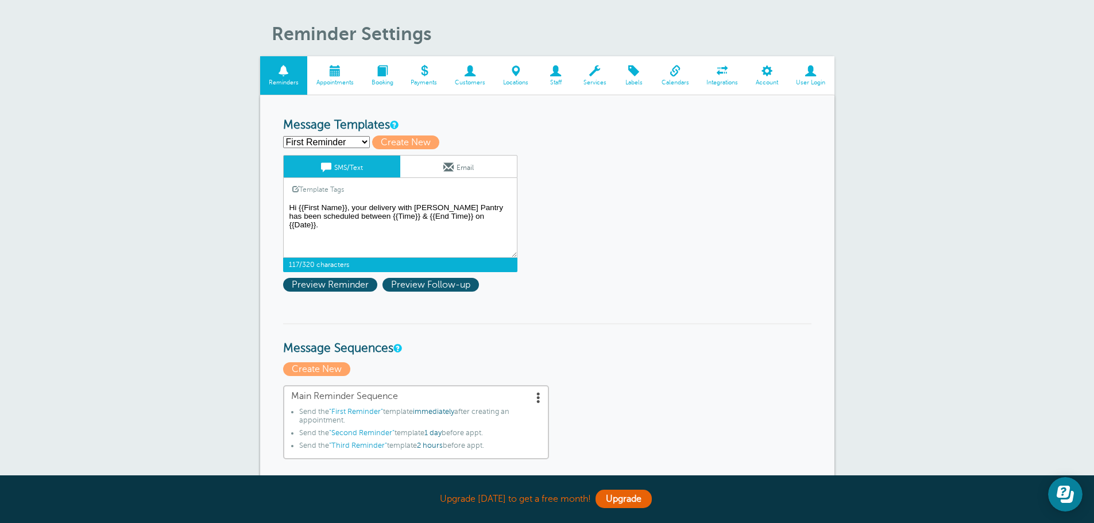
scroll to position [57, 0]
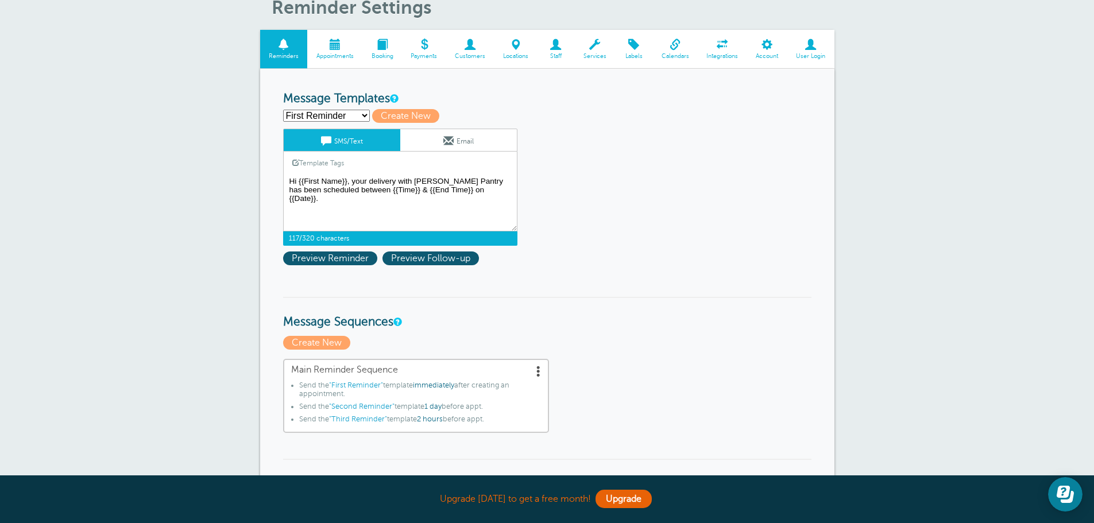
click at [423, 212] on textarea "Hi {{First Name}}, your delivery with [PERSON_NAME] Pantry has been scheduled b…" at bounding box center [400, 202] width 234 height 57
click at [402, 112] on span "Create New" at bounding box center [405, 116] width 67 height 14
select select
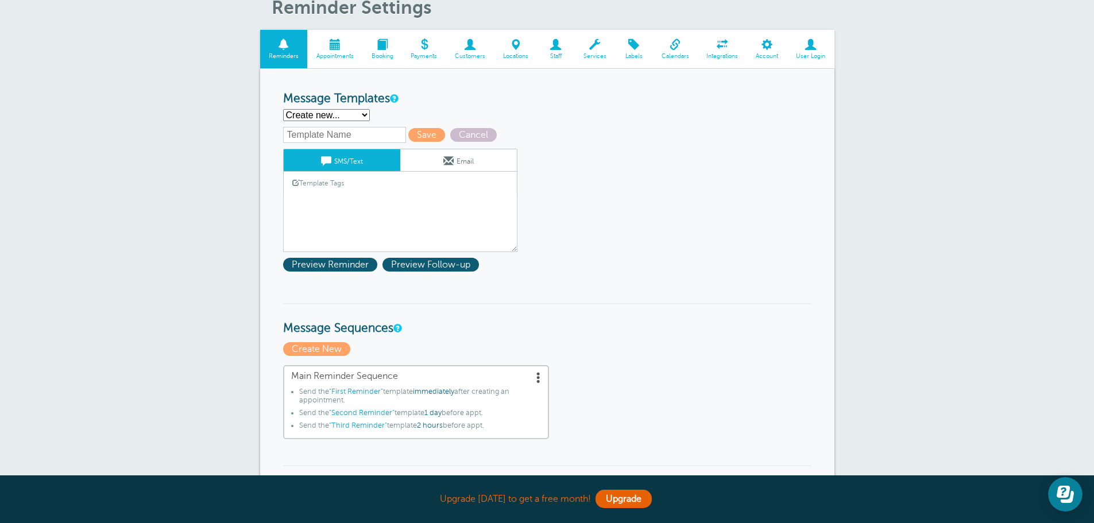
click at [342, 117] on select "First Reminder Second Reminder Third Reminder Create new..." at bounding box center [326, 115] width 87 height 12
select select "162596"
click at [283, 109] on select "First Reminder Second Reminder Third Reminder Create new..." at bounding box center [326, 115] width 87 height 12
type input "First Reminder"
click at [344, 128] on input "First Reminder" at bounding box center [344, 135] width 123 height 16
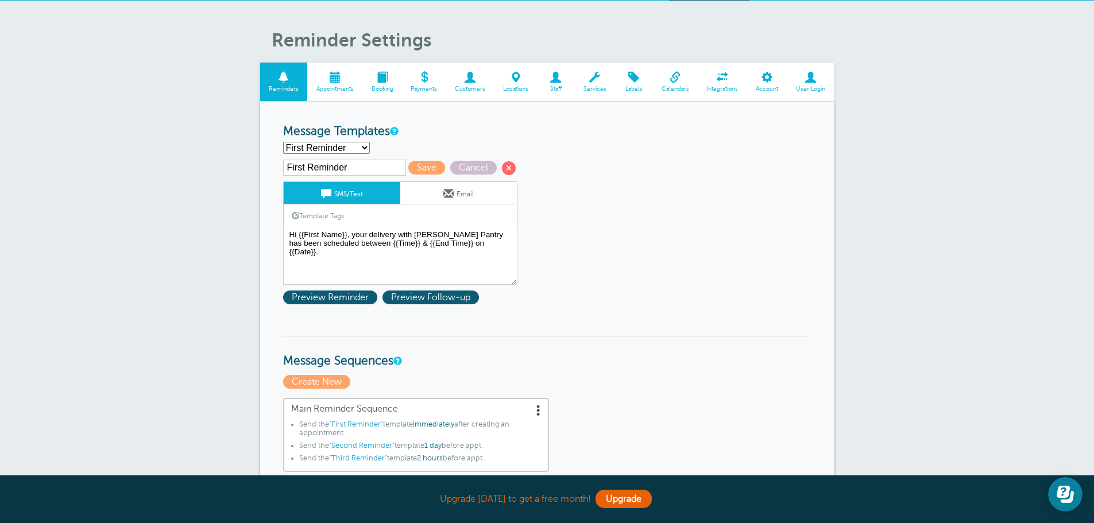
scroll to position [0, 0]
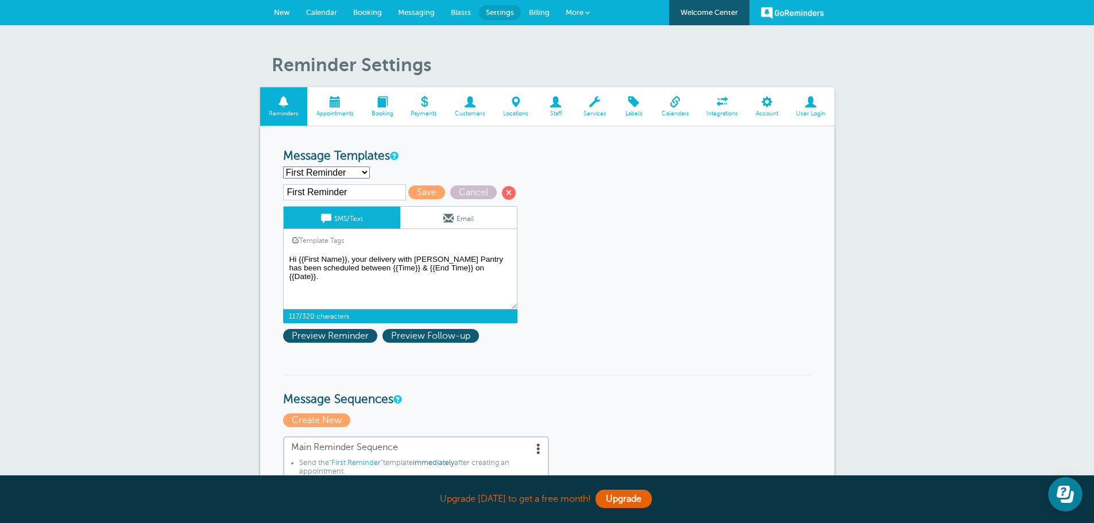
click at [485, 271] on textarea "Hi {{First Name}}, your delivery with Butler's Pantry has been scheduled betwee…" at bounding box center [400, 280] width 234 height 57
click at [496, 265] on textarea "Hi {{First Name}}, your delivery with Butler's Pantry has been scheduled betwee…" at bounding box center [400, 280] width 234 height 57
click at [317, 278] on textarea "Hi {{First Name}}, your delivery with Butler's Pantry has been scheduled betwee…" at bounding box center [400, 280] width 234 height 57
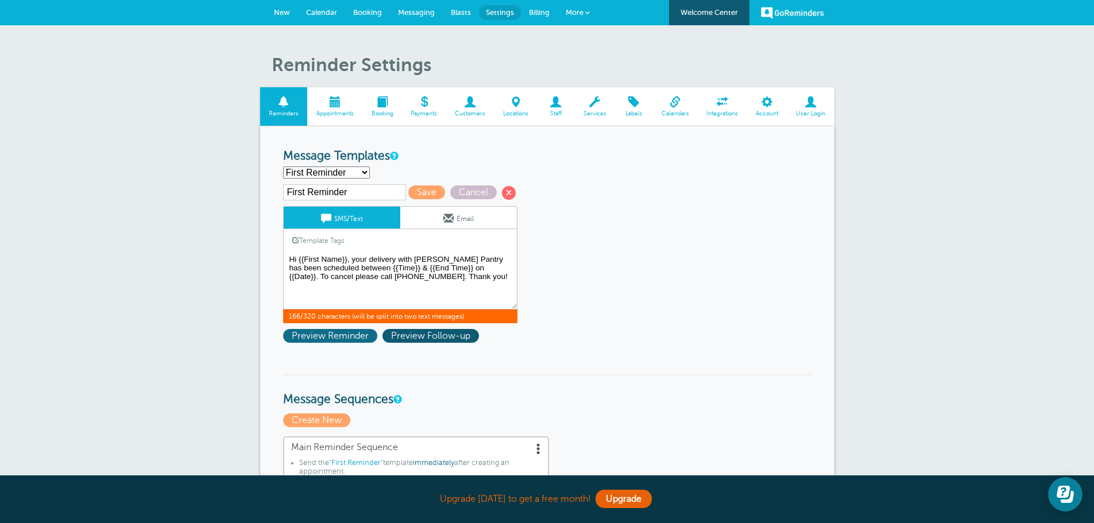
type textarea "Hi {{First Name}}, your delivery with Butler's Pantry has been scheduled betwee…"
click at [328, 339] on span "Preview Reminder" at bounding box center [330, 336] width 94 height 14
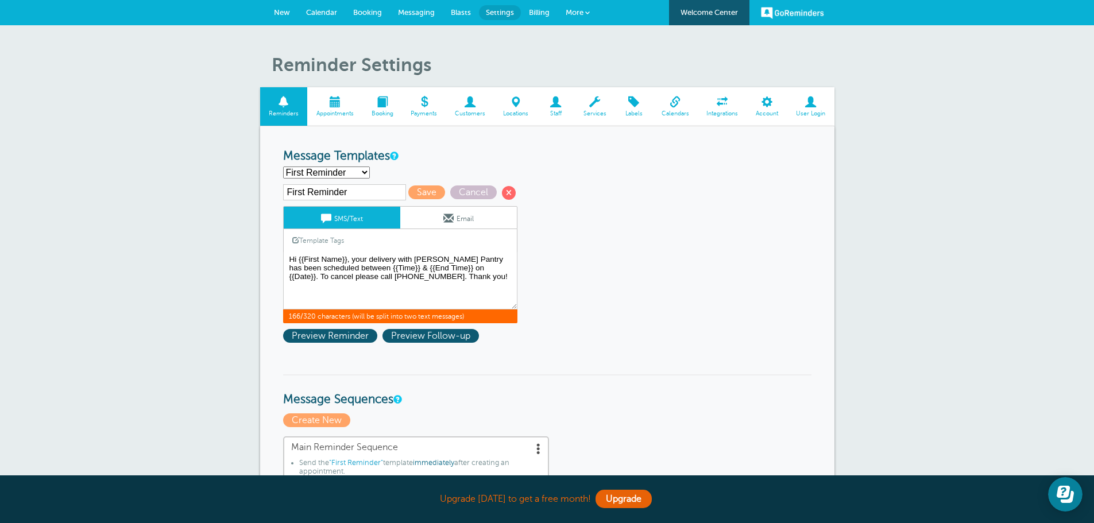
click at [314, 10] on span "Calendar" at bounding box center [321, 12] width 31 height 9
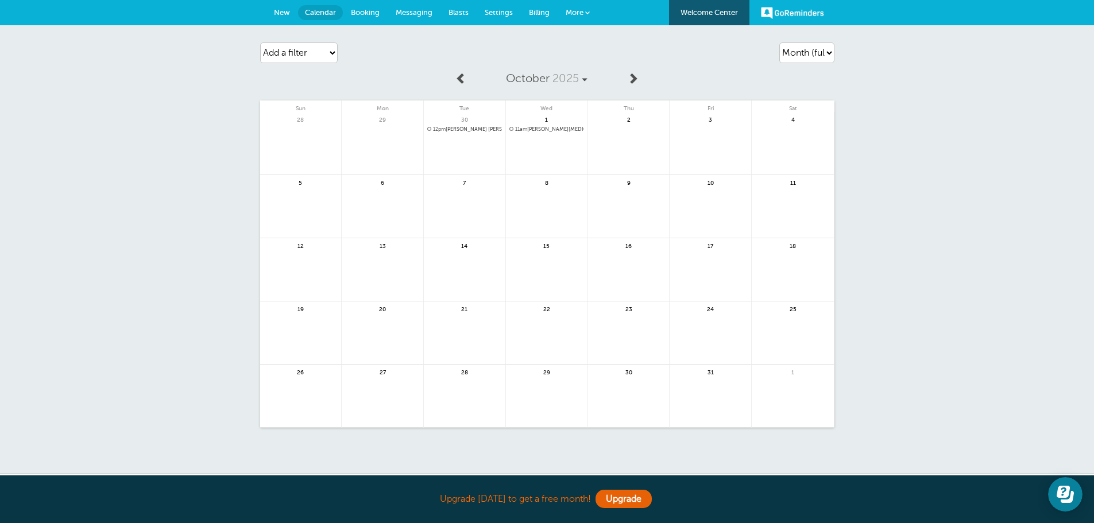
click at [291, 7] on link "New" at bounding box center [282, 12] width 32 height 25
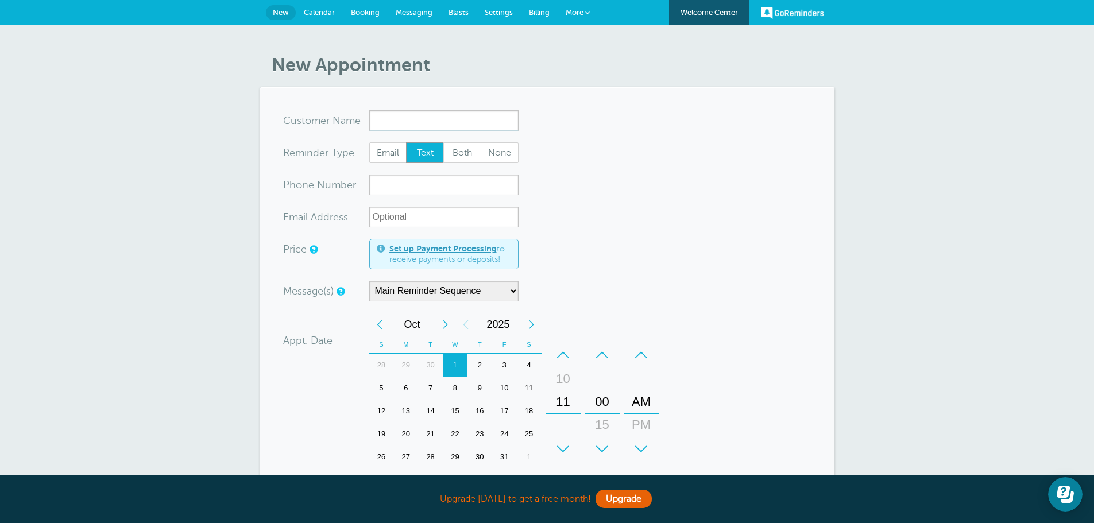
click at [324, 15] on span "Calendar" at bounding box center [319, 12] width 31 height 9
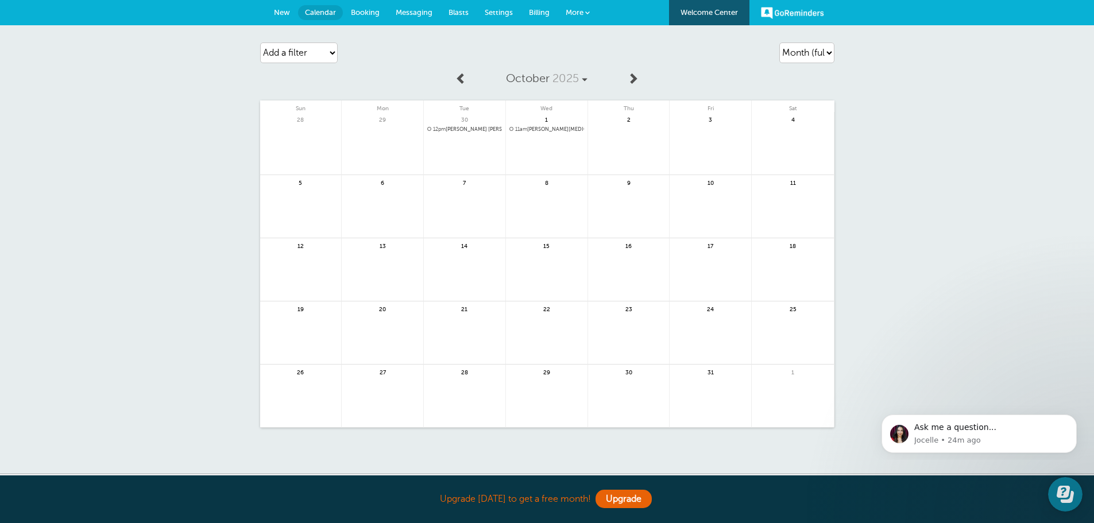
click at [357, 15] on span "Booking" at bounding box center [365, 12] width 29 height 9
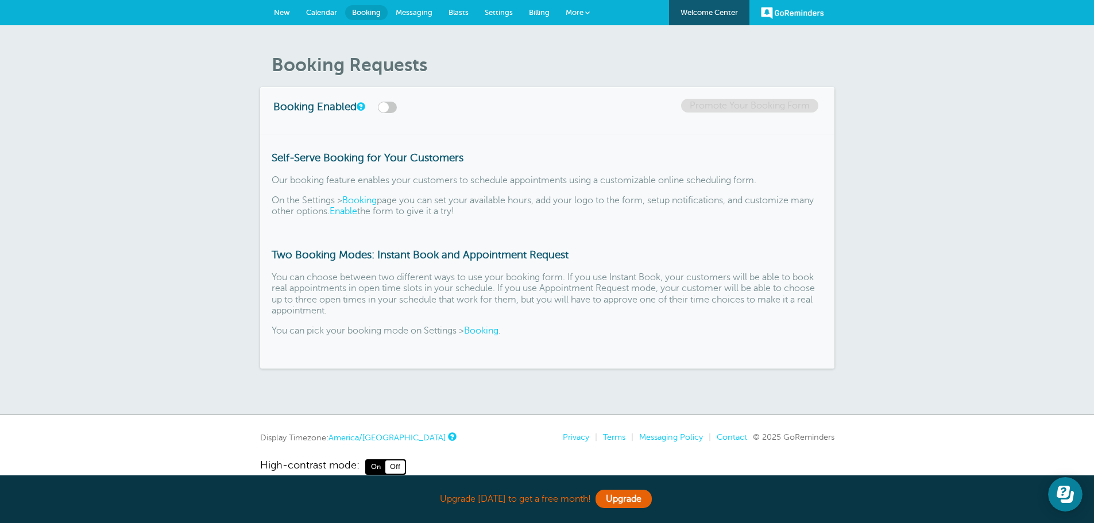
click at [420, 16] on span "Messaging" at bounding box center [414, 12] width 37 height 9
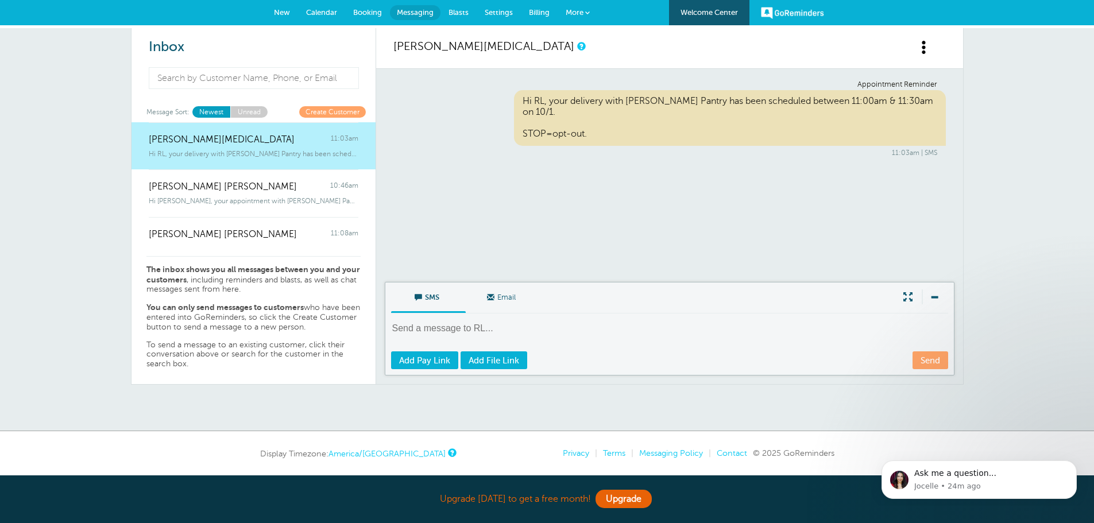
click at [494, 9] on span "Settings" at bounding box center [499, 12] width 28 height 9
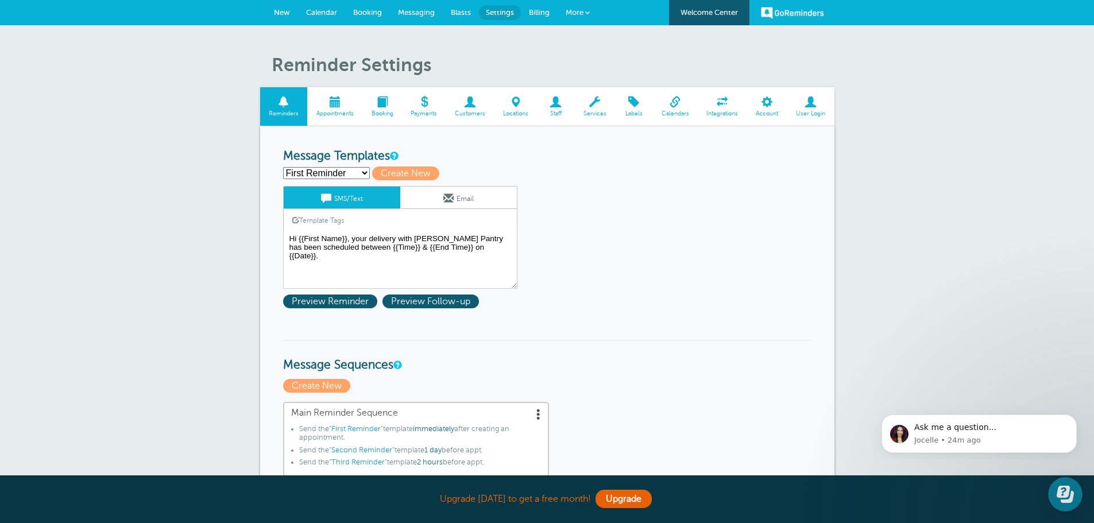
click at [595, 100] on span at bounding box center [594, 101] width 41 height 11
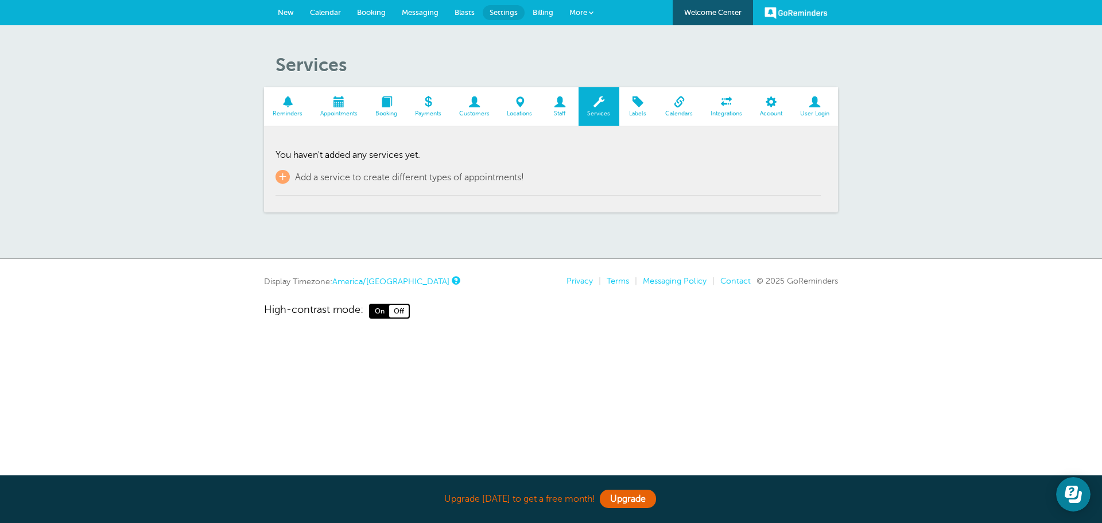
click at [339, 103] on span at bounding box center [339, 101] width 55 height 11
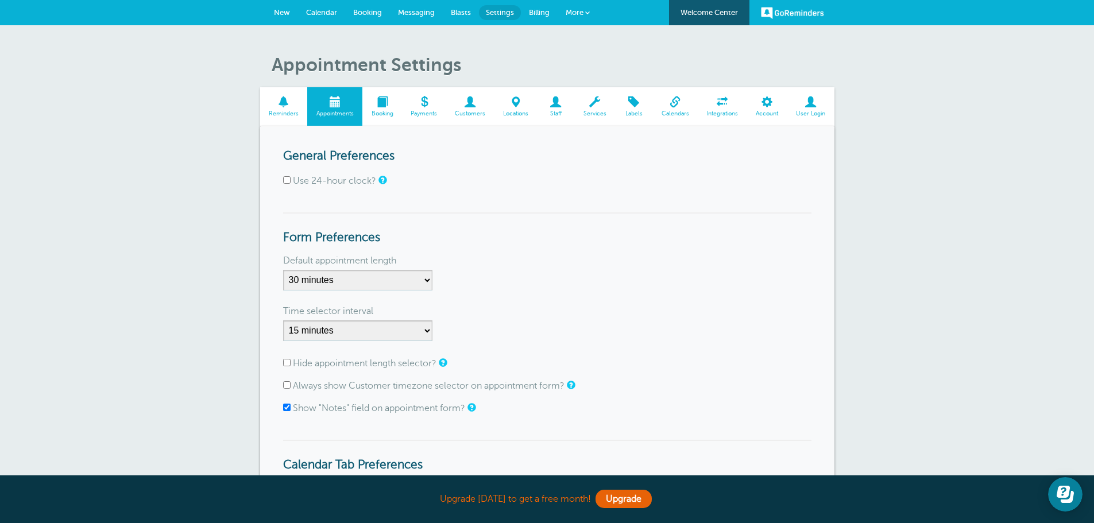
click at [459, 12] on span "Blasts" at bounding box center [461, 12] width 20 height 9
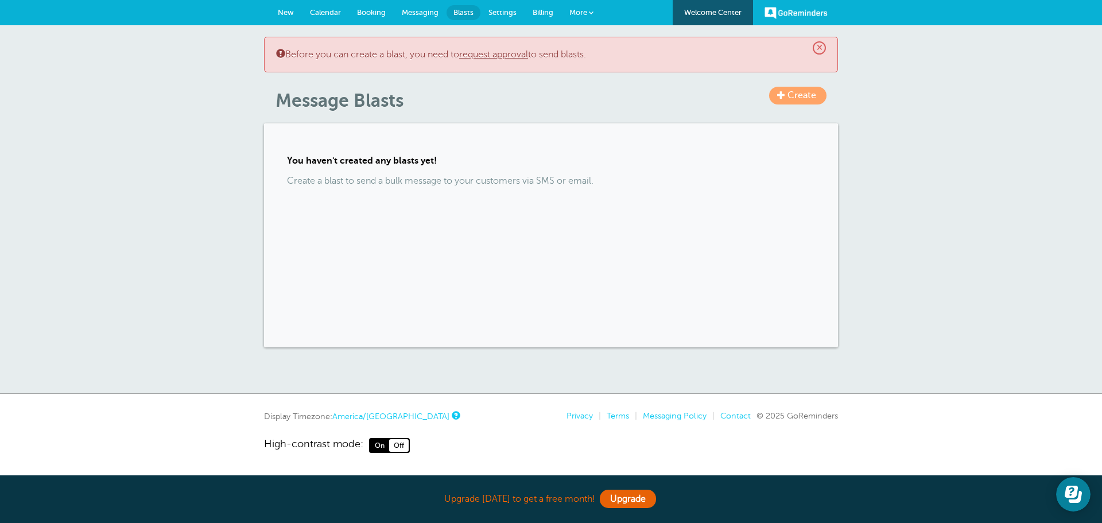
click at [808, 97] on span "Create" at bounding box center [802, 95] width 29 height 10
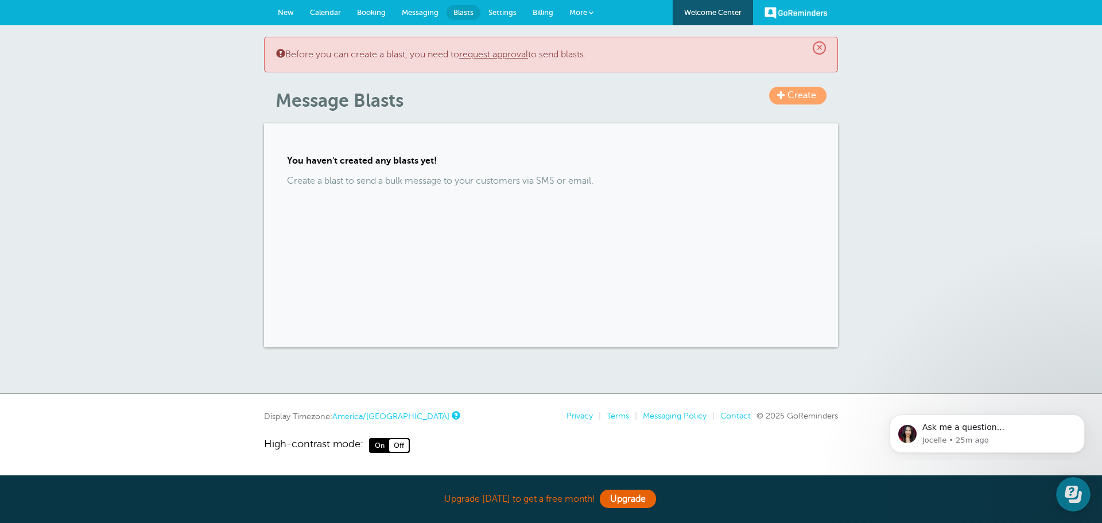
click at [494, 56] on link "request approval" at bounding box center [493, 54] width 69 height 10
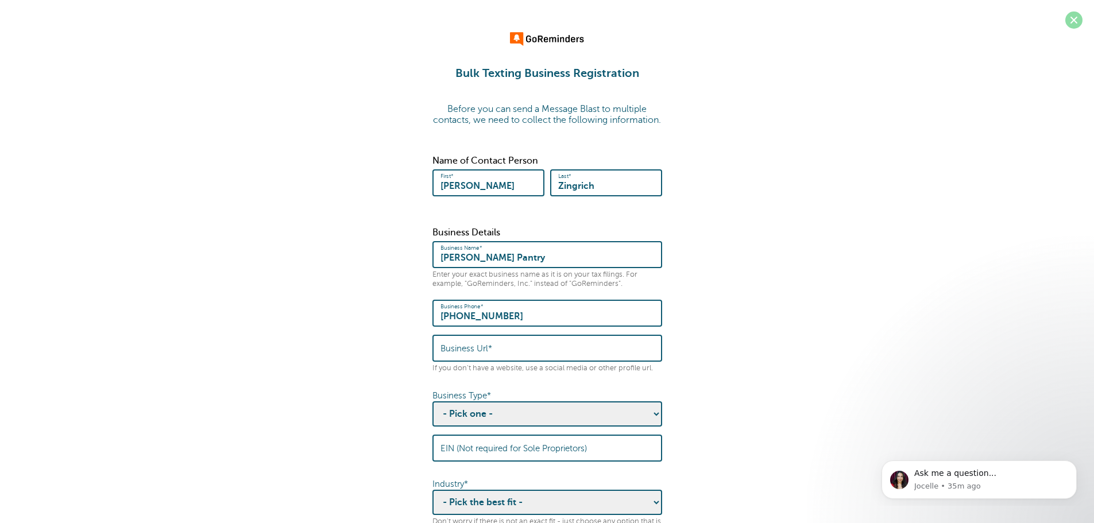
click at [1074, 17] on span at bounding box center [1073, 19] width 17 height 17
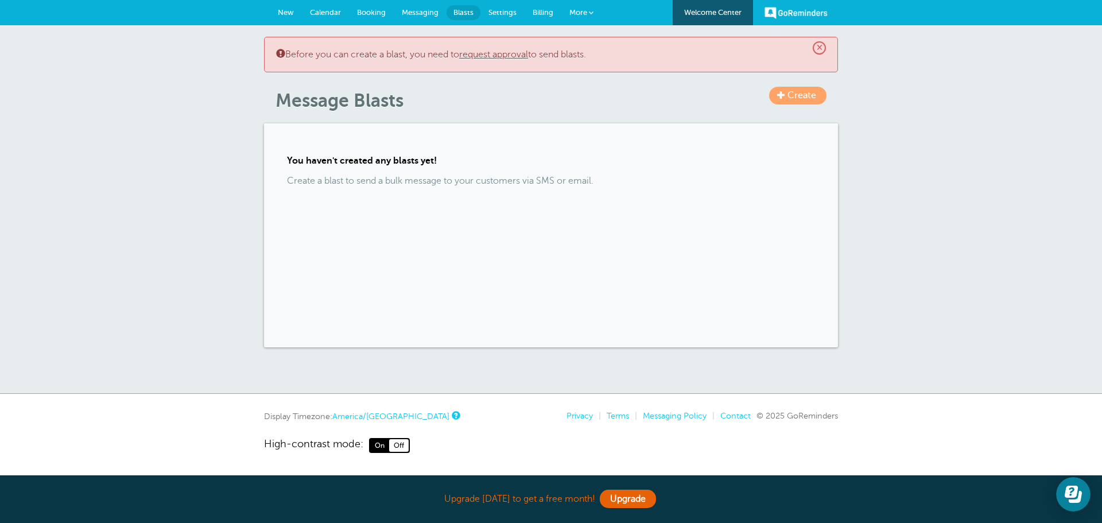
click at [834, 50] on div "× Before you can create a blast, you need to request approval to send blasts." at bounding box center [551, 55] width 574 height 36
click at [822, 48] on span "×" at bounding box center [819, 47] width 13 height 13
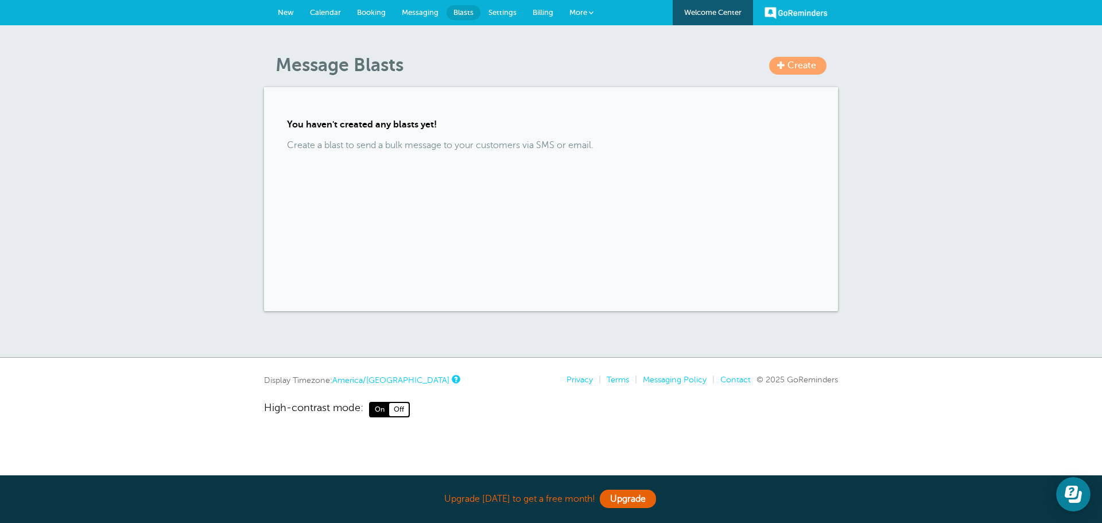
click at [300, 11] on link "New" at bounding box center [286, 12] width 32 height 25
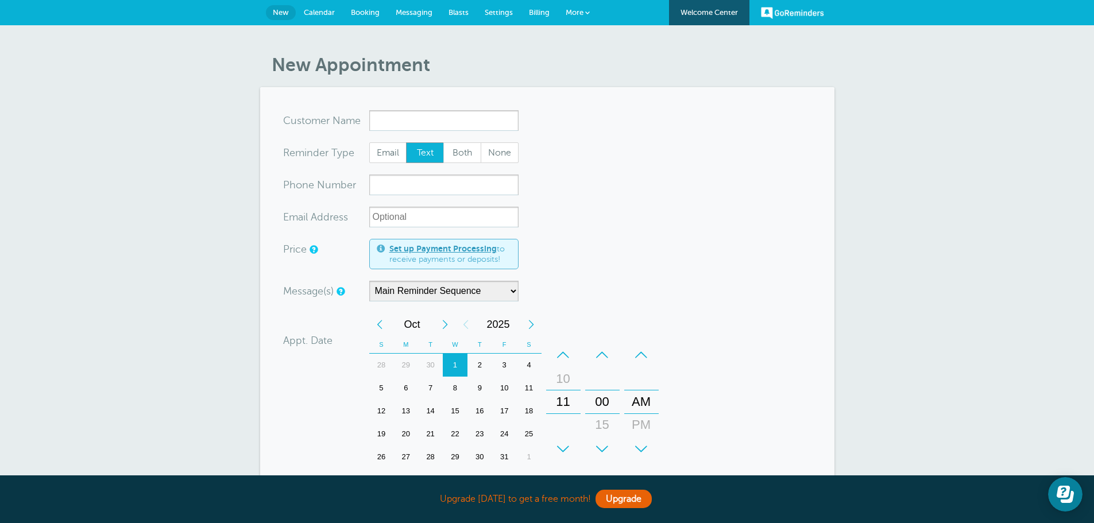
click at [718, 13] on link "Welcome Center" at bounding box center [709, 12] width 80 height 25
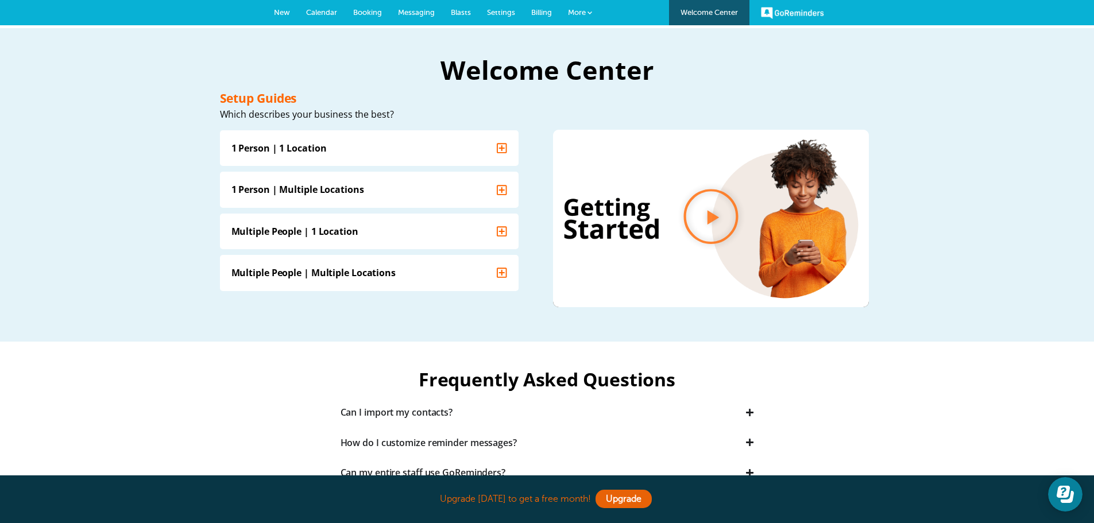
click at [583, 10] on span "More" at bounding box center [577, 12] width 18 height 9
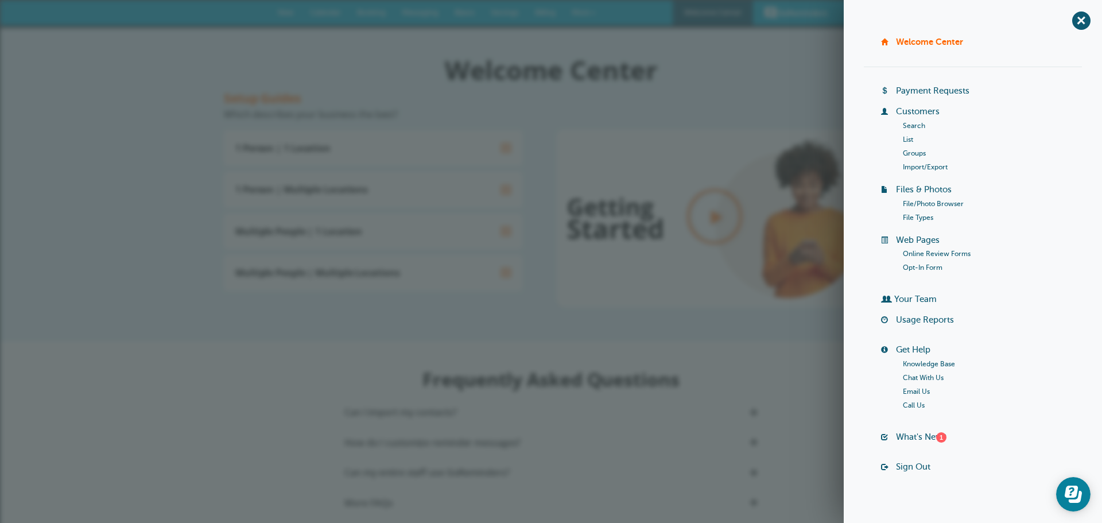
click at [895, 471] on li "Sign Out" at bounding box center [981, 472] width 201 height 21
click at [896, 469] on link "Sign Out" at bounding box center [913, 466] width 34 height 9
